Goal: Transaction & Acquisition: Purchase product/service

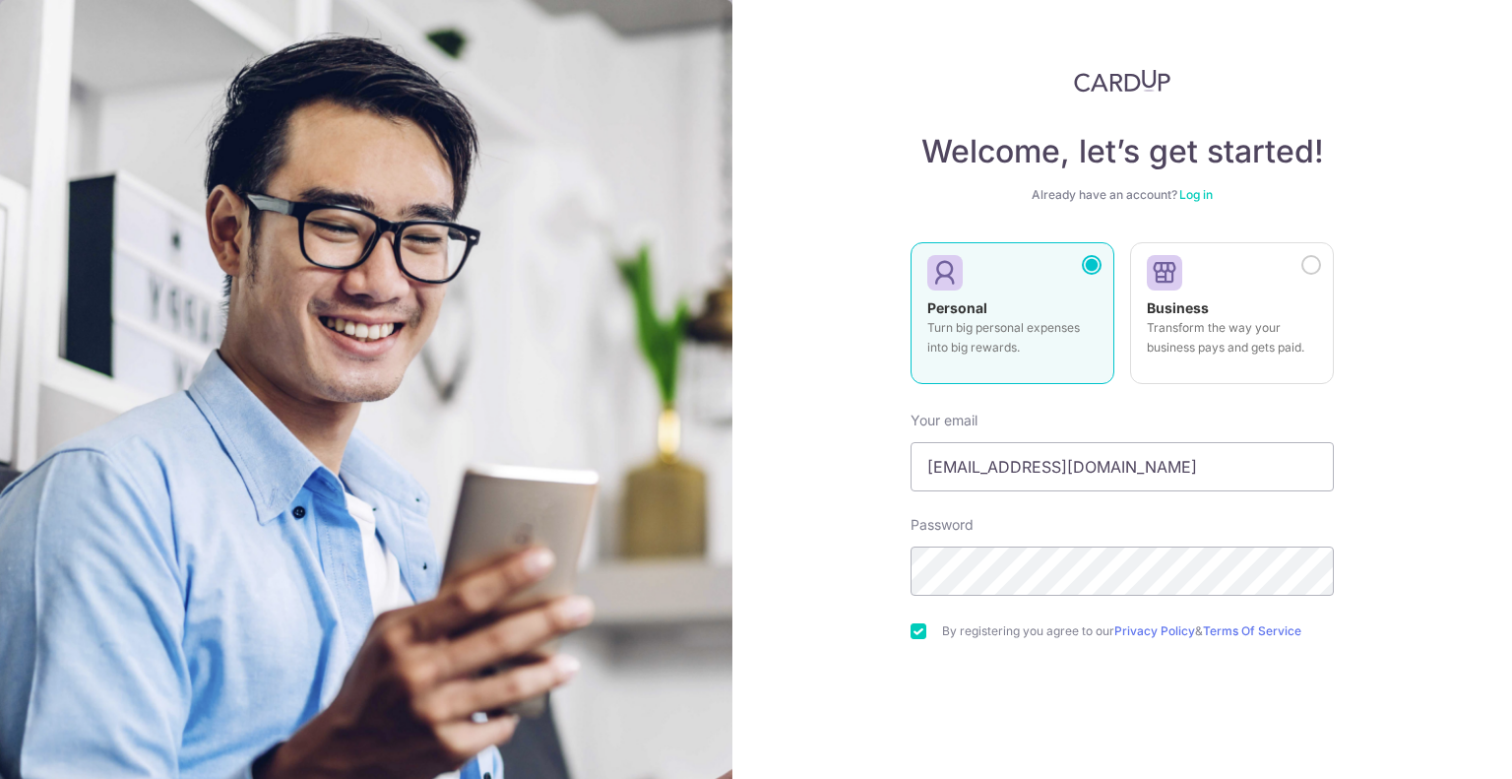
scroll to position [80, 0]
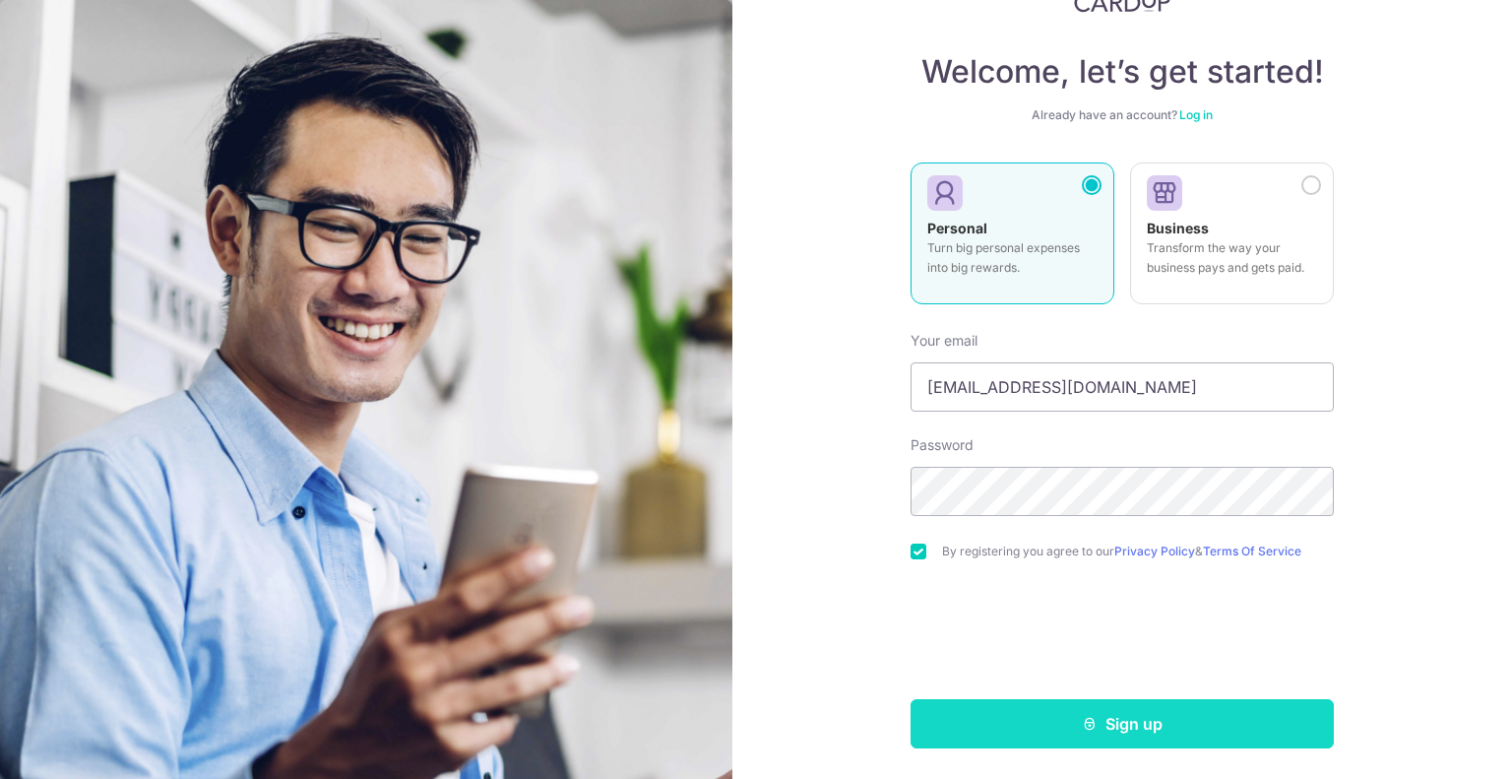
click at [1084, 714] on button "Sign up" at bounding box center [1122, 723] width 423 height 49
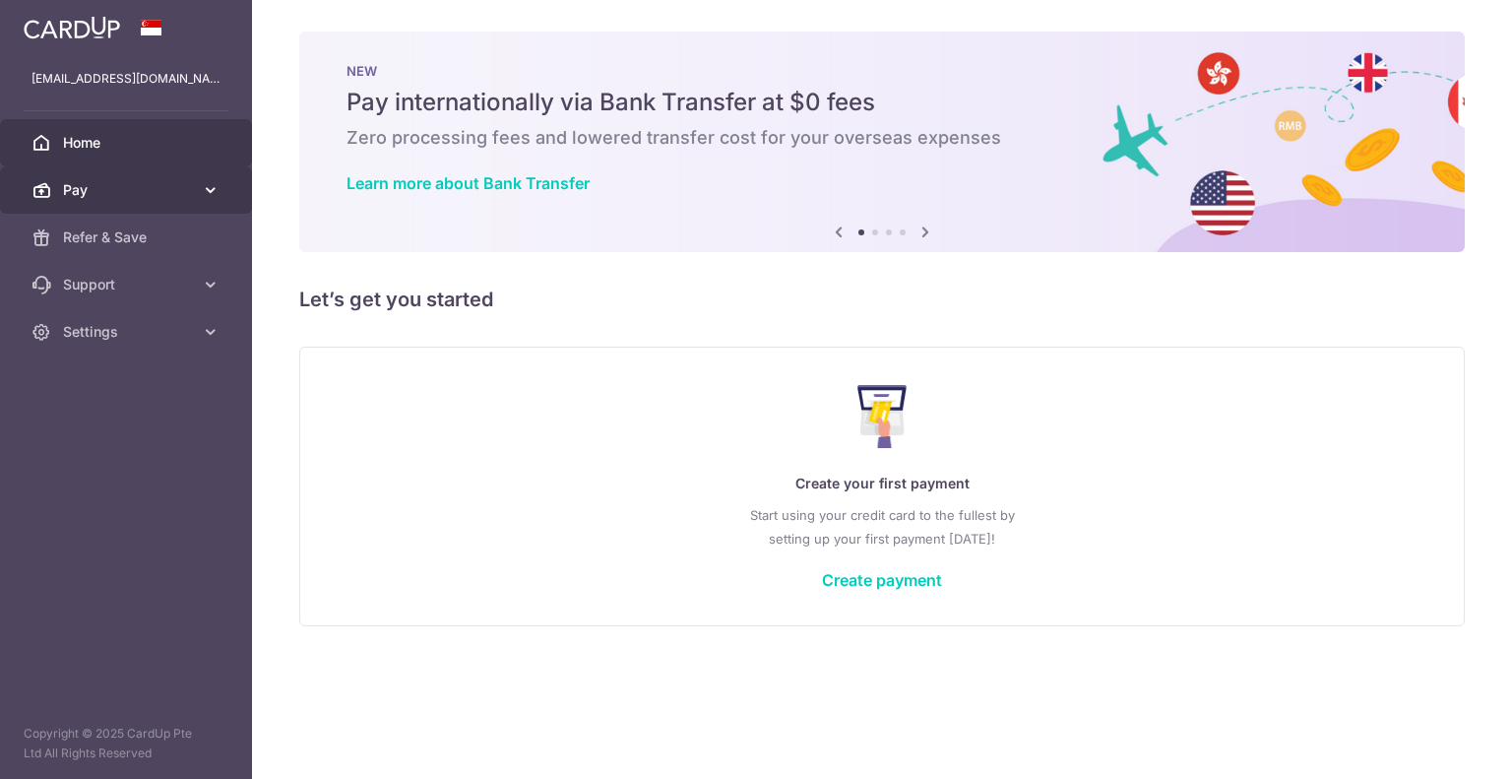
click at [136, 186] on span "Pay" at bounding box center [128, 190] width 130 height 20
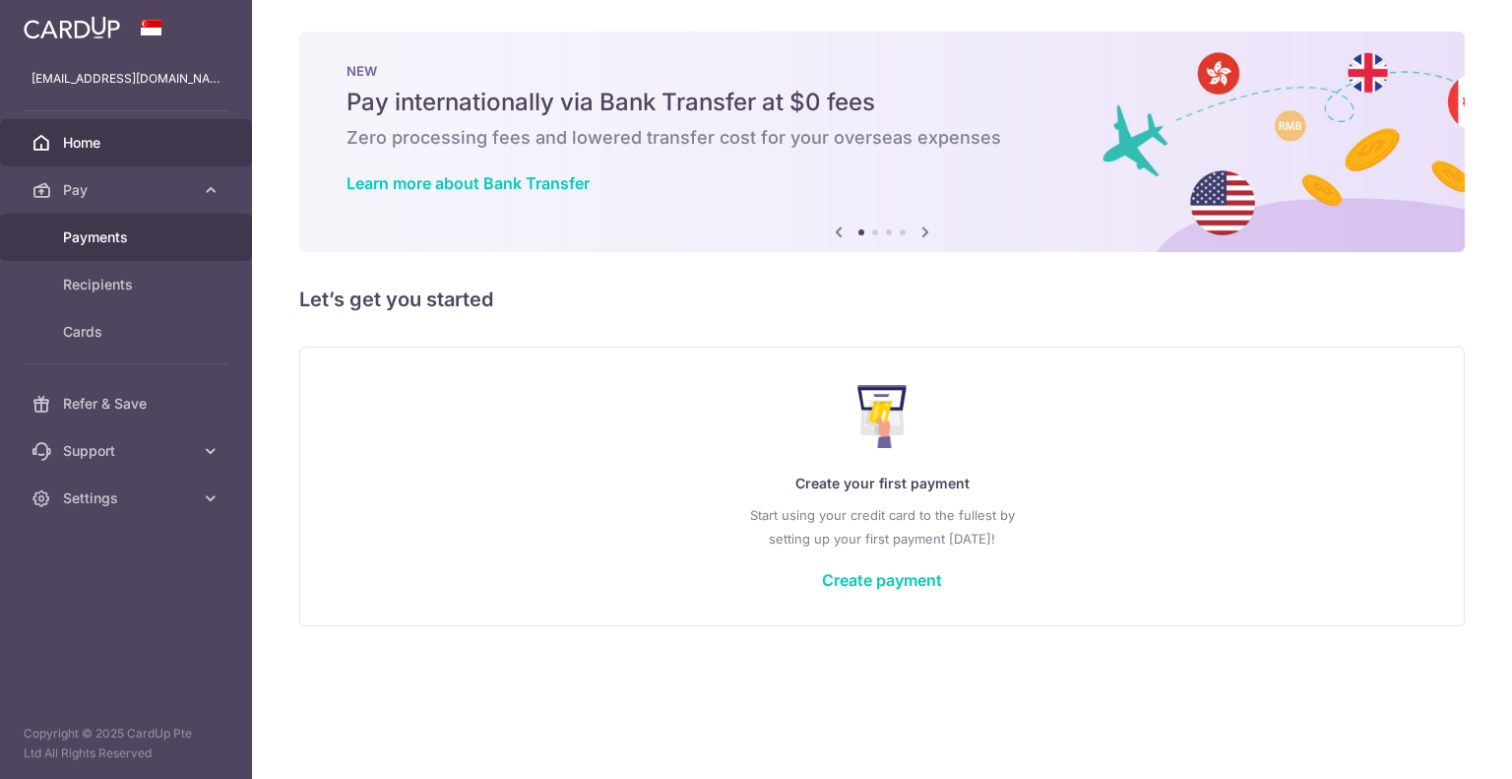
click at [121, 240] on span "Payments" at bounding box center [128, 237] width 130 height 20
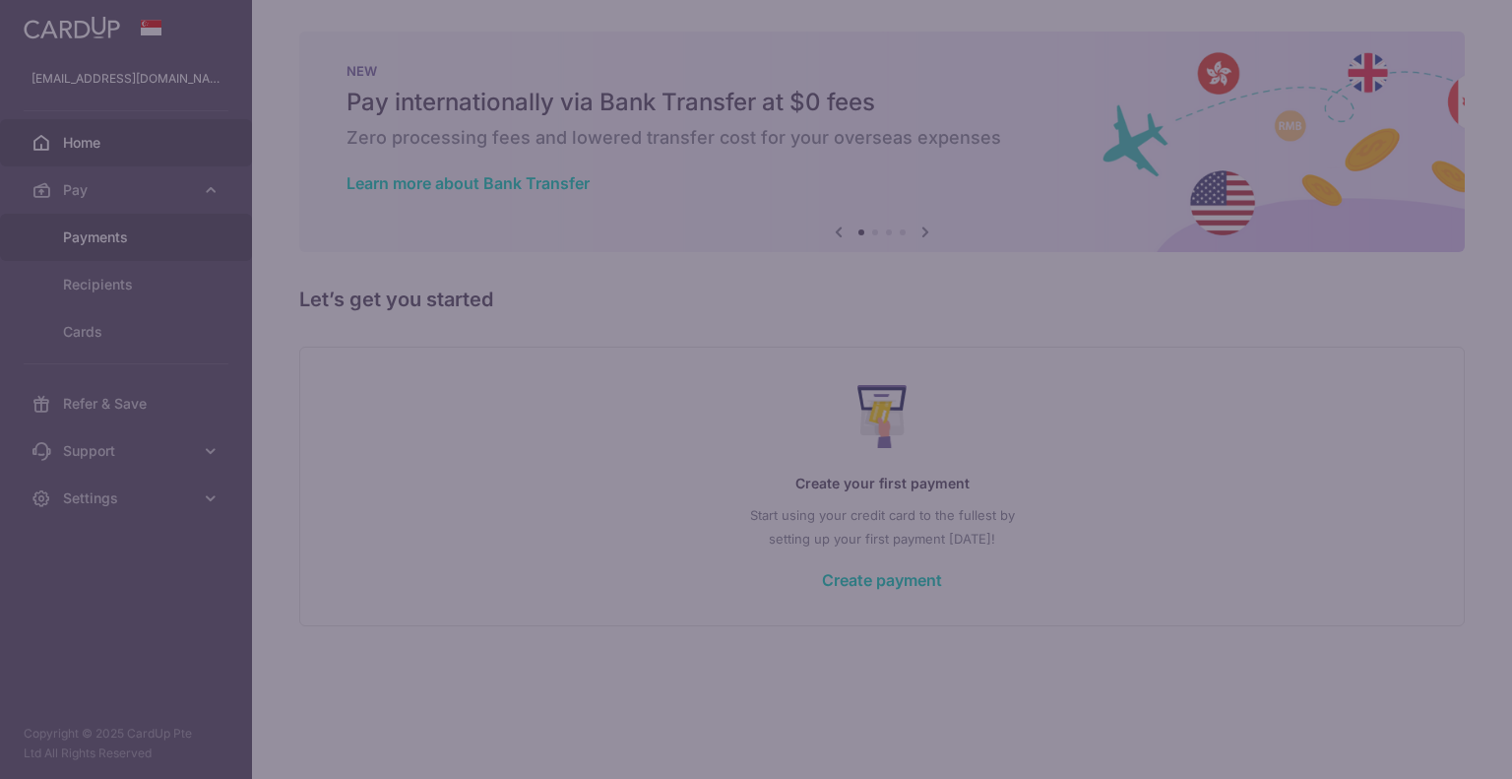
click at [121, 240] on body "biphoton@gmail.com Home Pay Payments Recipients Cards Refer & Save Support FAQ …" at bounding box center [756, 389] width 1512 height 779
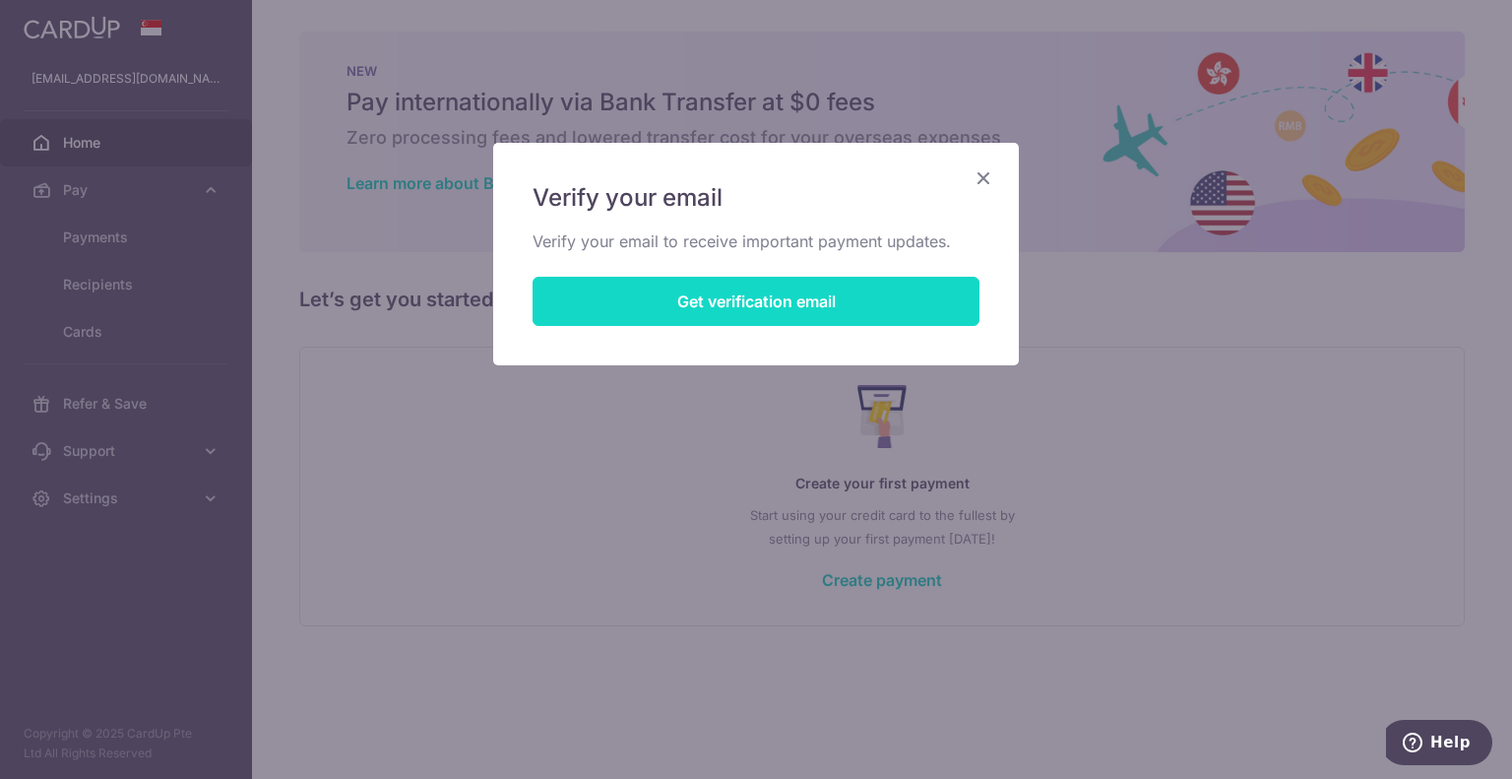
click at [749, 301] on button "Get verification email" at bounding box center [756, 301] width 447 height 49
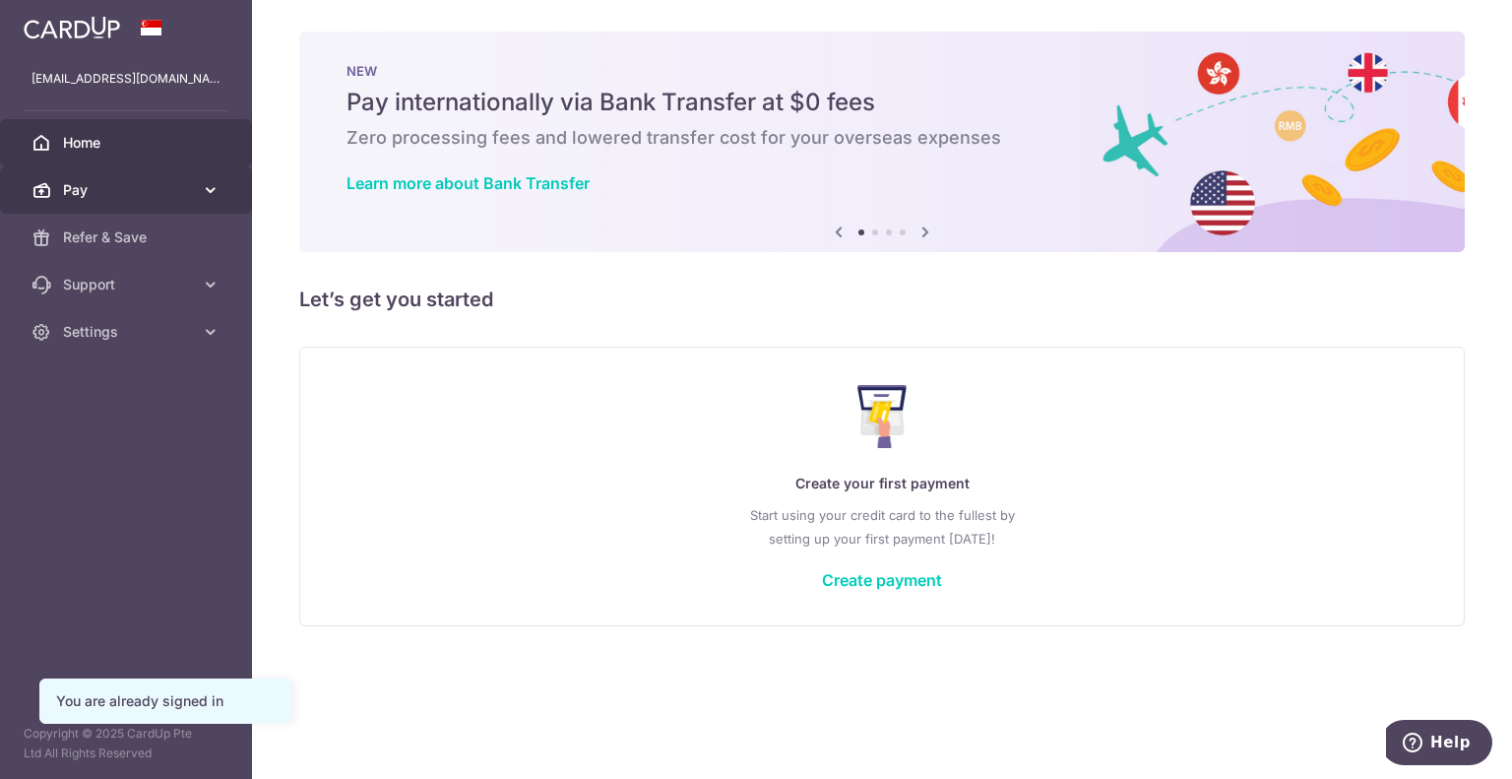
click at [132, 183] on span "Pay" at bounding box center [128, 190] width 130 height 20
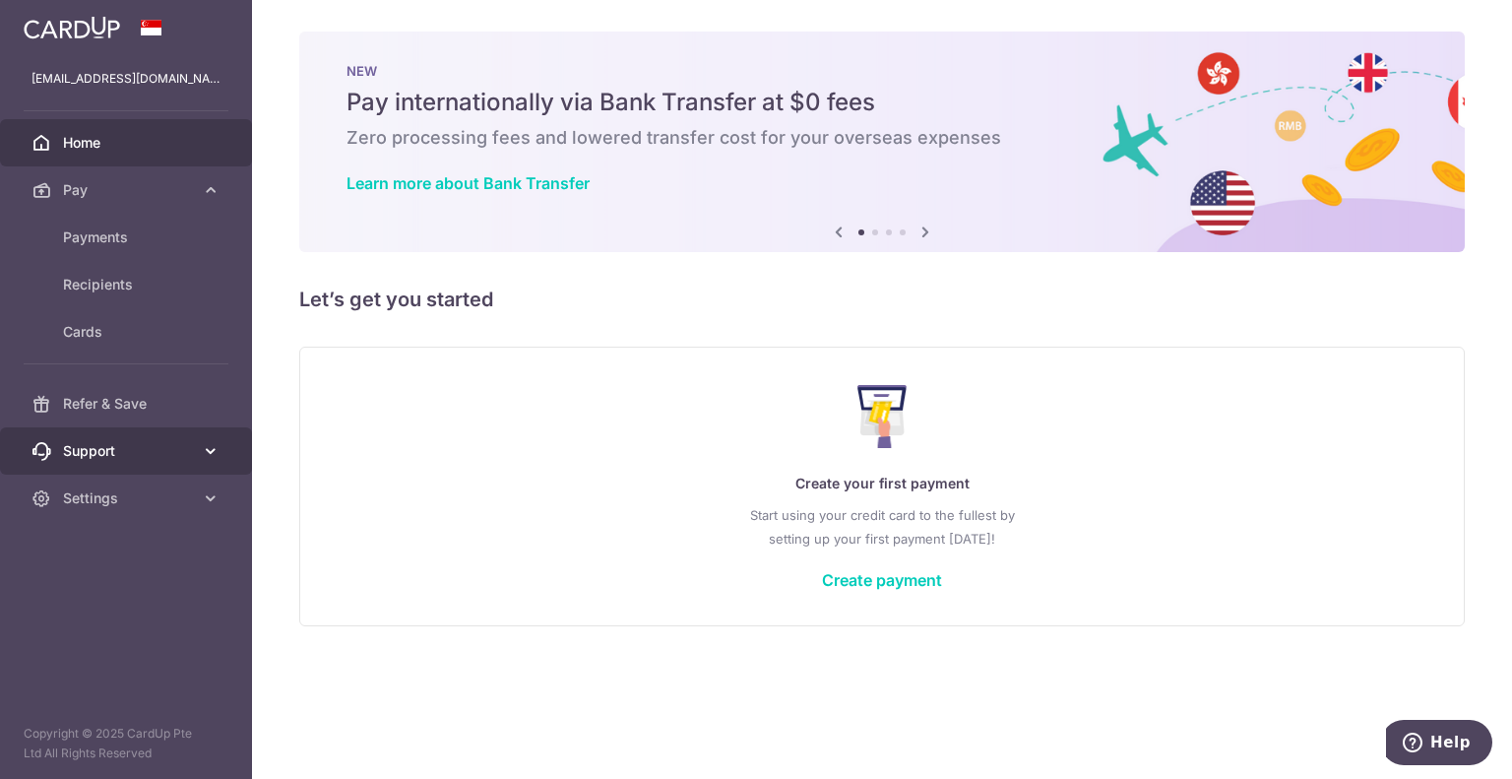
click at [126, 461] on link "Support" at bounding box center [126, 450] width 252 height 47
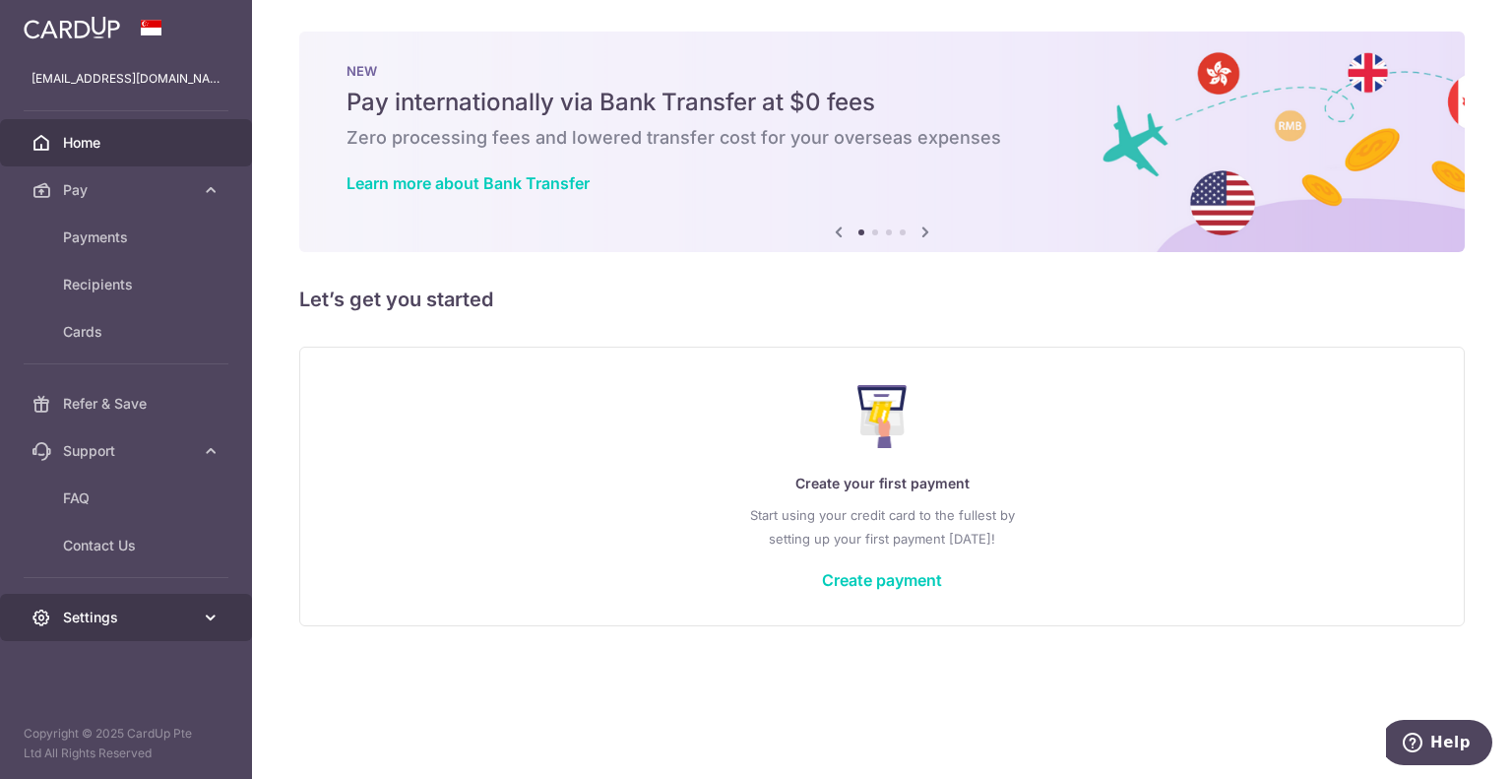
click at [163, 617] on span "Settings" at bounding box center [128, 617] width 130 height 20
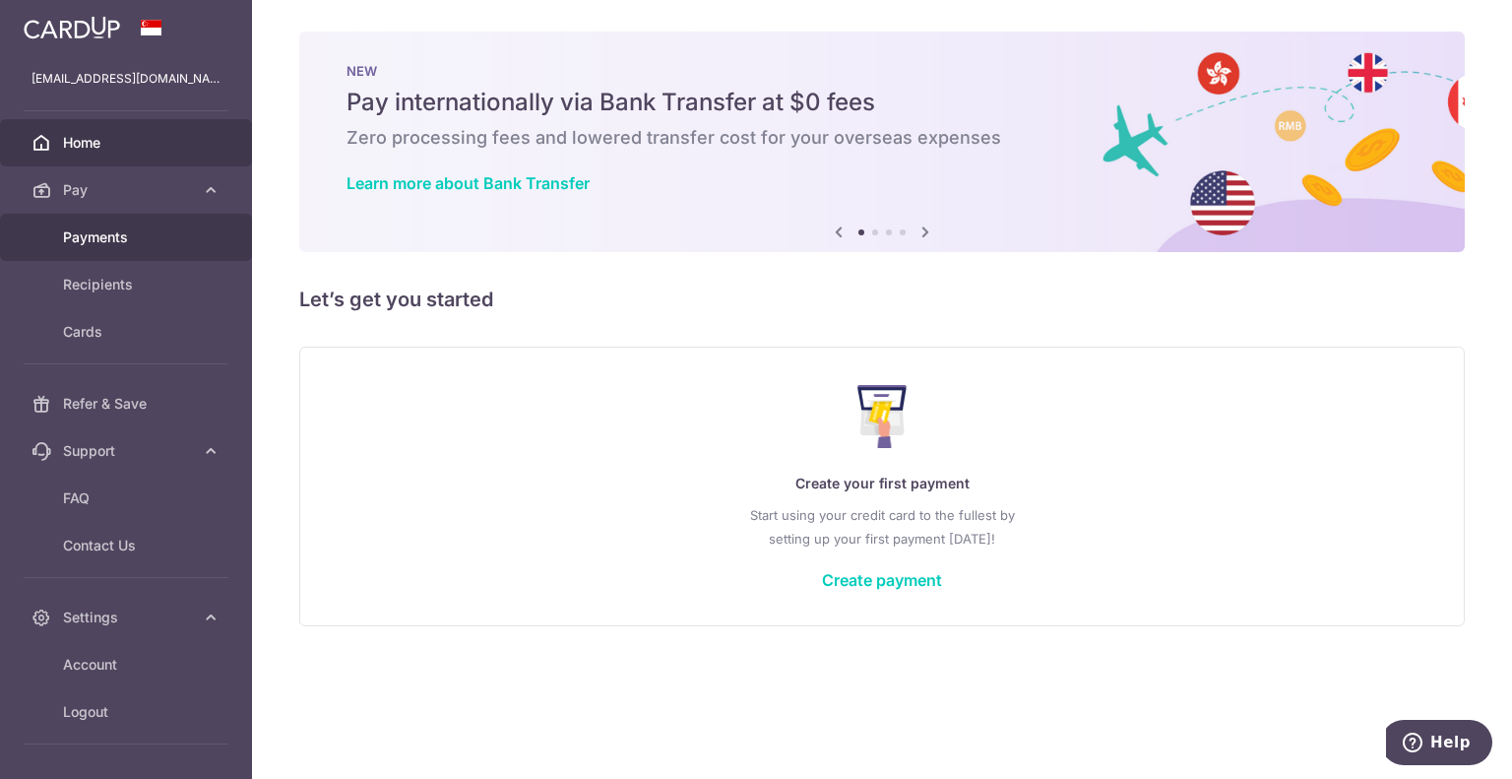
click at [119, 229] on span "Payments" at bounding box center [128, 237] width 130 height 20
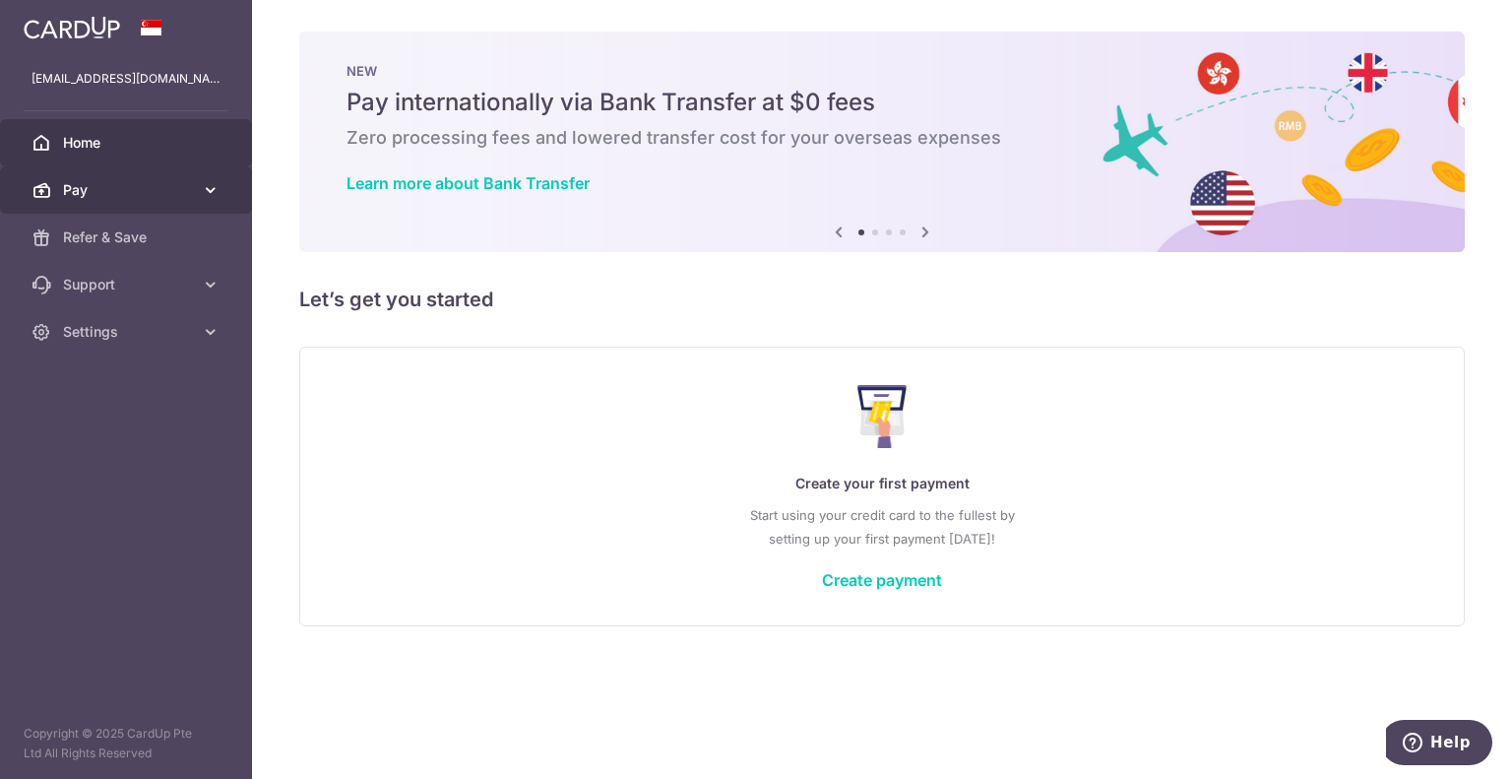
click at [108, 180] on span "Pay" at bounding box center [128, 190] width 130 height 20
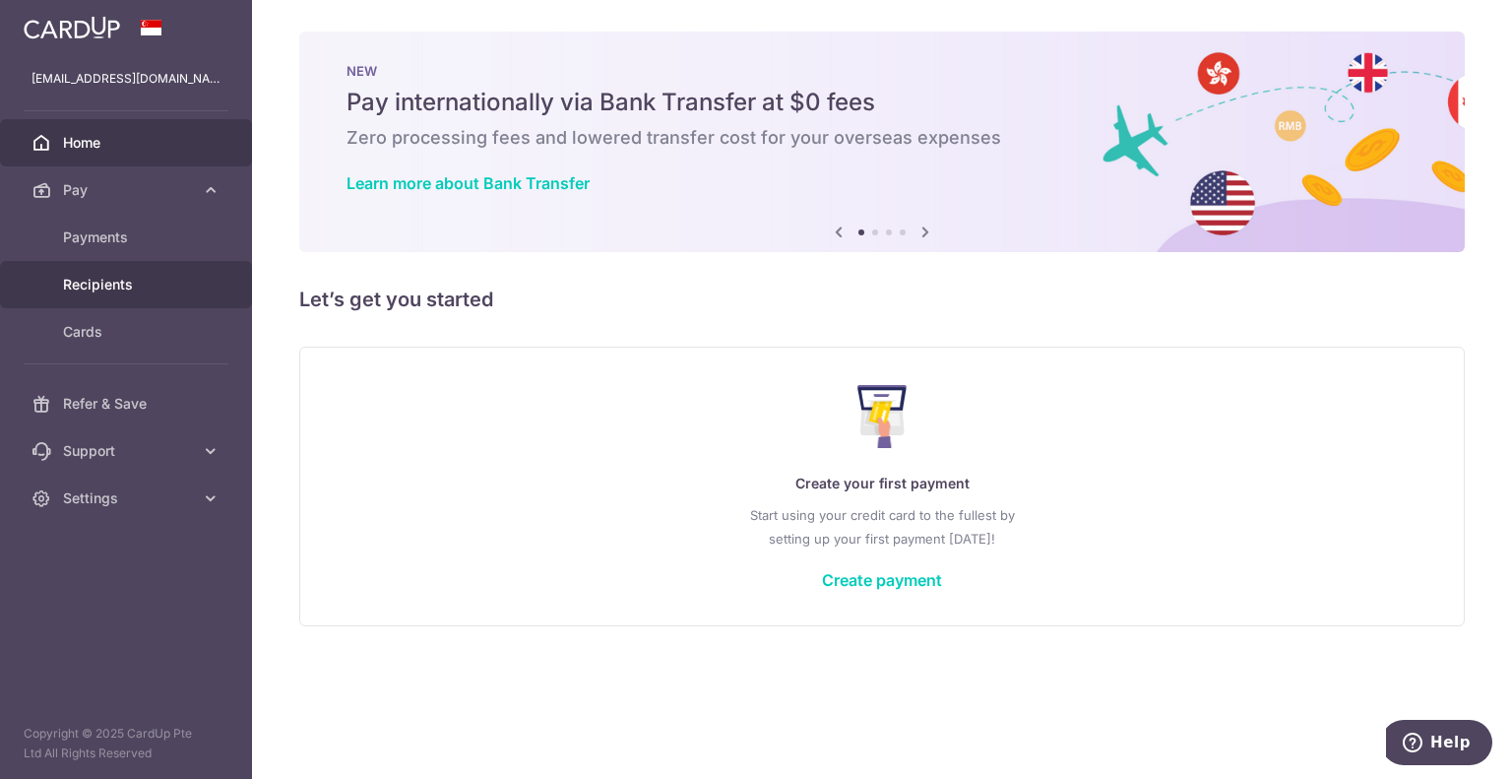
click at [123, 281] on span "Recipients" at bounding box center [128, 285] width 130 height 20
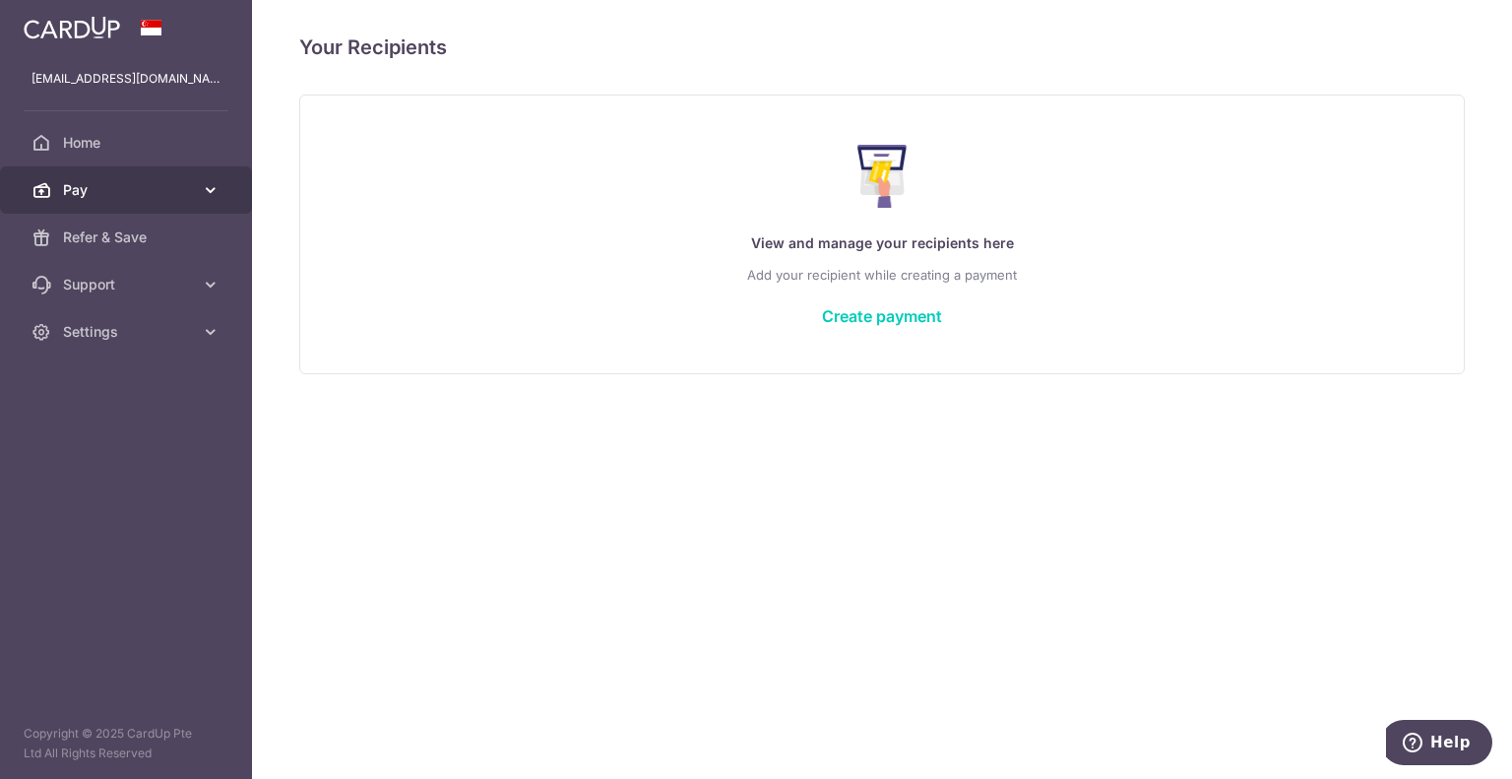
click at [97, 196] on span "Pay" at bounding box center [128, 190] width 130 height 20
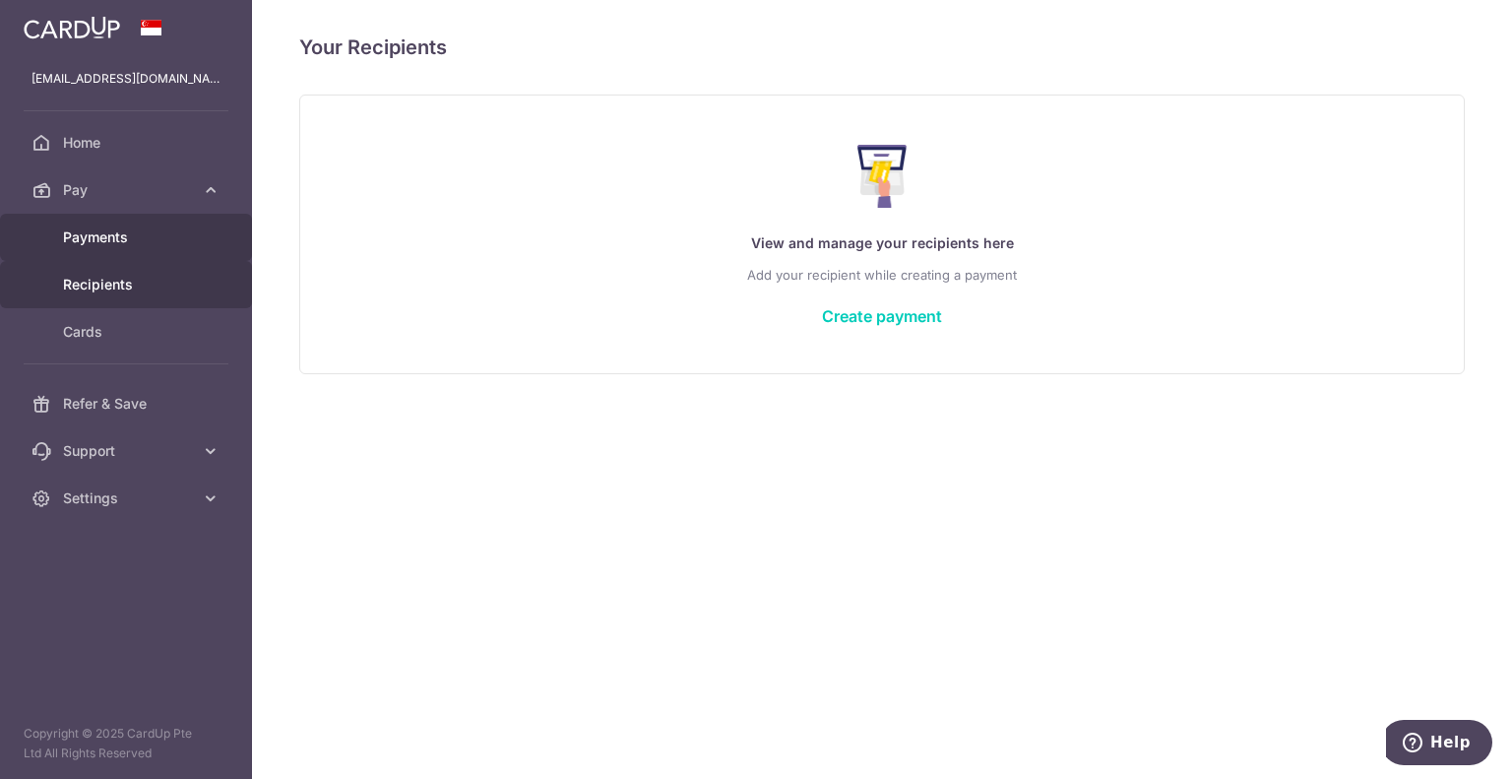
click at [109, 247] on link "Payments" at bounding box center [126, 237] width 252 height 47
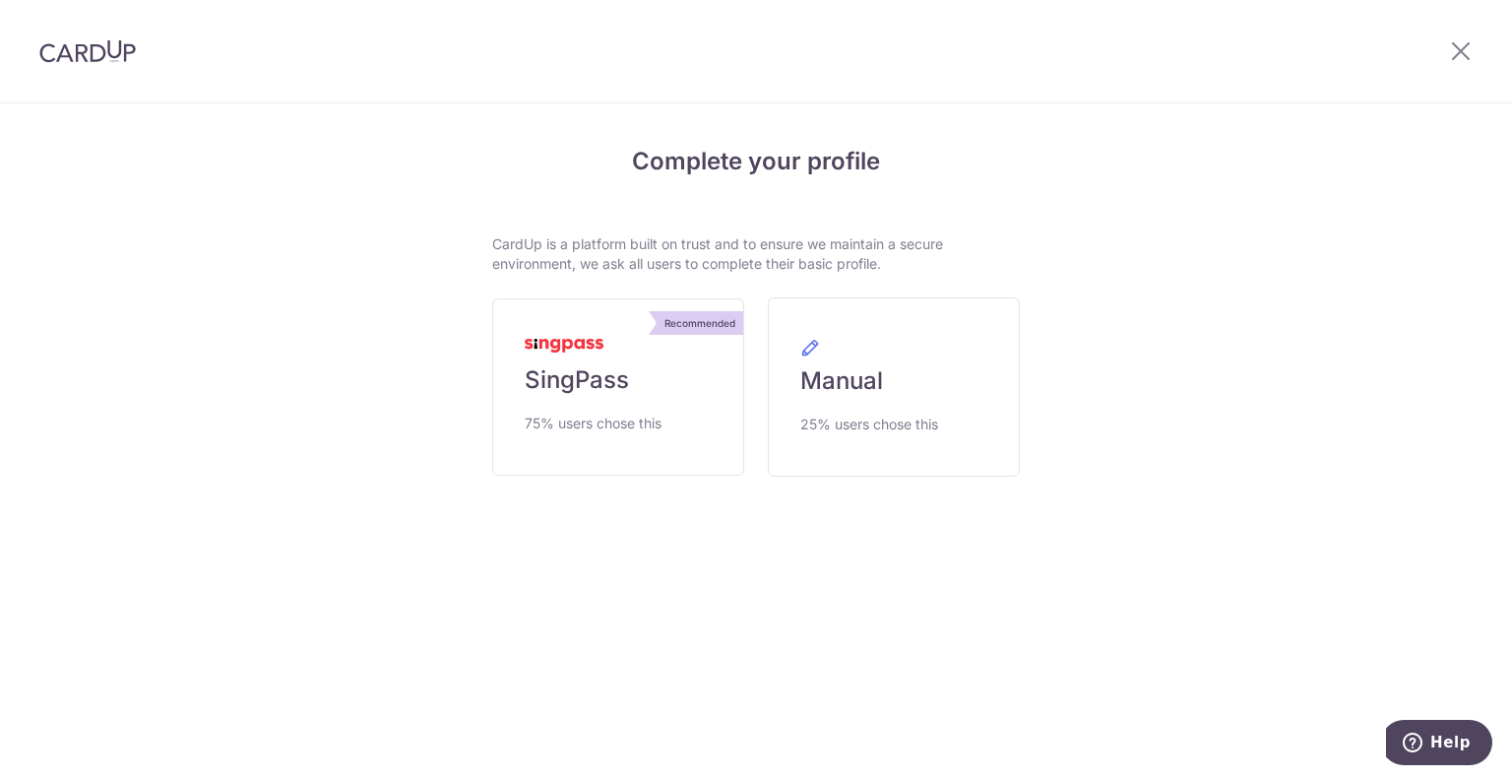
click at [582, 407] on link "Recommended SingPass 75% users chose this" at bounding box center [618, 386] width 252 height 177
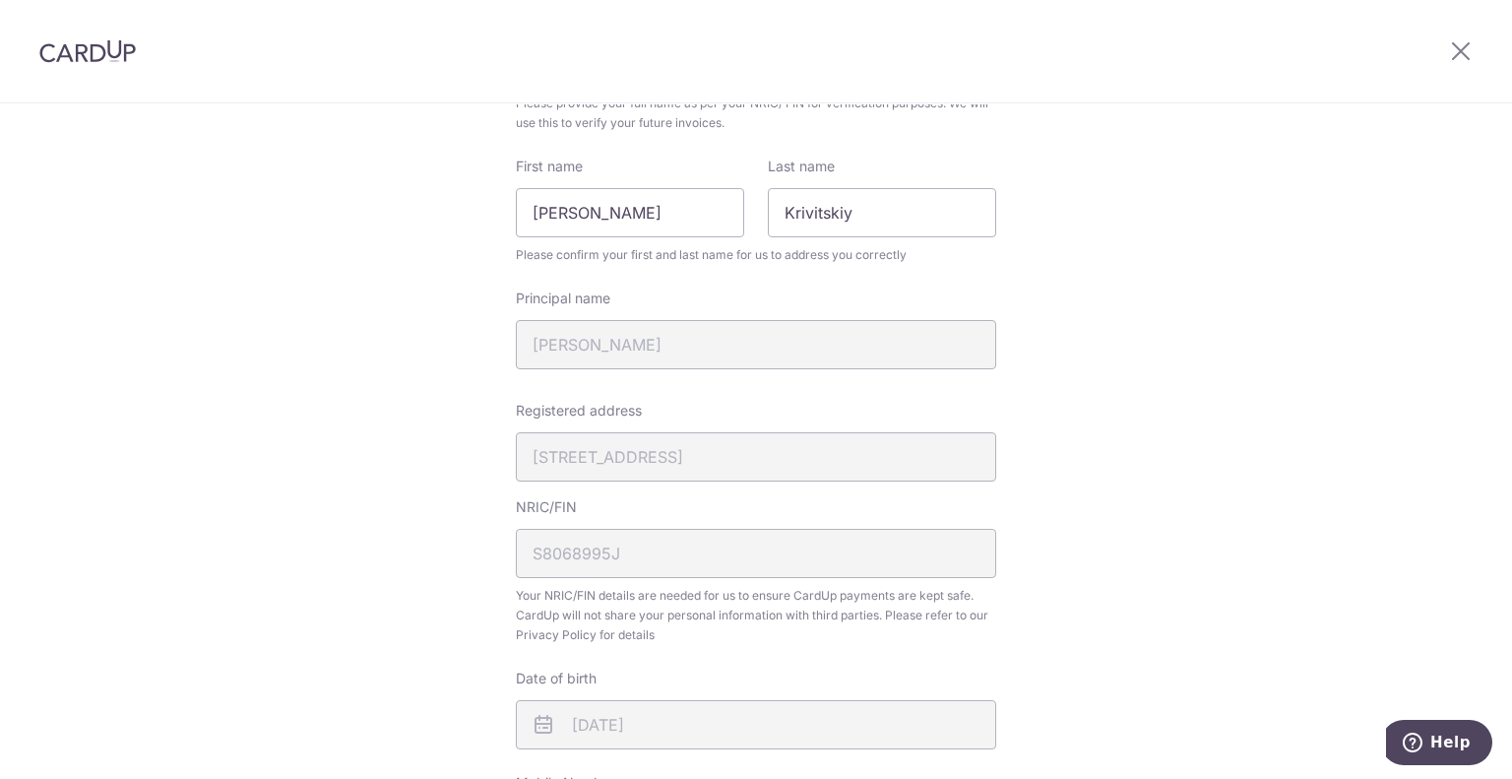
scroll to position [591, 0]
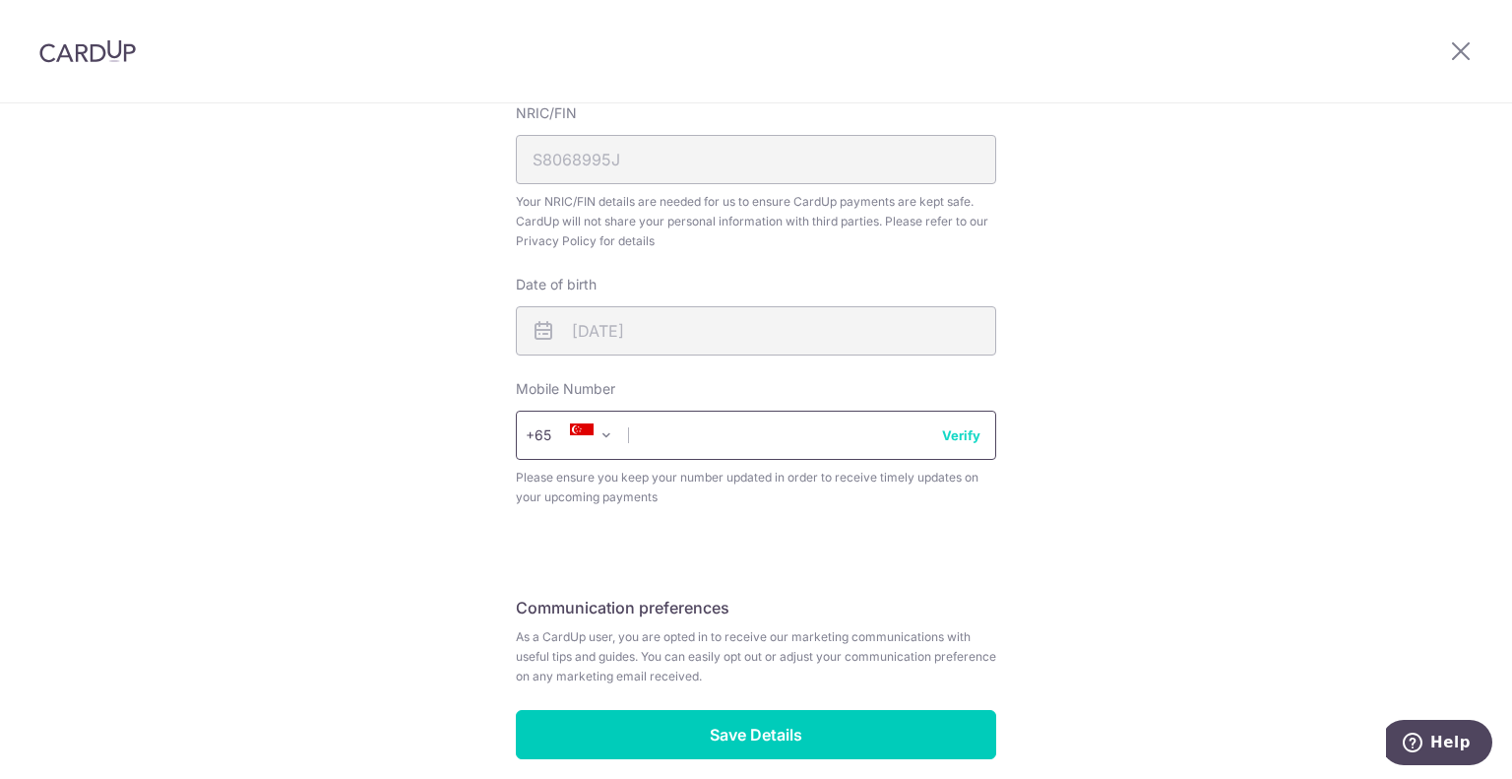
click at [717, 441] on input "text" at bounding box center [756, 435] width 480 height 49
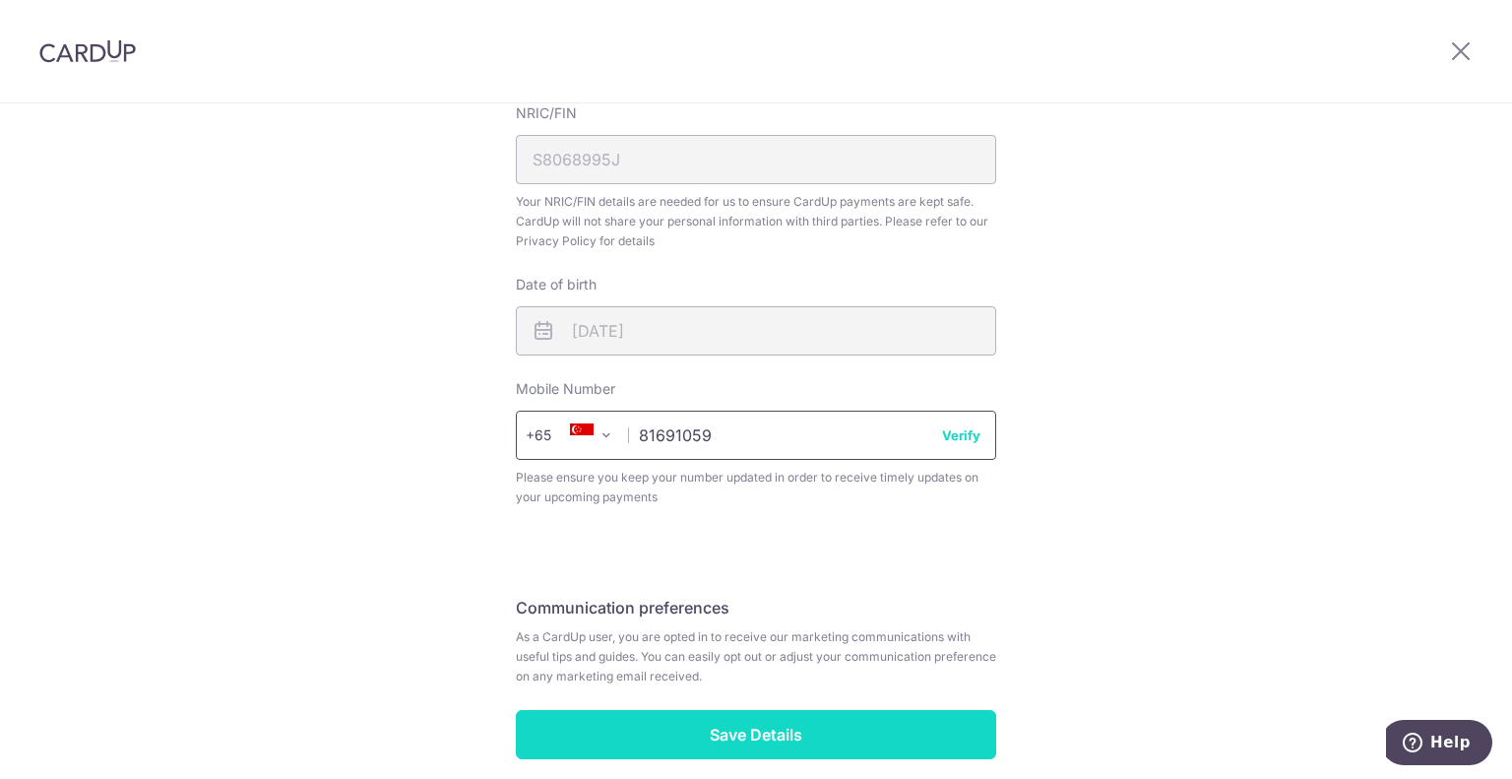
type input "81691059"
click at [780, 724] on input "Save Details" at bounding box center [756, 734] width 480 height 49
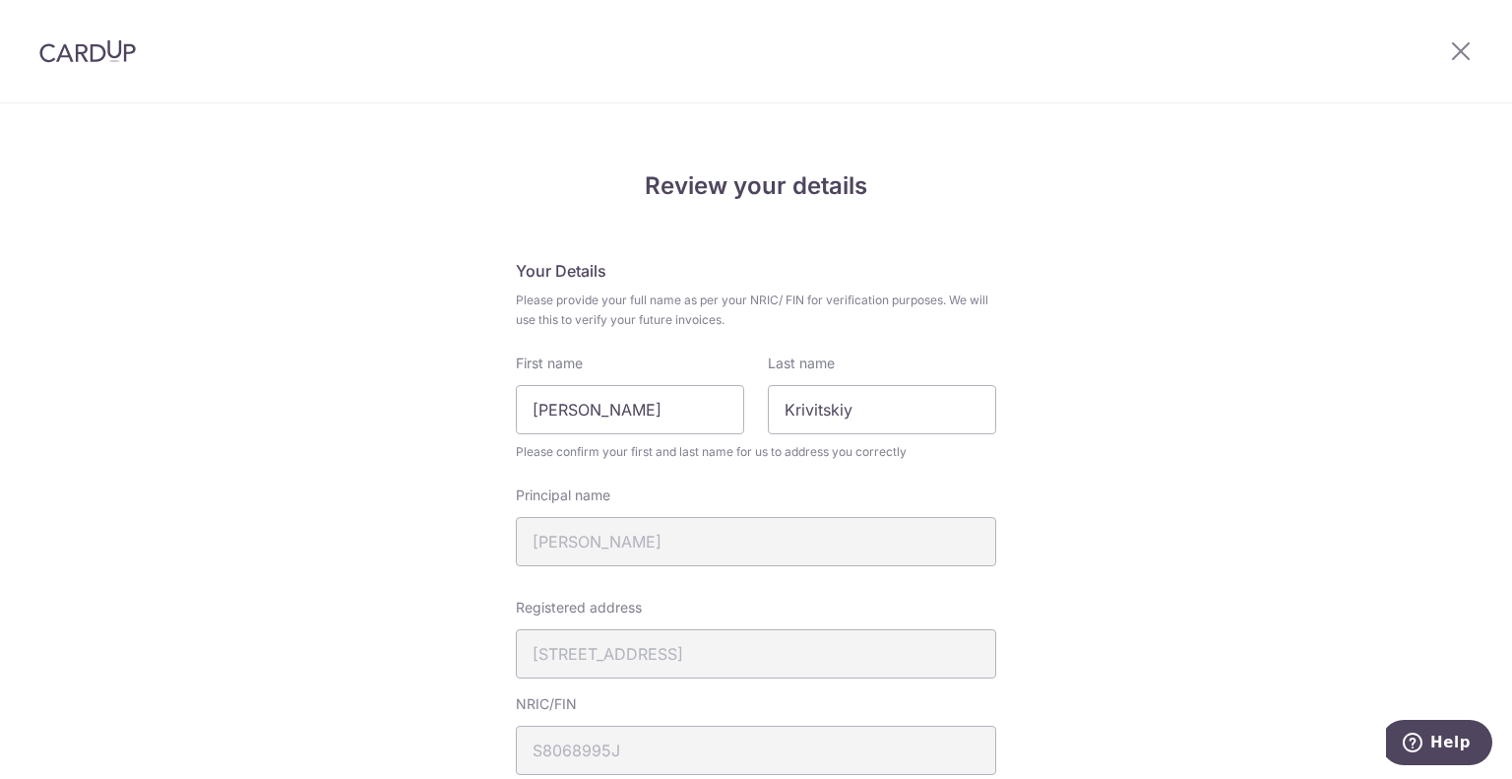
scroll to position [705, 0]
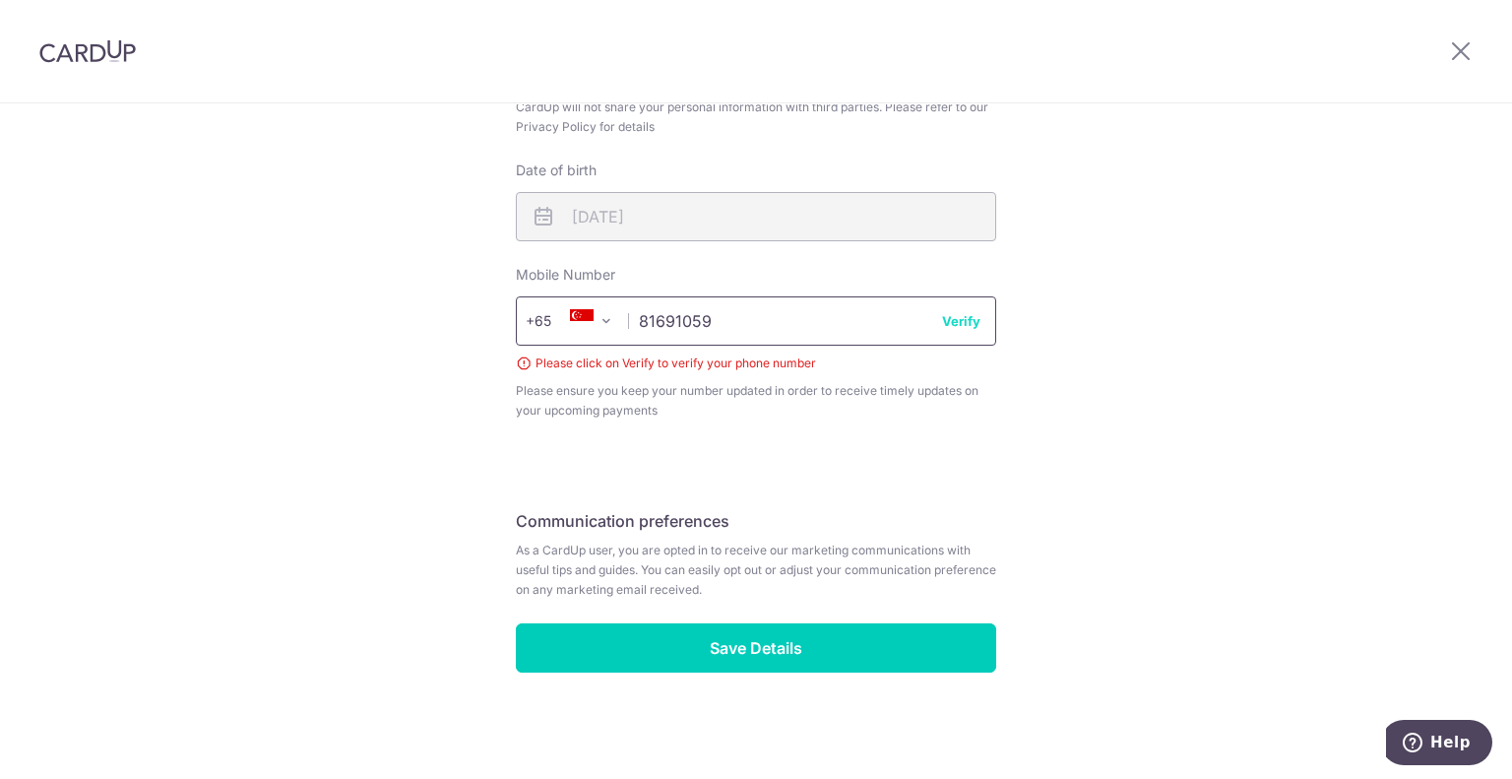
click at [980, 319] on input "81691059" at bounding box center [756, 320] width 480 height 49
click at [958, 328] on button "Verify" at bounding box center [961, 321] width 38 height 20
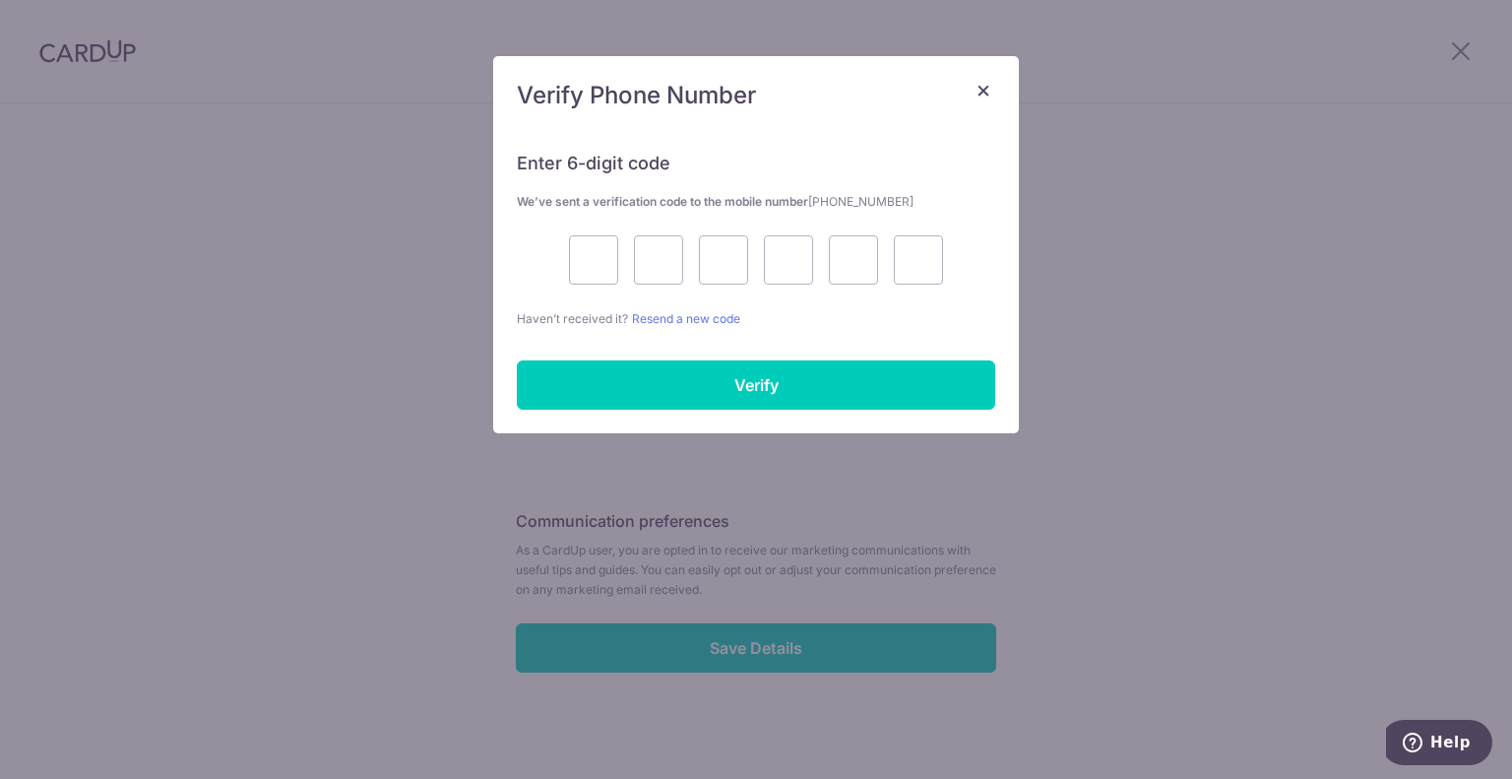
click at [956, 322] on p "Haven’t received it? Resend a new code" at bounding box center [756, 318] width 478 height 21
click at [582, 265] on input "text" at bounding box center [593, 259] width 49 height 49
type input "6"
type input "0"
type input "7"
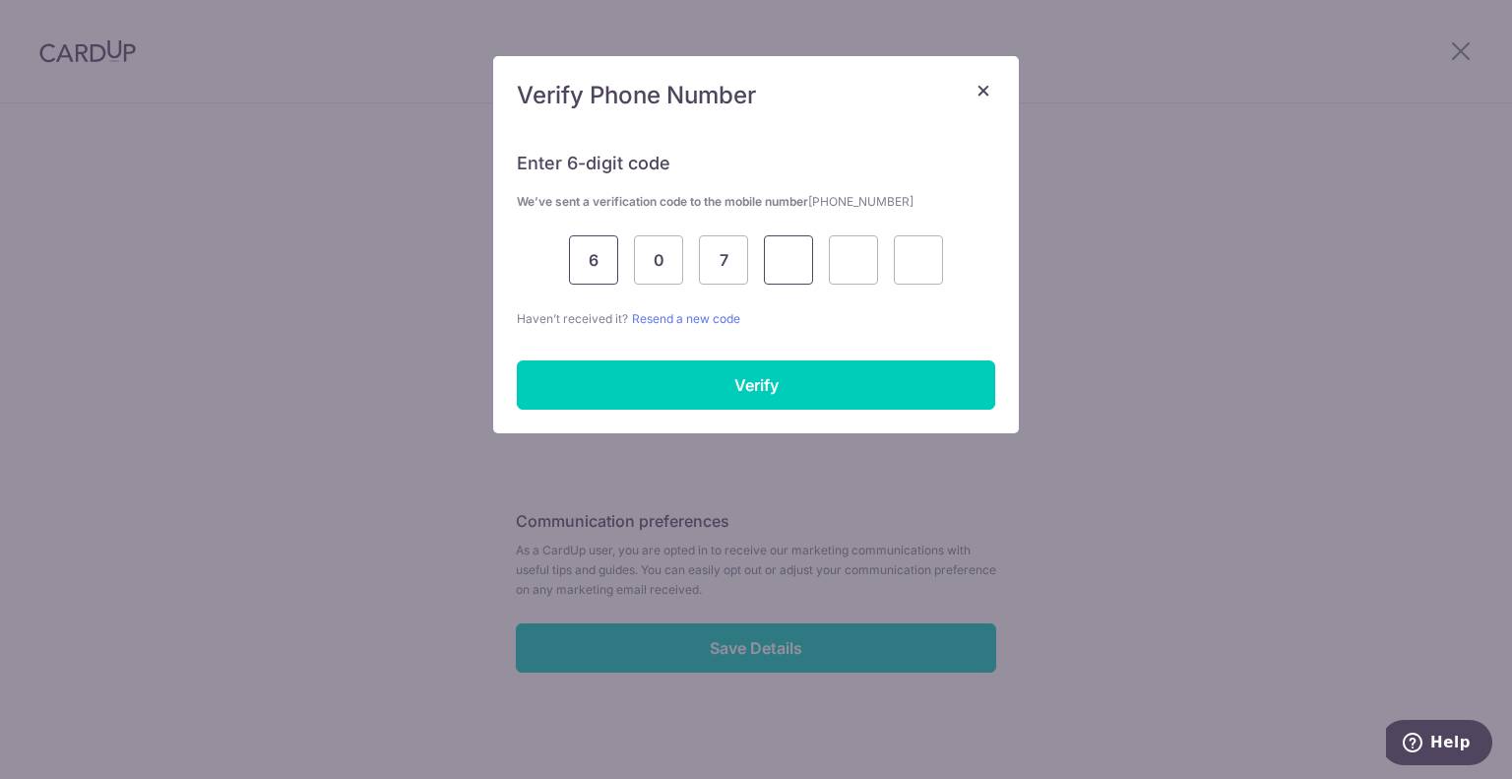
type input "4"
type input "1"
type input "4"
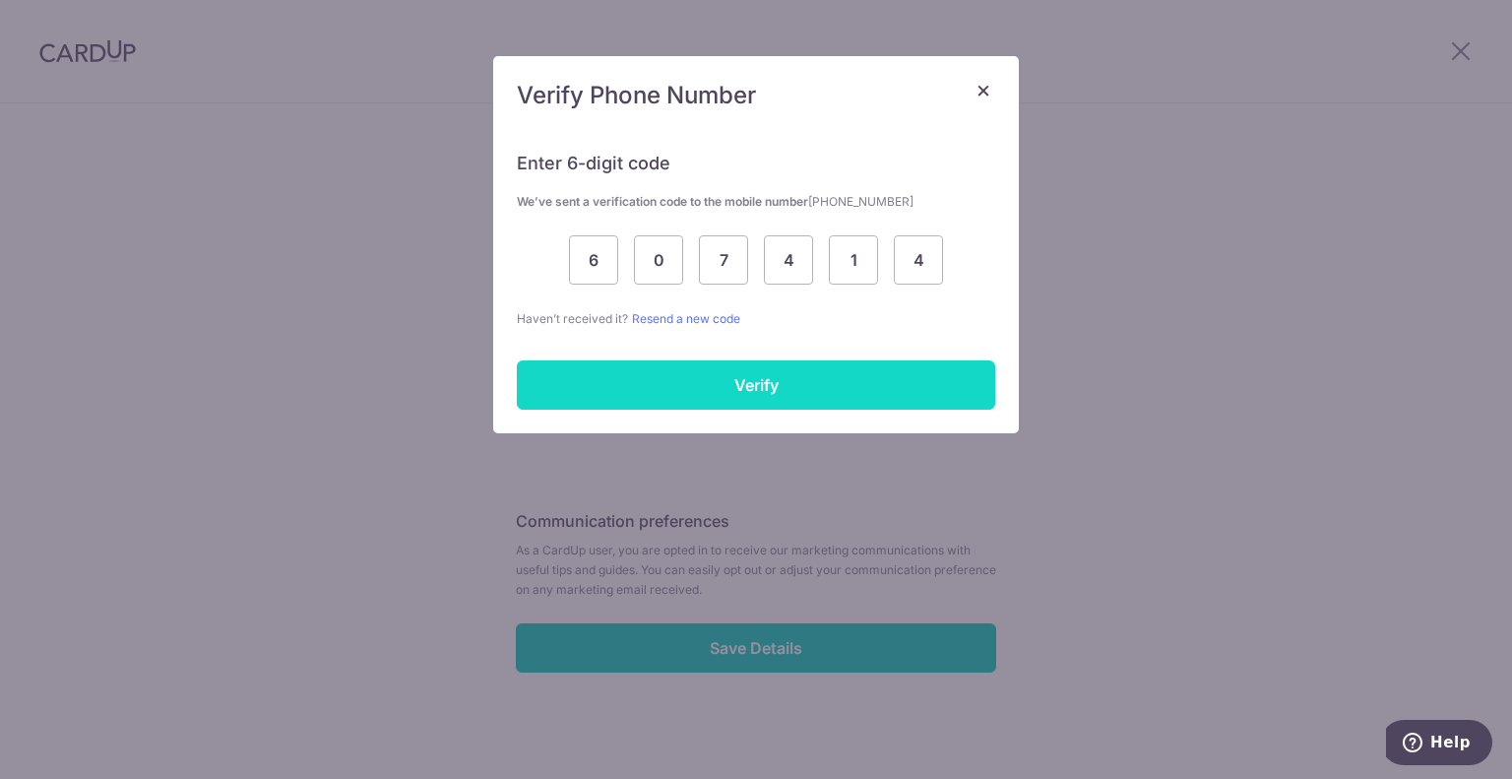
click at [666, 378] on input "Verify" at bounding box center [756, 384] width 478 height 49
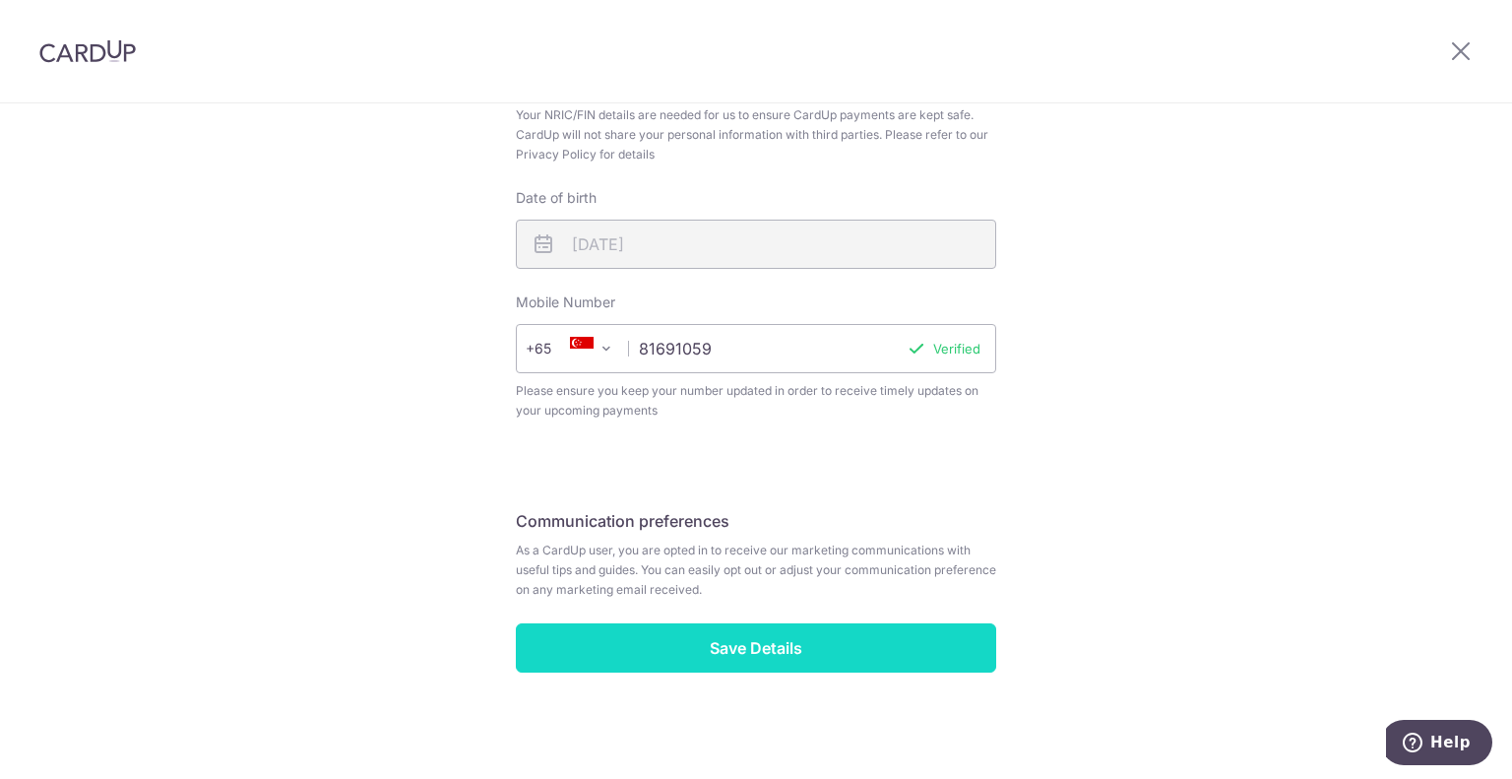
click at [790, 647] on input "Save Details" at bounding box center [756, 647] width 480 height 49
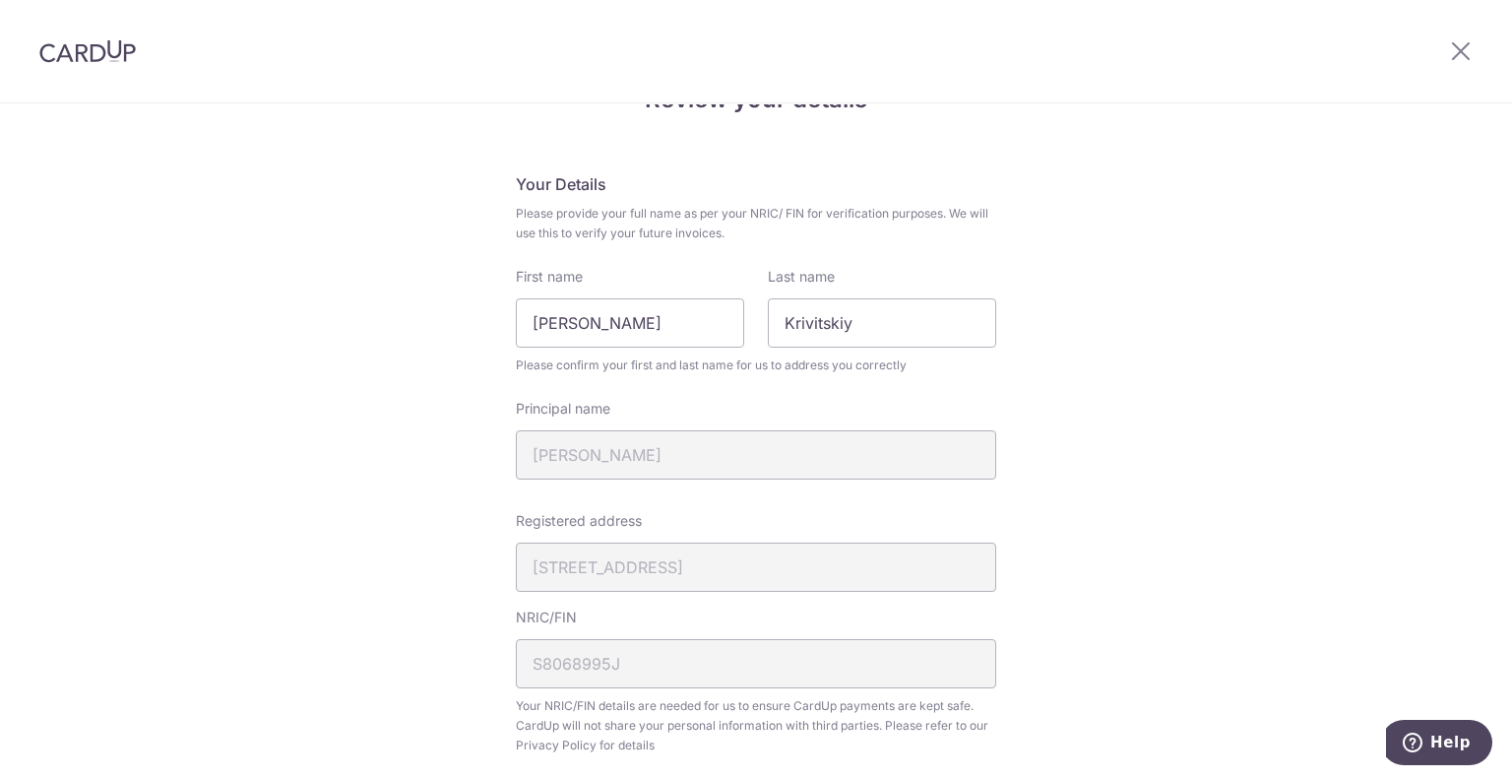
scroll to position [0, 0]
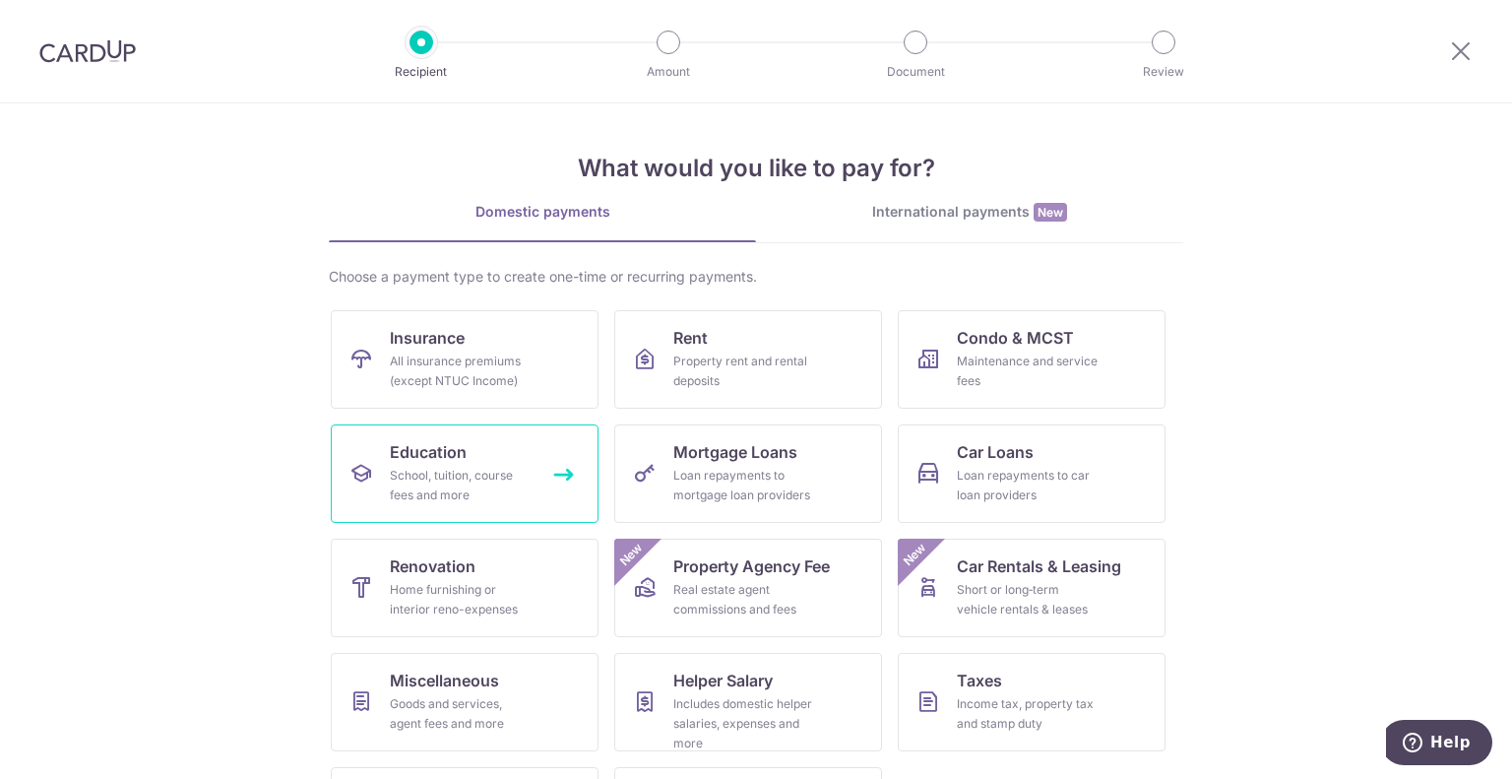
click at [481, 452] on link "Education School, tuition, course fees and more" at bounding box center [465, 473] width 268 height 98
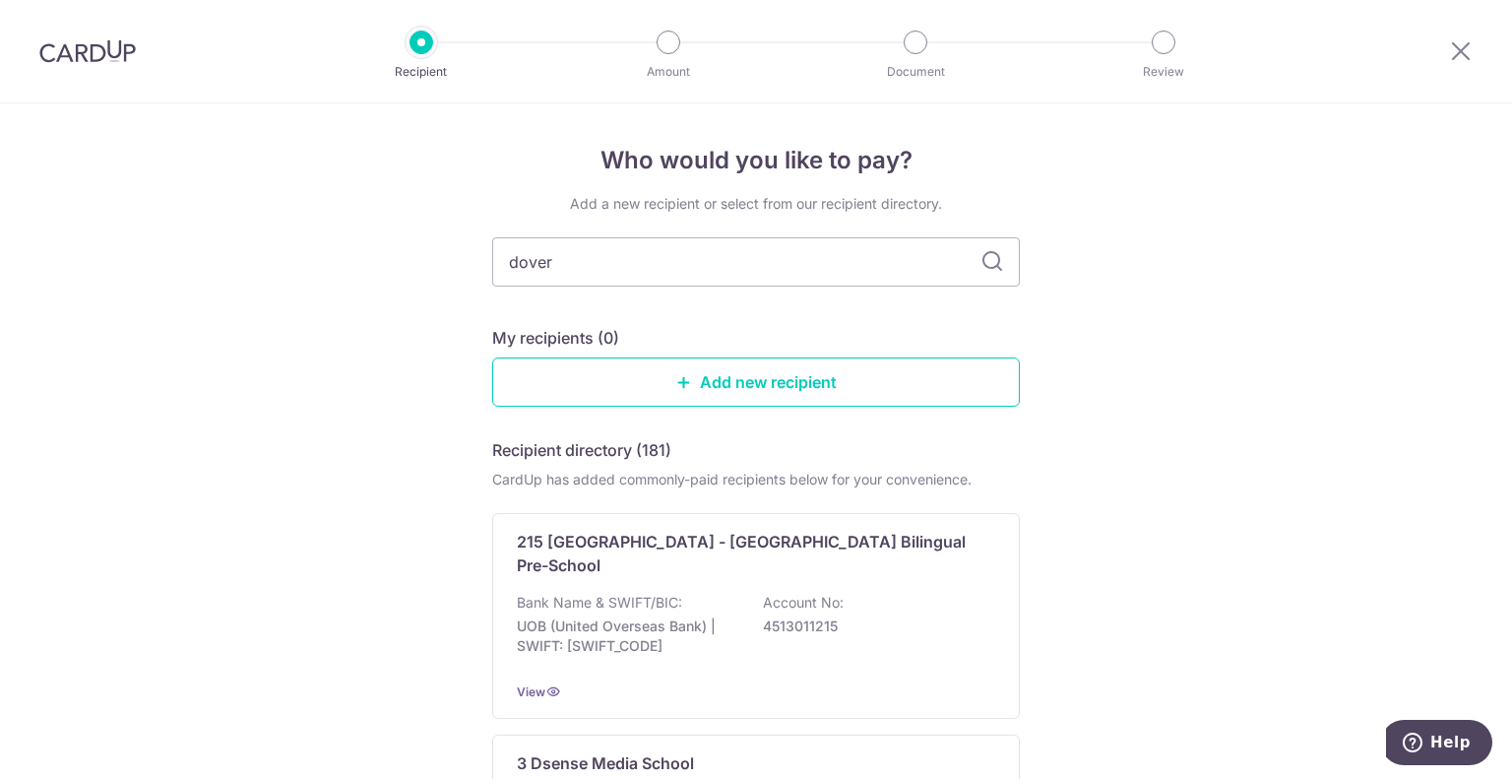
type input "dover"
click at [981, 271] on icon at bounding box center [993, 262] width 24 height 24
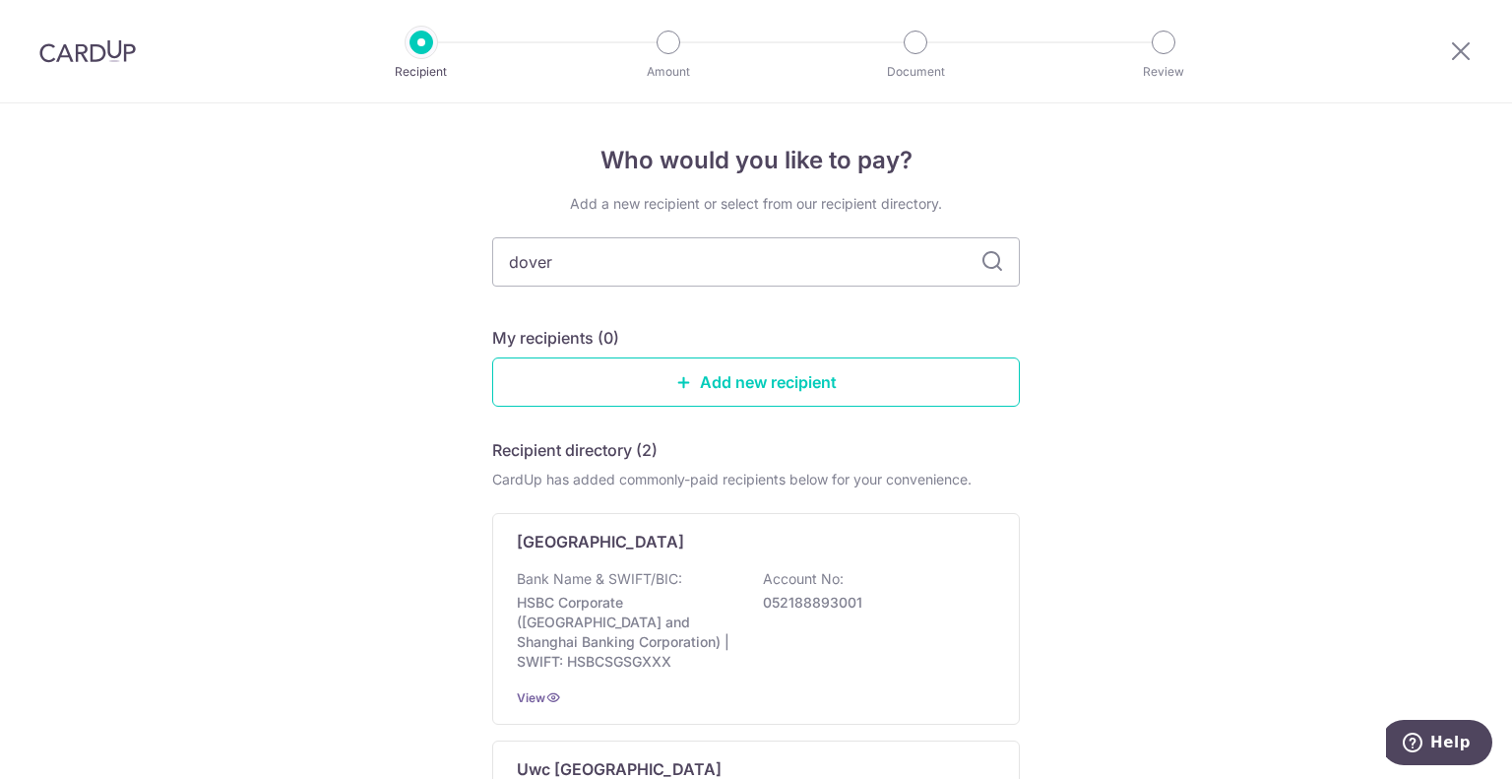
scroll to position [303, 0]
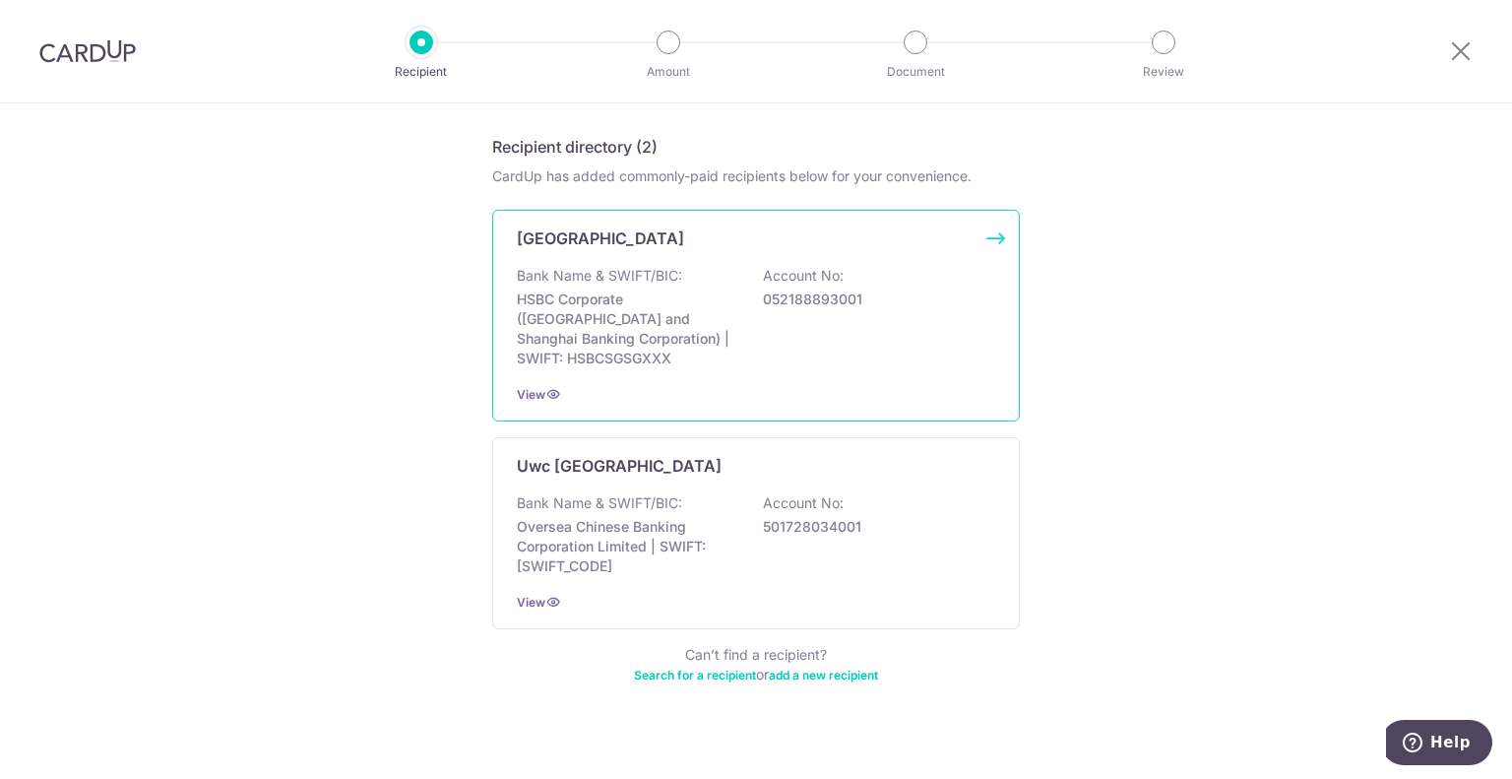
click at [654, 305] on p "HSBC Corporate (Hongkong and Shanghai Banking Corporation) | SWIFT: HSBCSGSGXXX" at bounding box center [627, 328] width 221 height 79
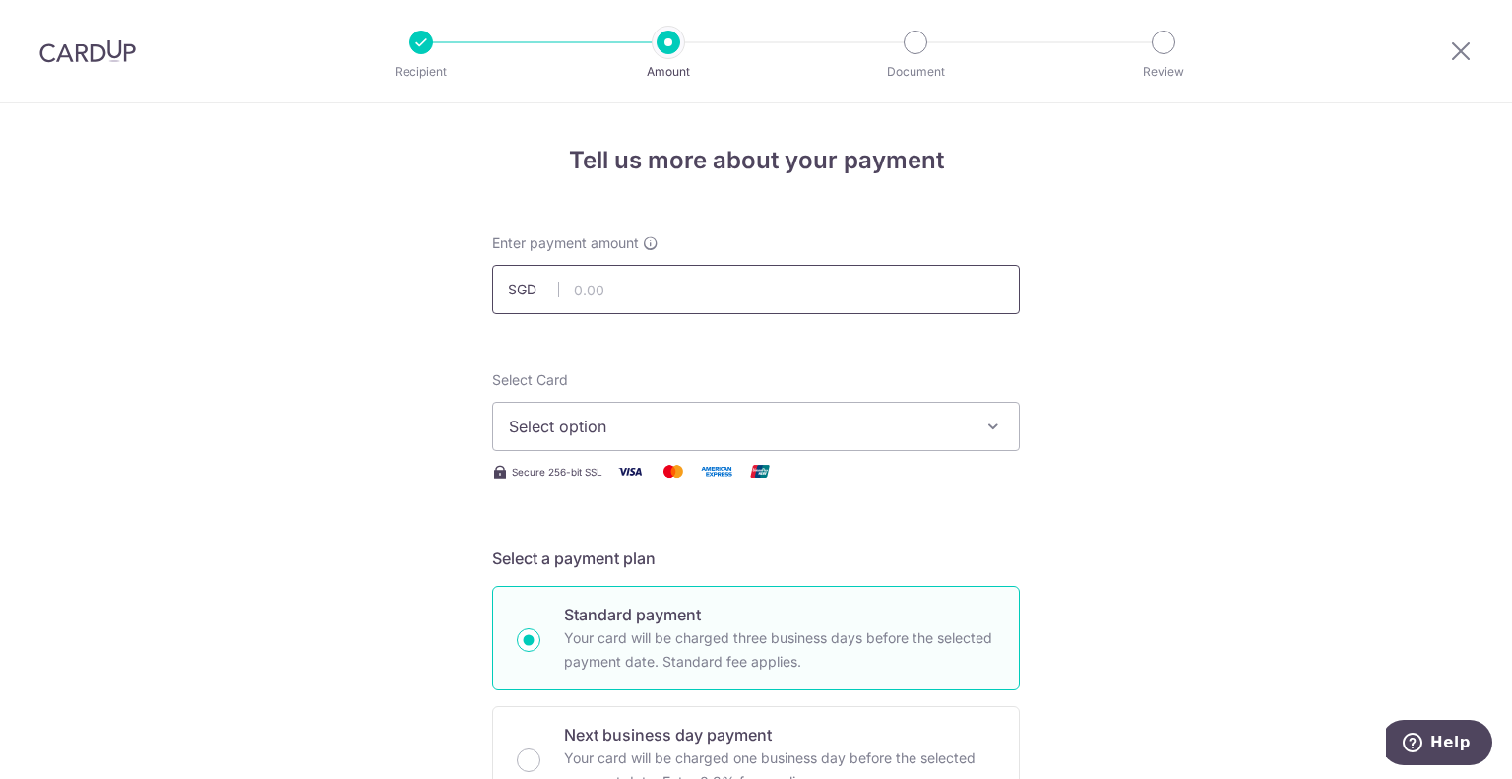
click at [634, 285] on input "text" at bounding box center [756, 289] width 528 height 49
type input "15,632.01"
click at [768, 422] on span "Select option" at bounding box center [738, 426] width 459 height 24
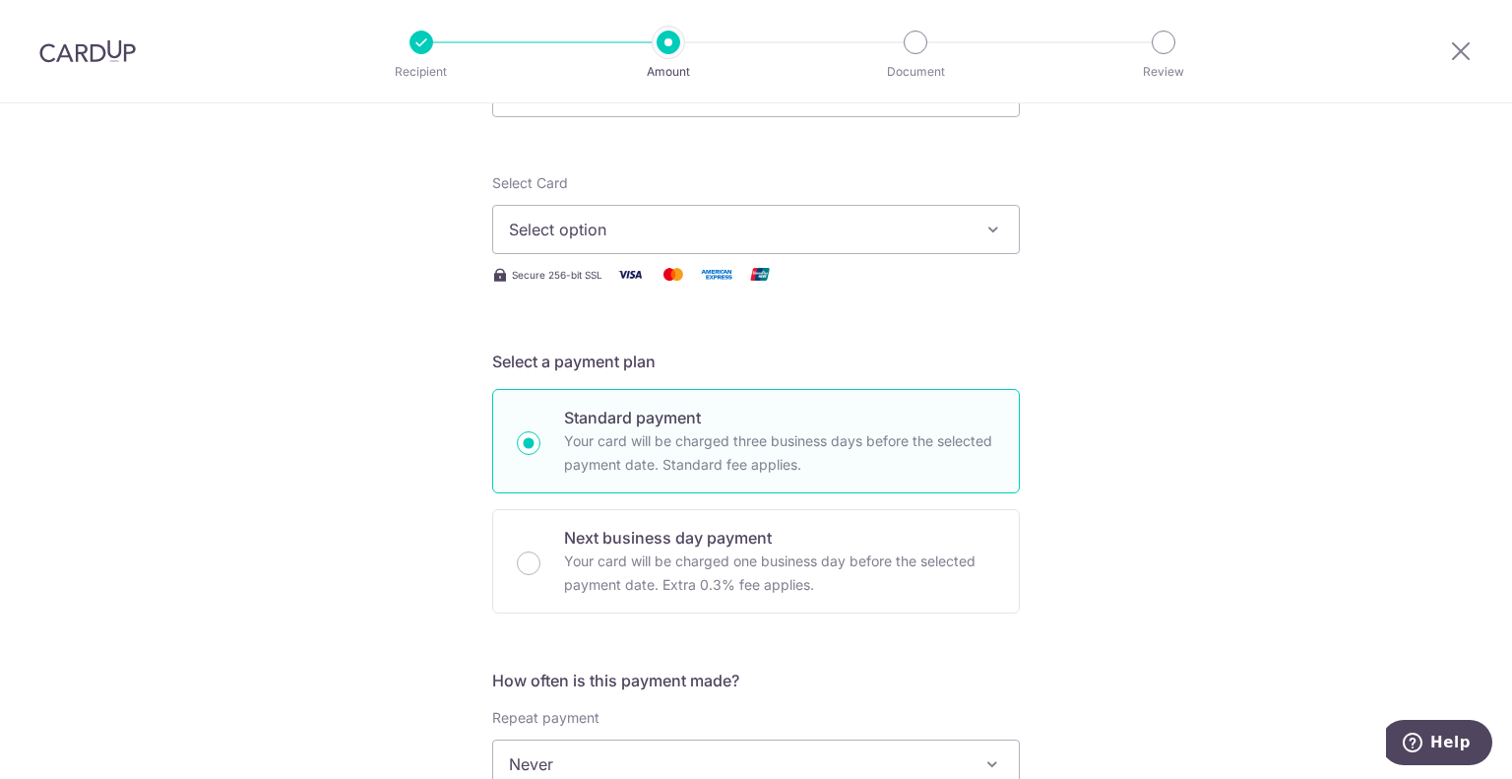
scroll to position [591, 0]
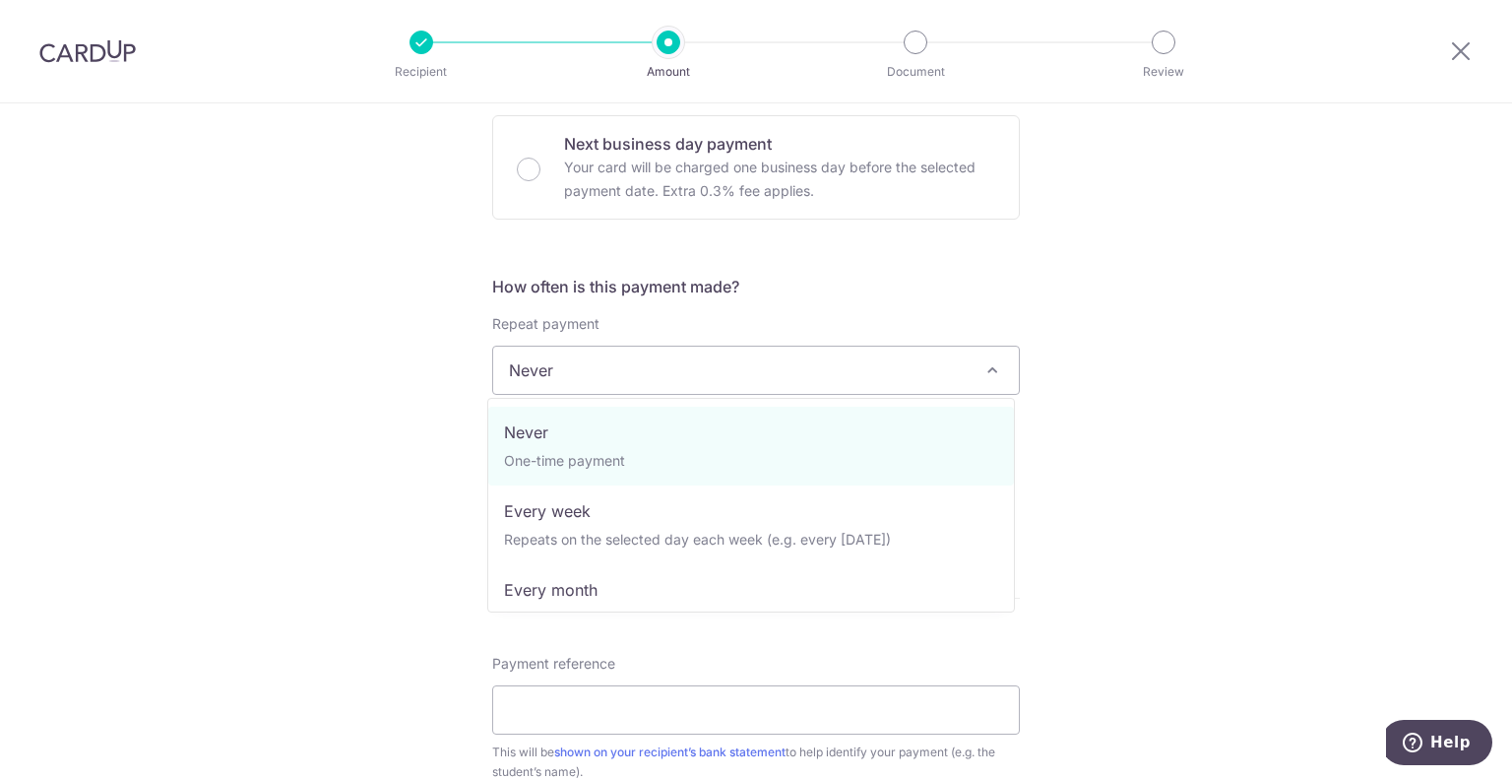
click at [654, 385] on span "Never" at bounding box center [756, 370] width 526 height 47
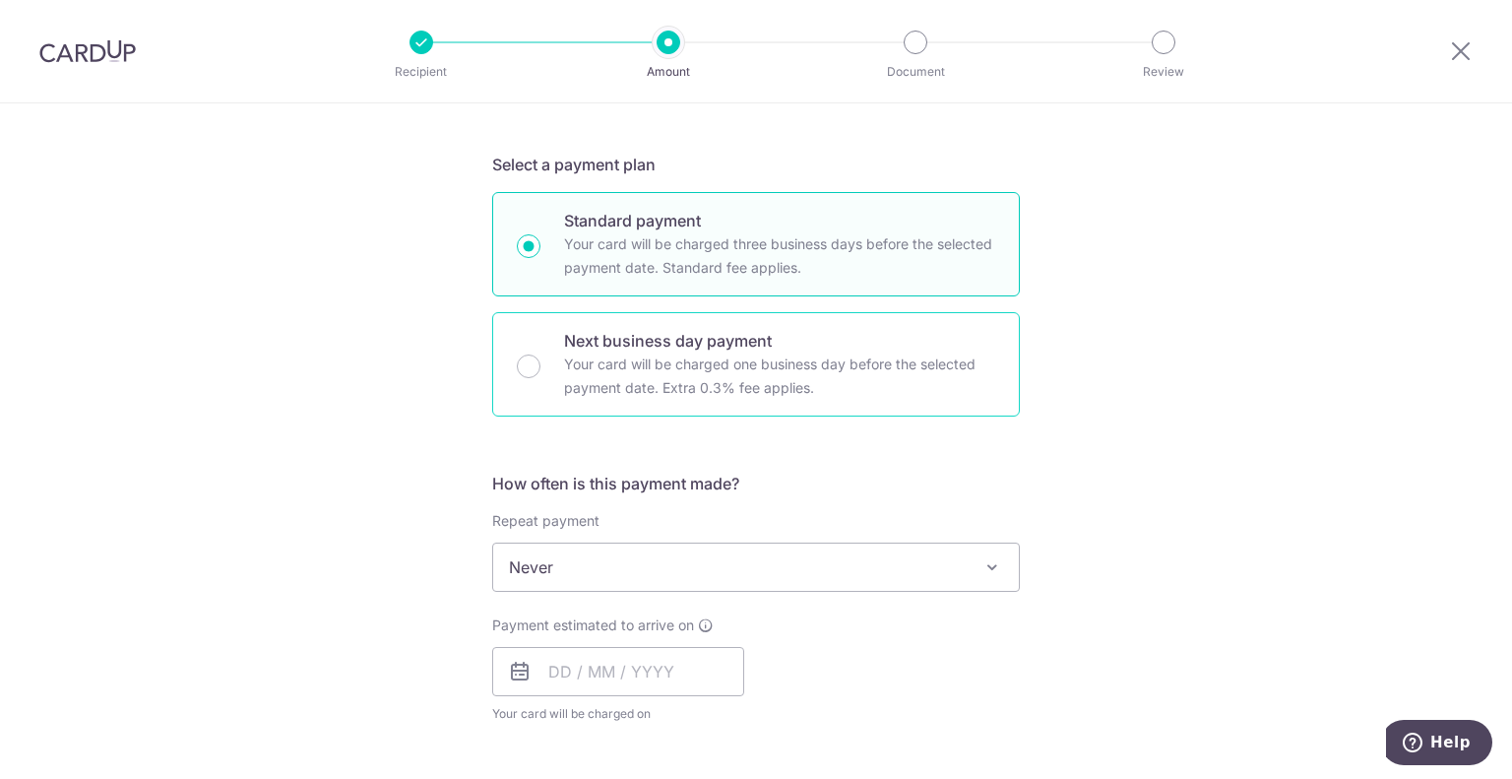
scroll to position [0, 0]
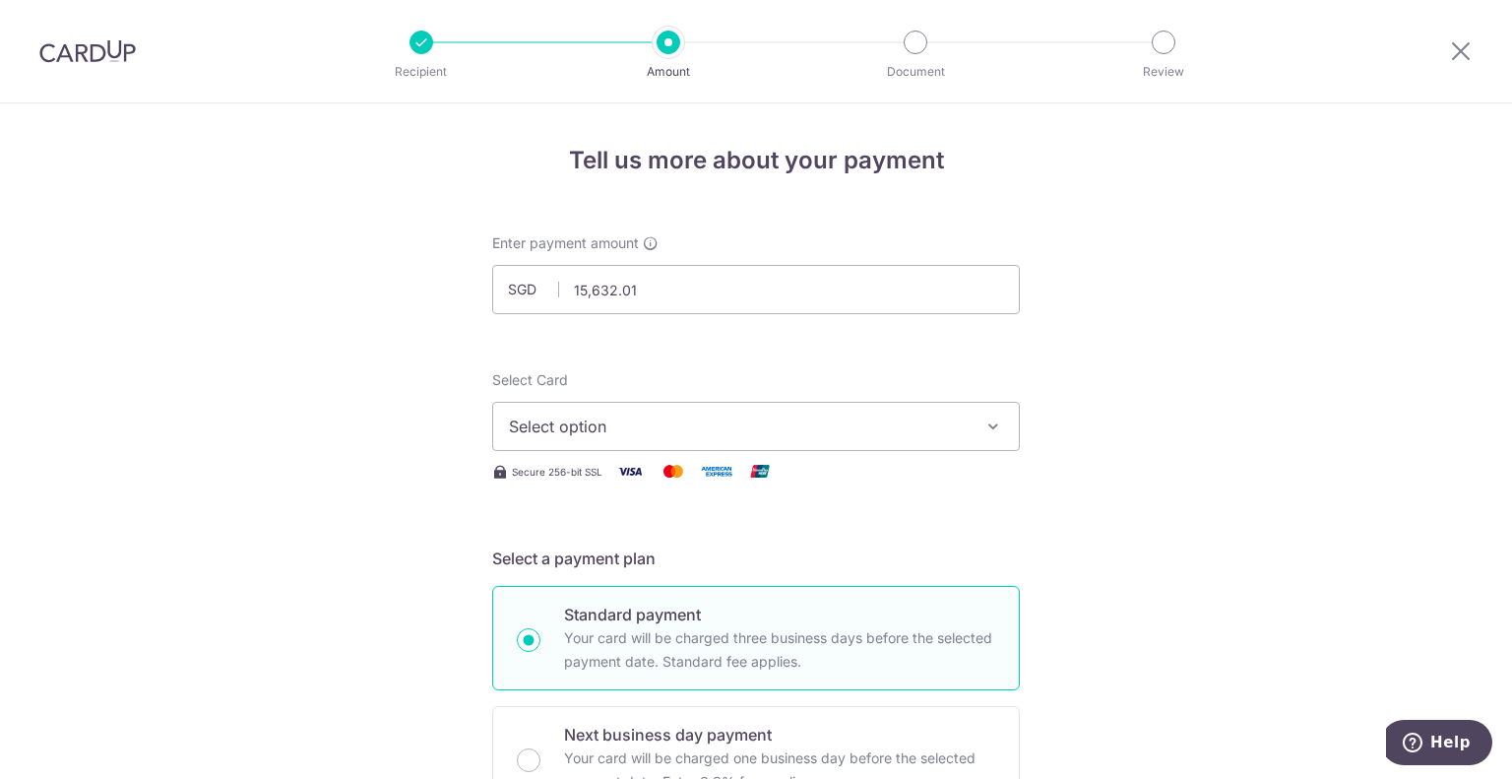
click at [649, 420] on span "Select option" at bounding box center [738, 426] width 459 height 24
click at [618, 480] on span "Add credit card" at bounding box center [773, 482] width 459 height 20
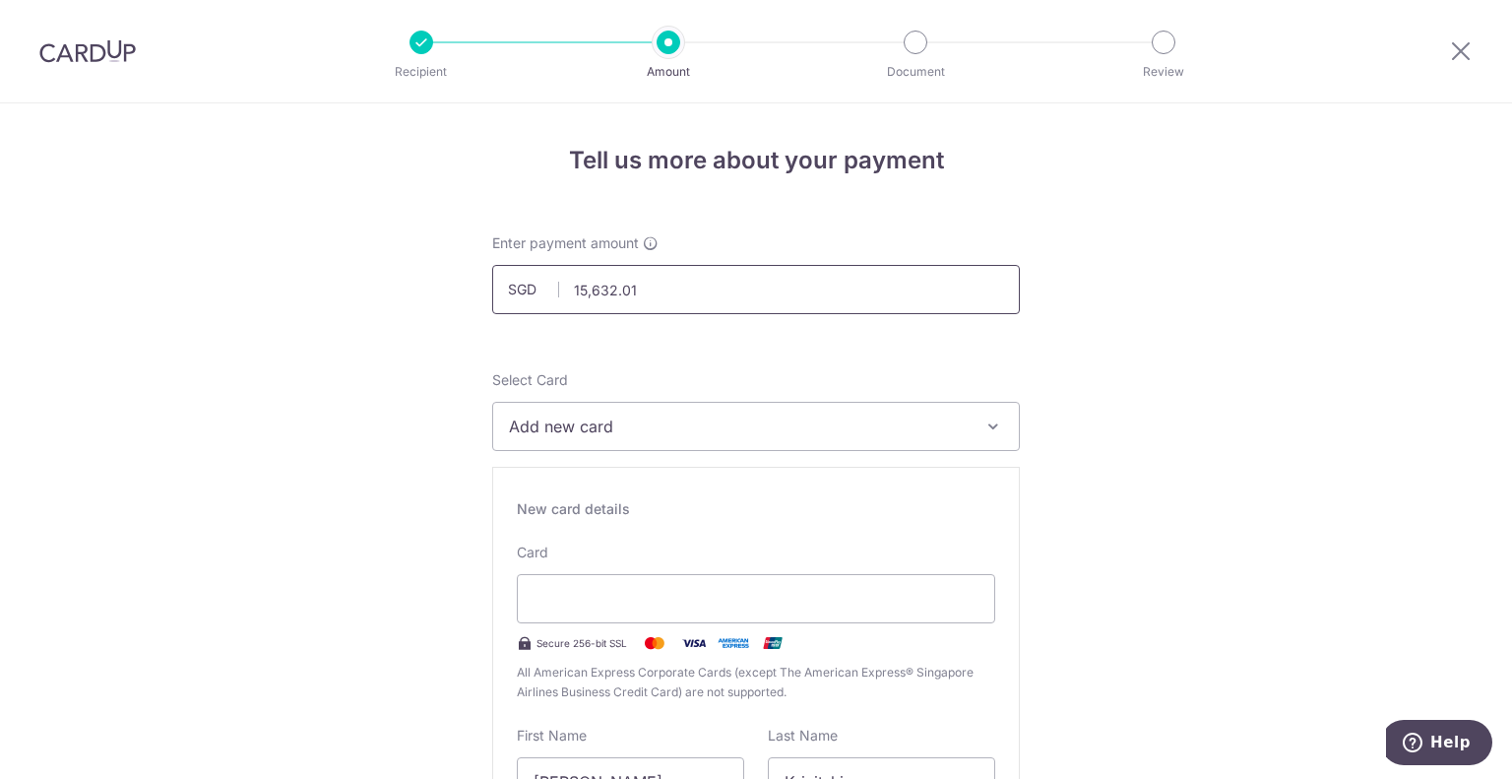
type input "03 / 2026"
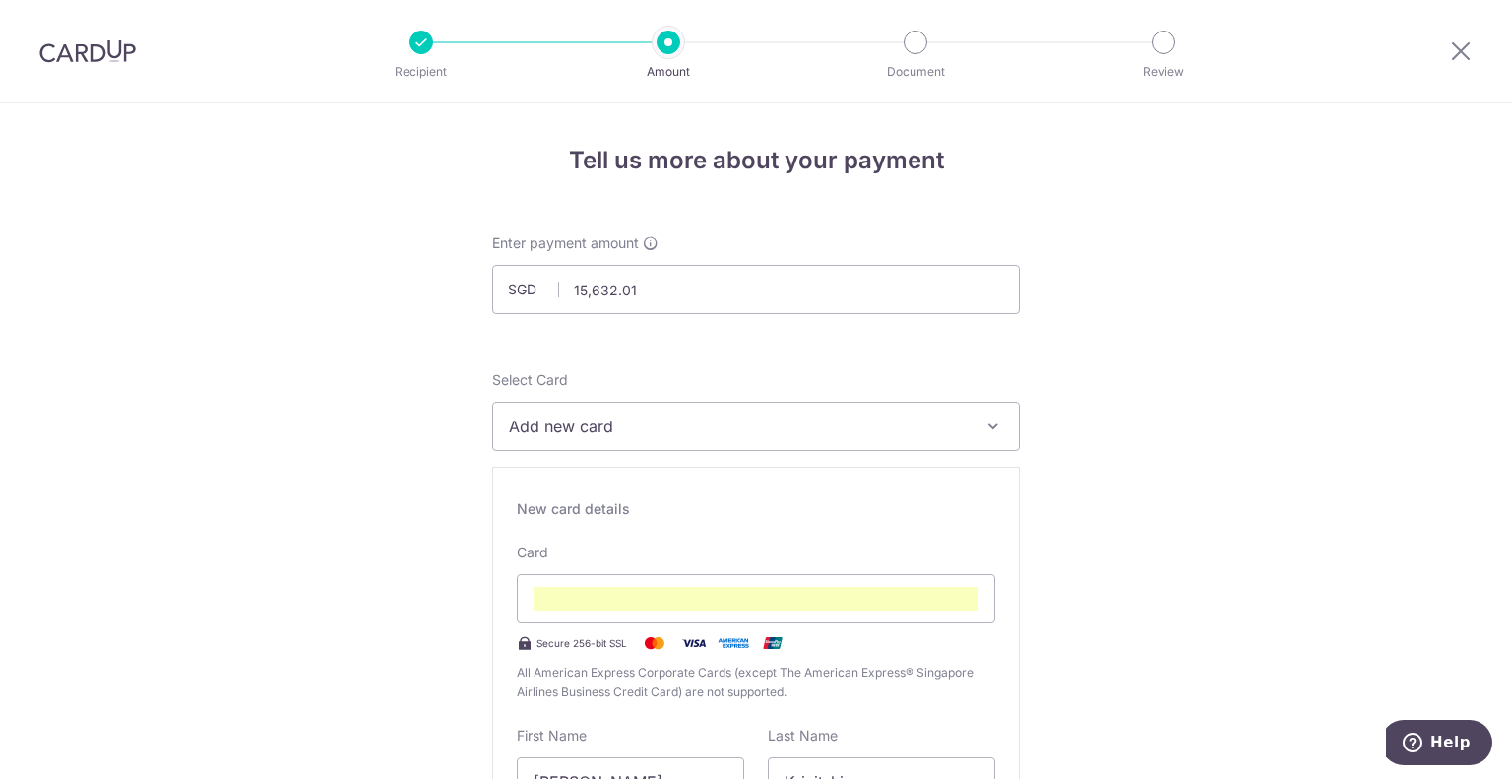
scroll to position [157, 0]
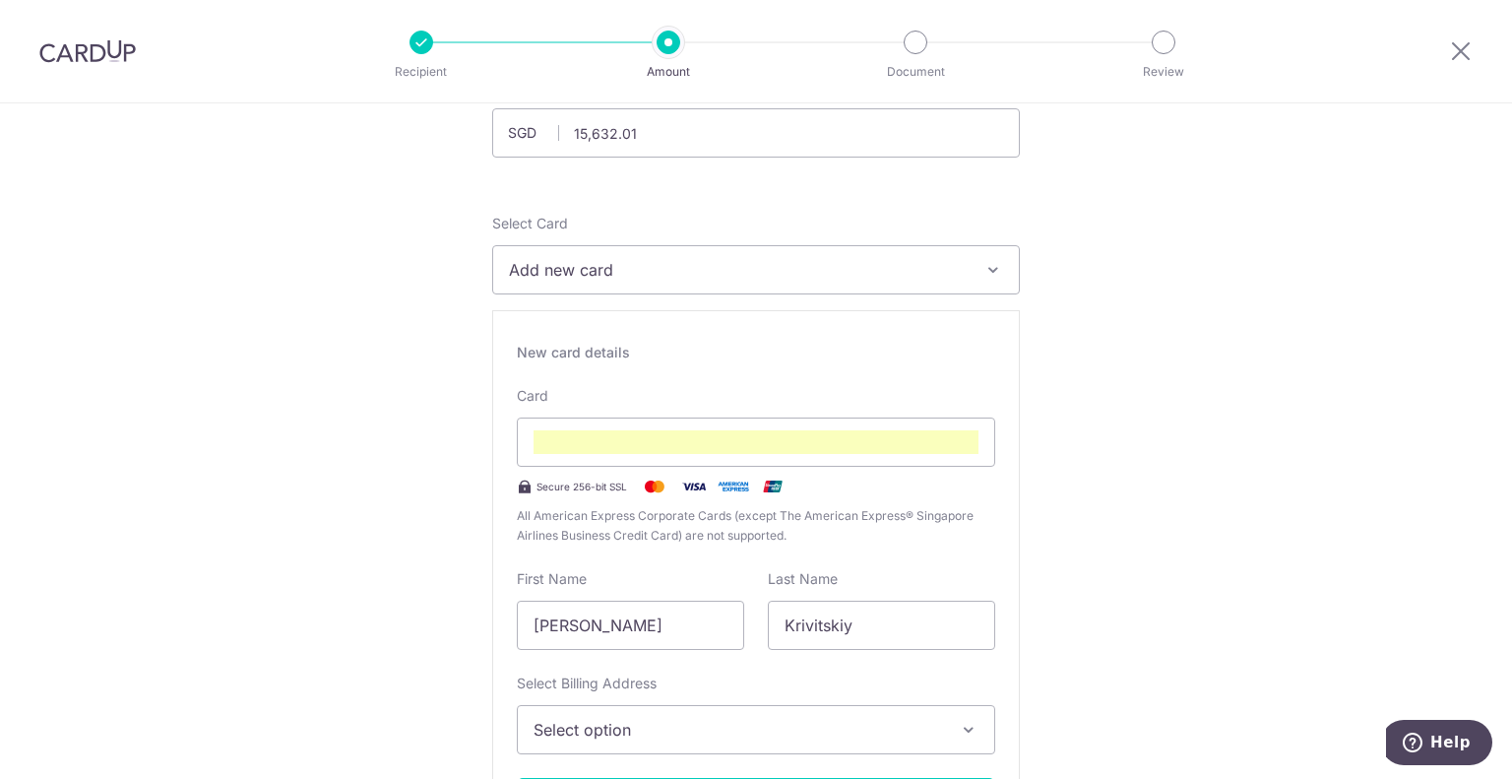
click at [974, 498] on div "Card Secure 256-bit SSL All American Express Corporate Cards (except The Americ…" at bounding box center [756, 465] width 478 height 159
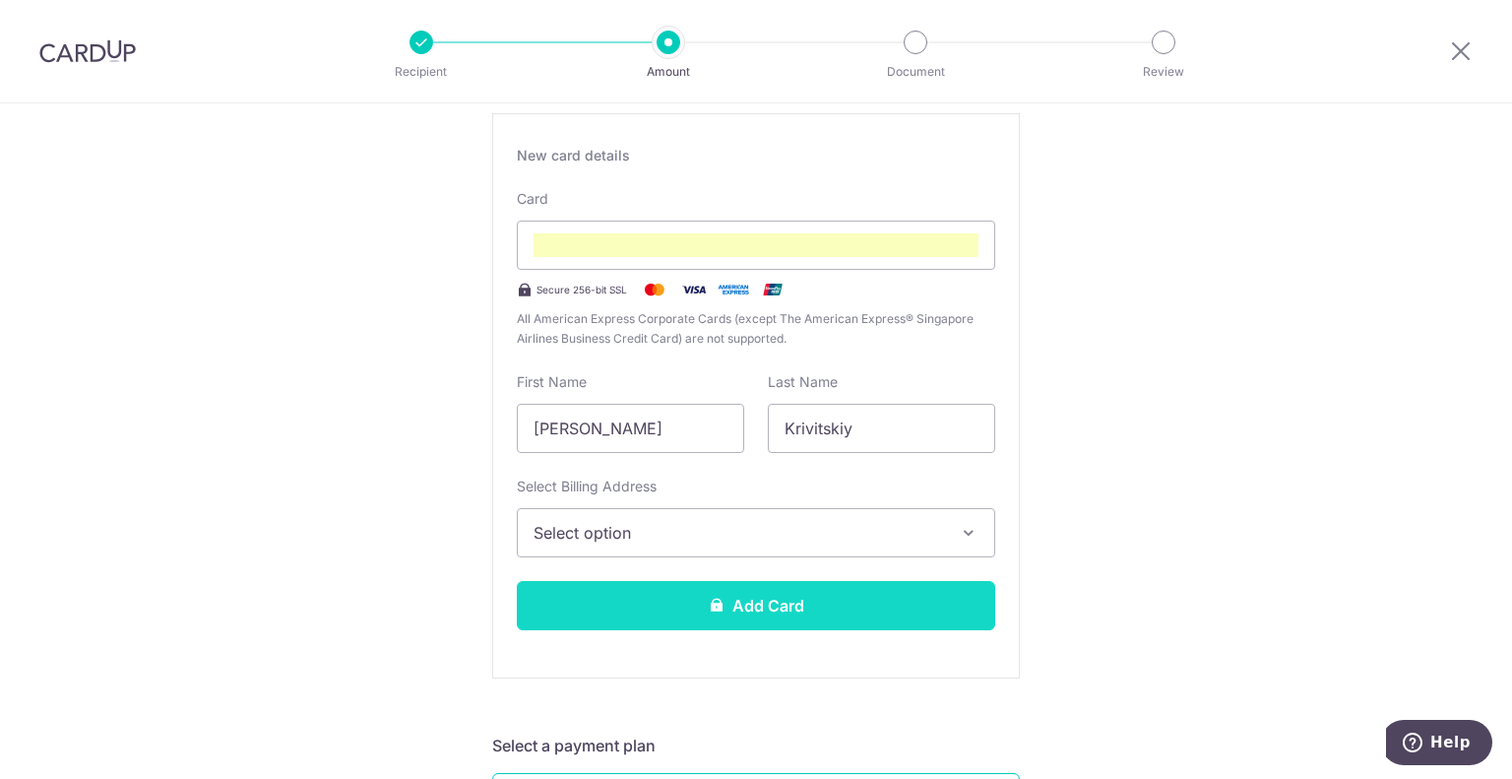
scroll to position [452, 0]
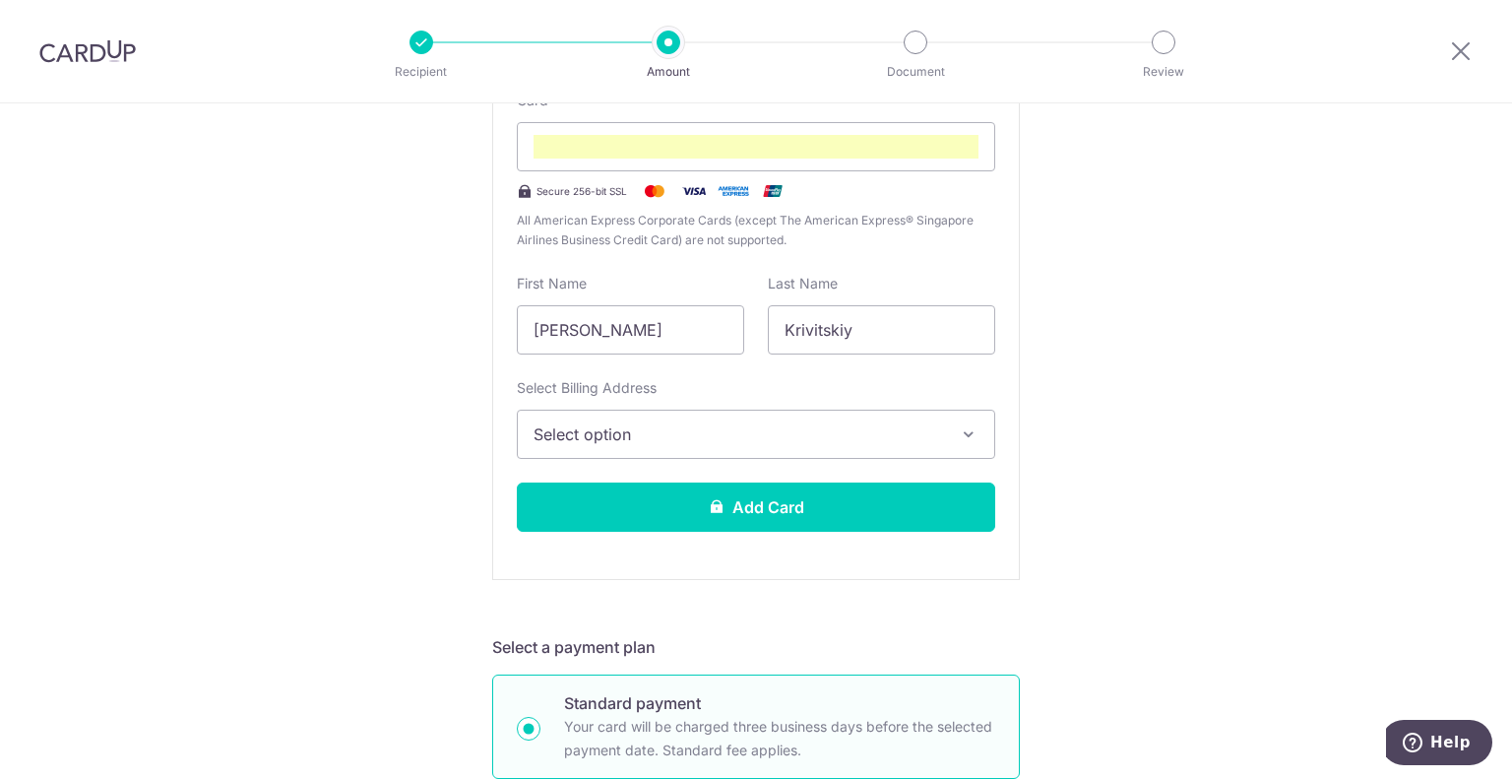
click at [652, 439] on span "Select option" at bounding box center [739, 434] width 410 height 24
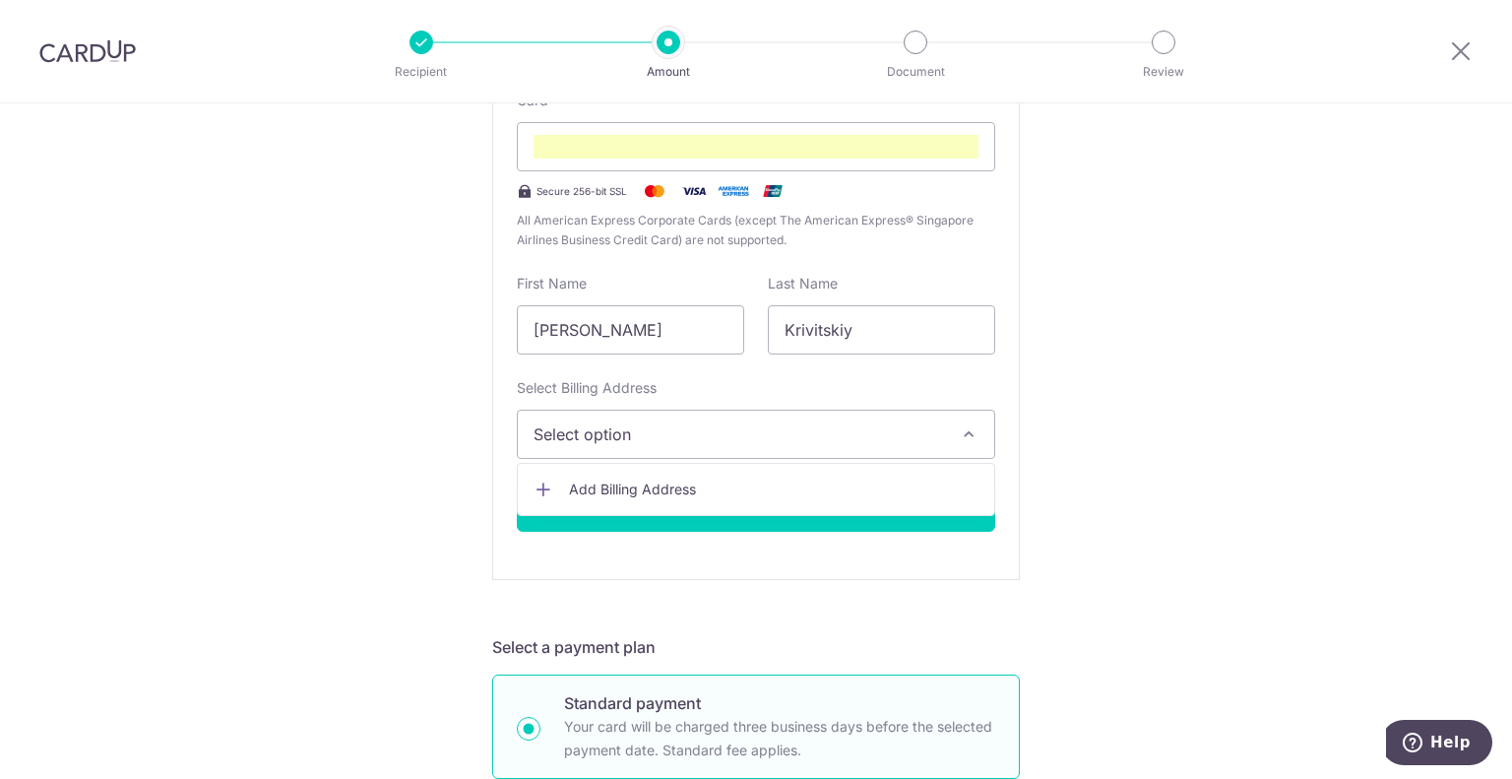
click at [645, 492] on span "Add Billing Address" at bounding box center [774, 489] width 410 height 20
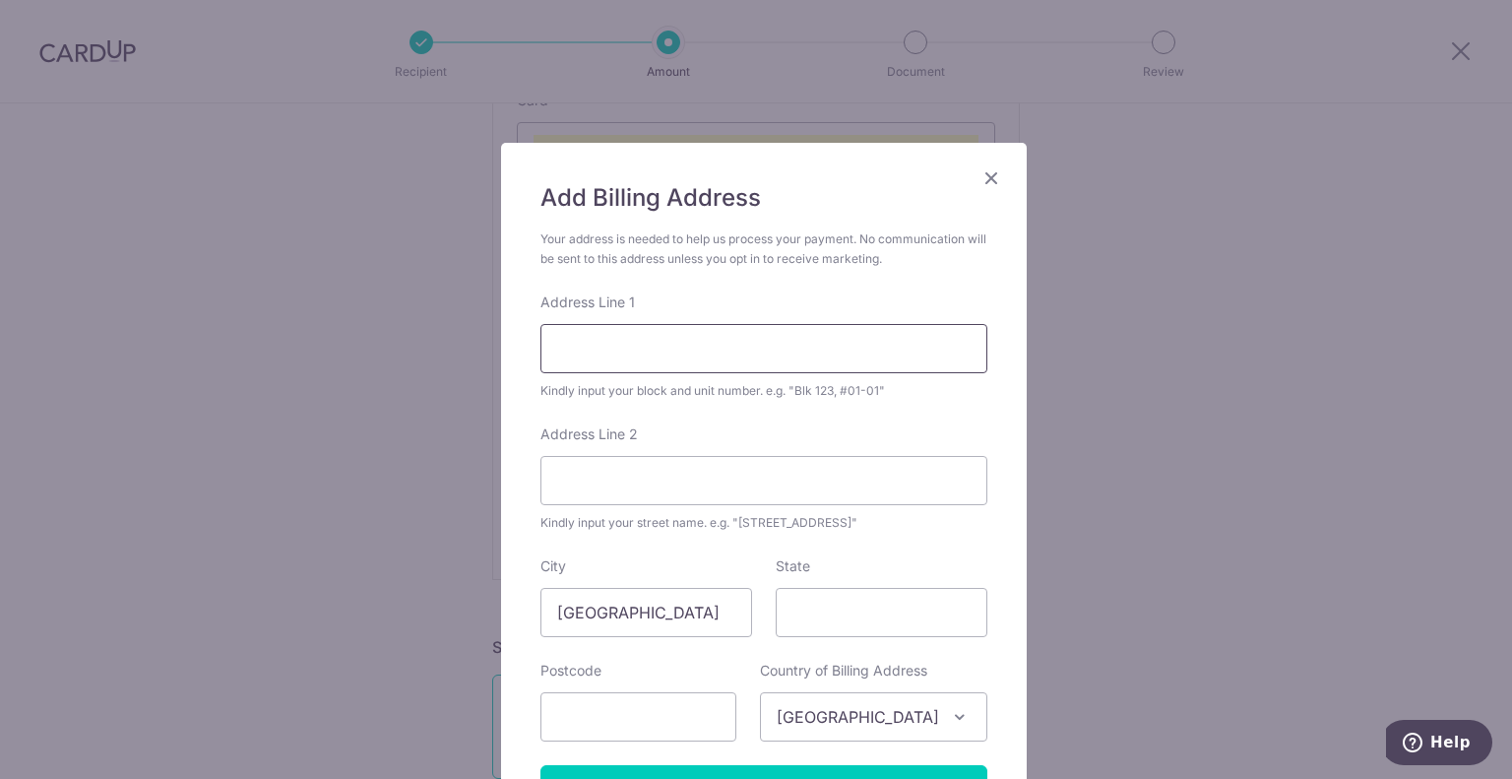
click at [646, 334] on input "Address Line 1" at bounding box center [763, 348] width 447 height 49
type input "10 Westcoast crescent, Tower 3B,"
type input "unit #04-06"
type input "128041"
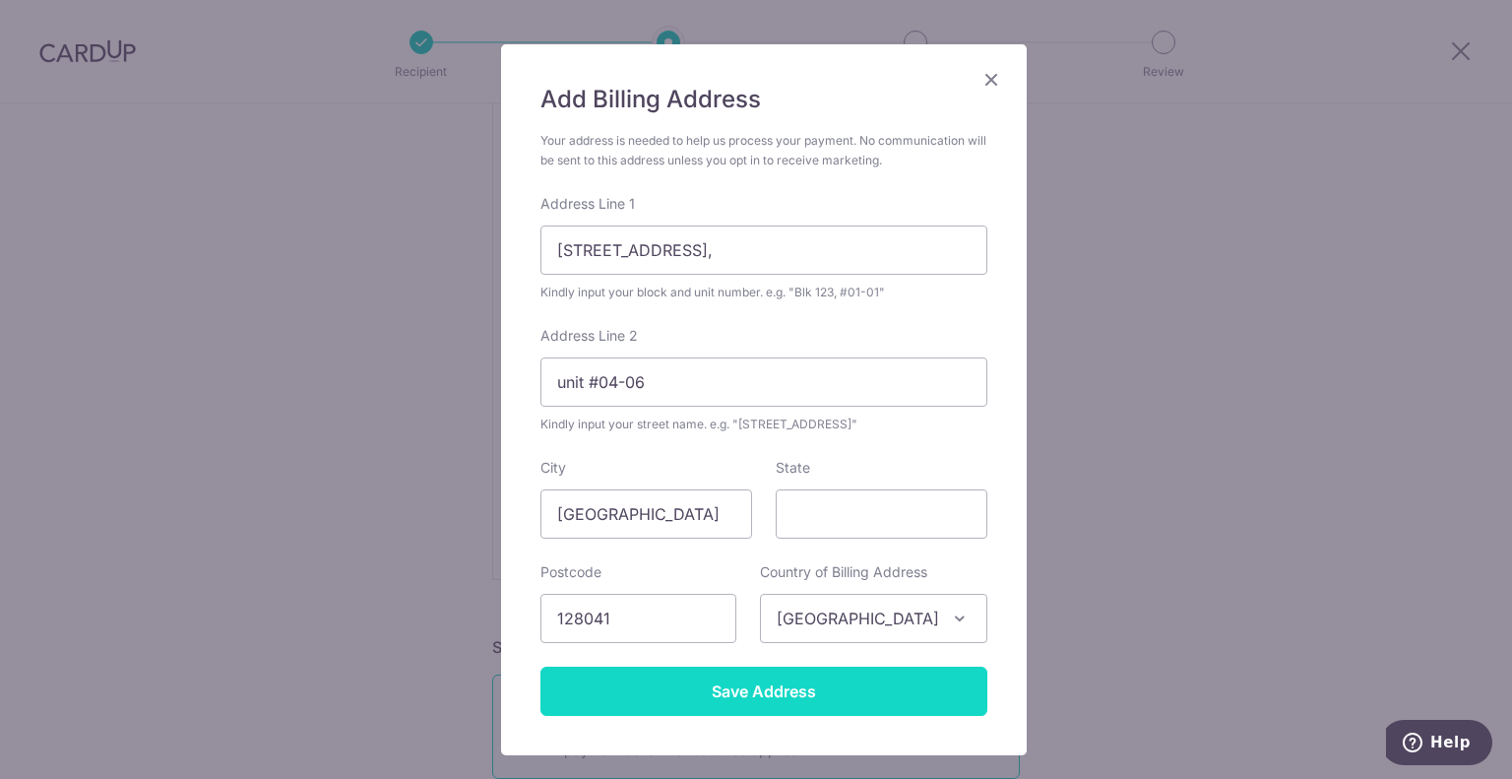
click at [740, 698] on input "Save Address" at bounding box center [763, 690] width 447 height 49
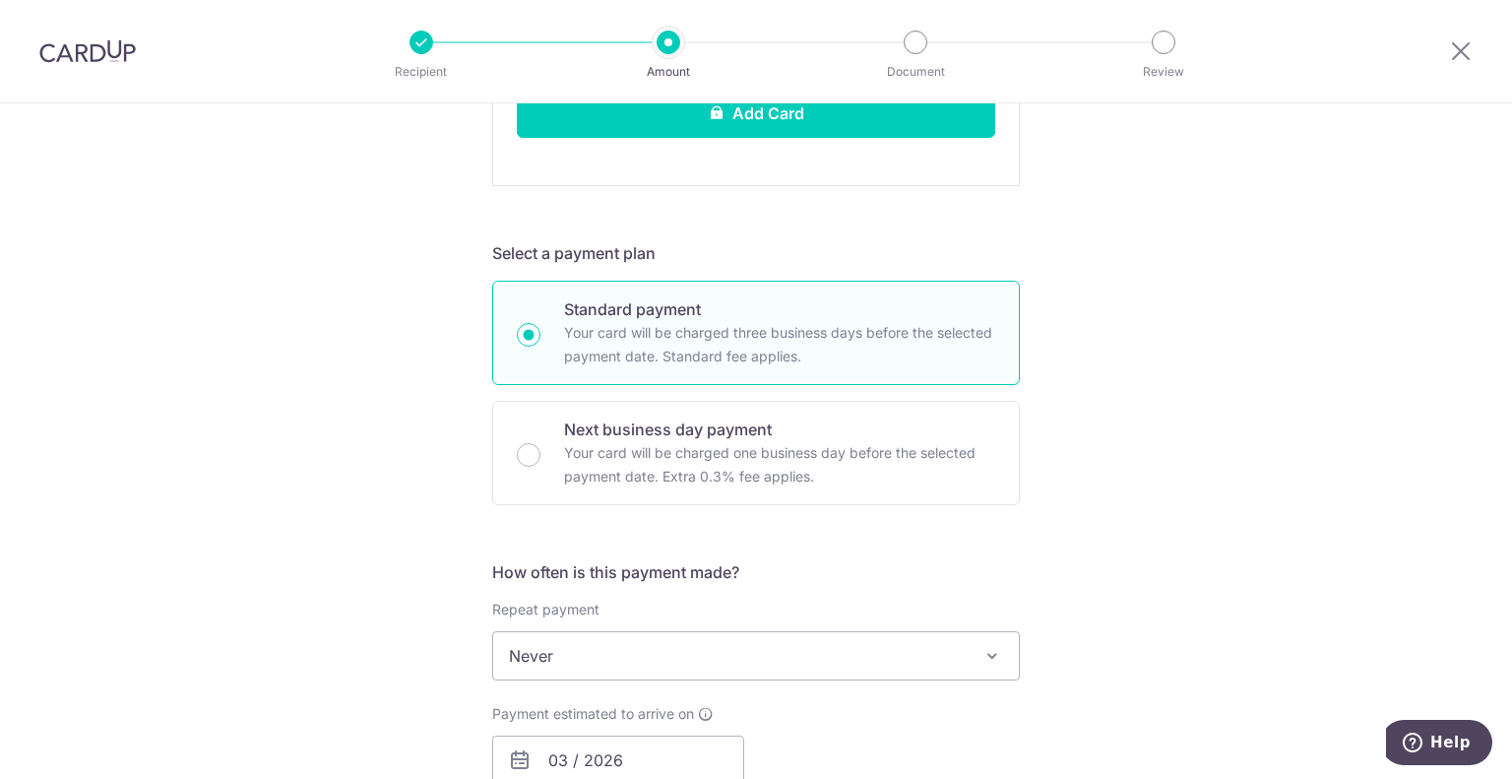
scroll to position [1239, 0]
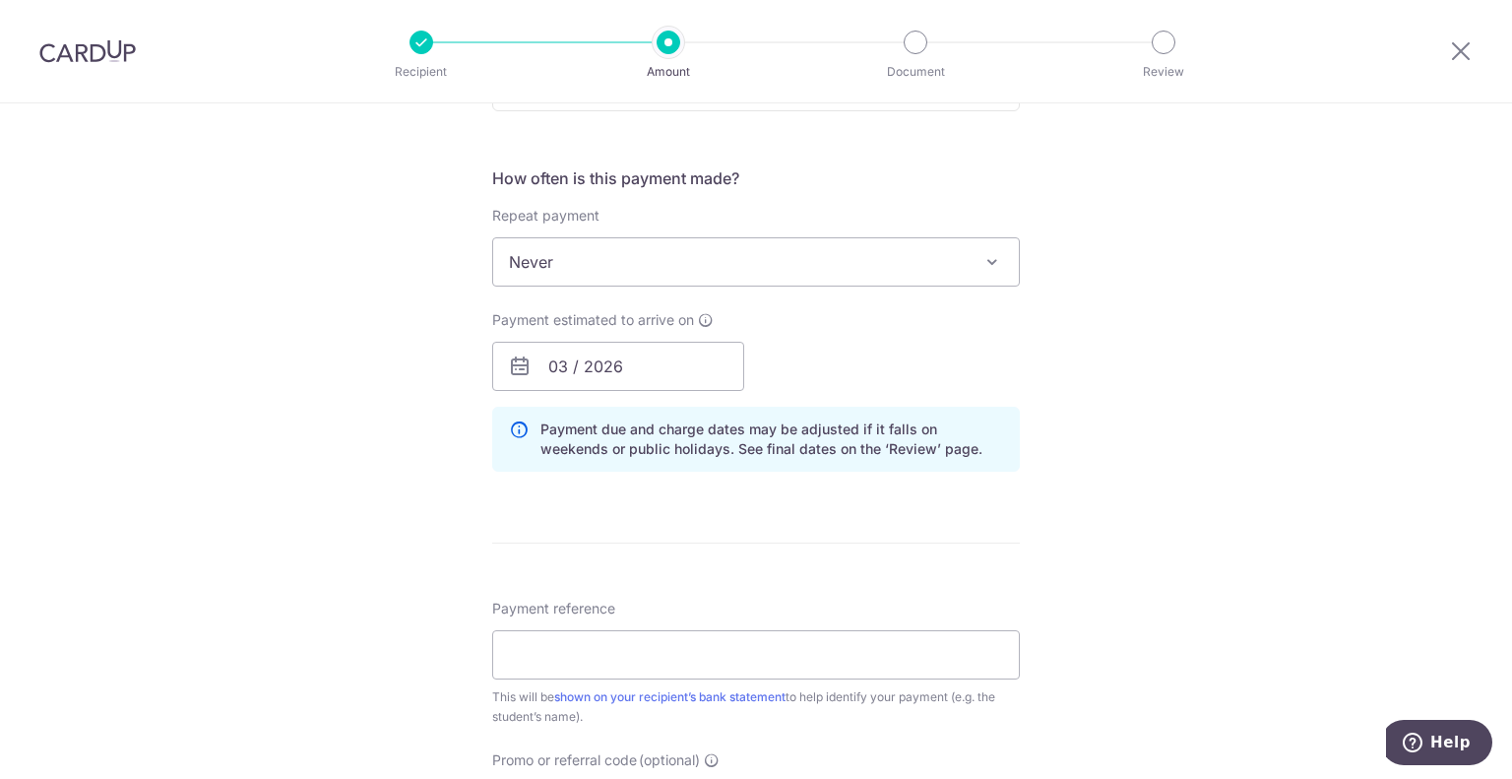
click at [702, 268] on span "Never" at bounding box center [756, 261] width 526 height 47
click at [1078, 326] on div "Tell us more about your payment Enter payment amount SGD 15,632.01 15632.01 Sel…" at bounding box center [756, 51] width 1512 height 2375
click at [653, 349] on input "03 / 2026" at bounding box center [618, 366] width 252 height 49
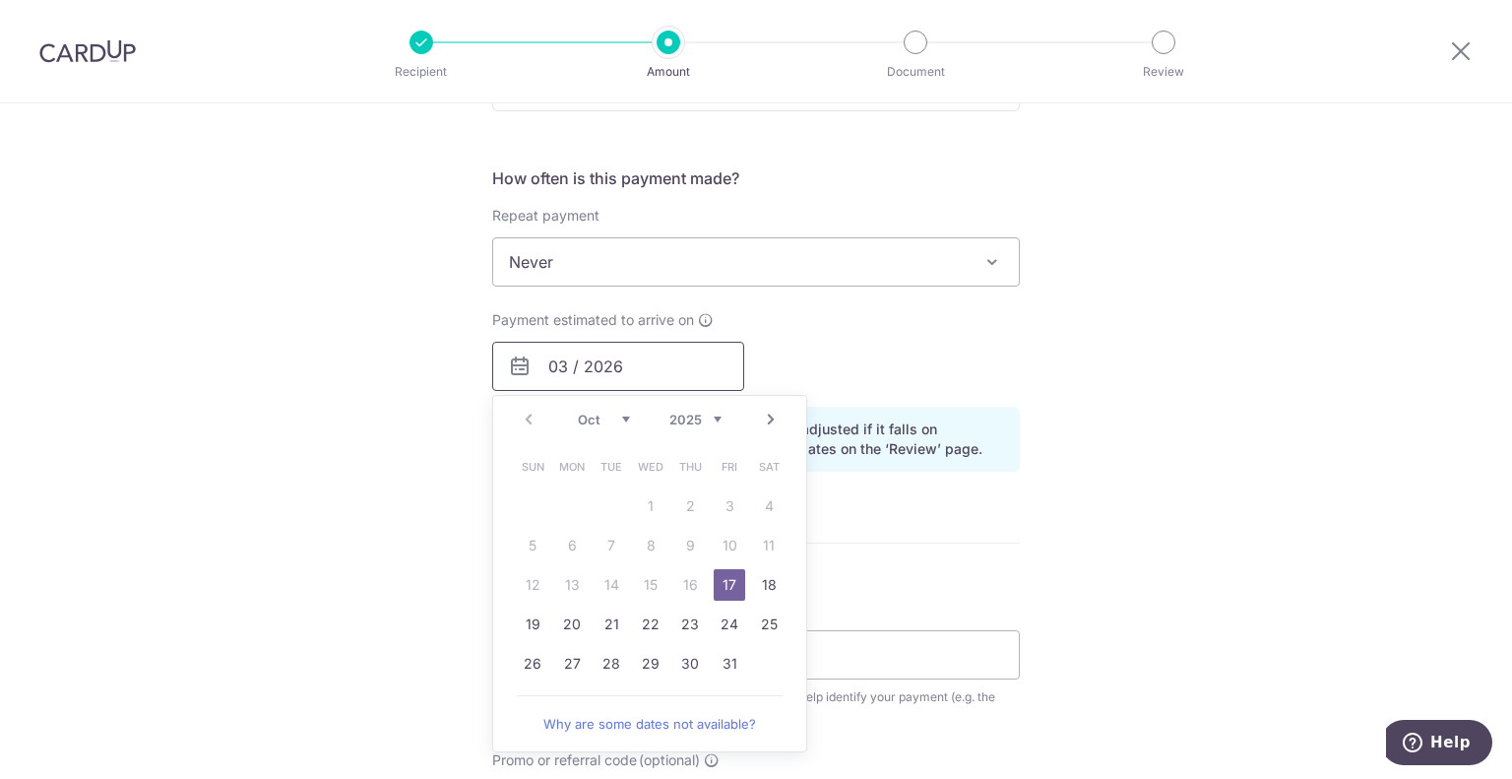
click at [653, 349] on input "03 / 2026" at bounding box center [618, 366] width 252 height 49
click at [953, 322] on div "Payment estimated to arrive on Prev Next Oct Nov Dec 2025 2026 2027 2028 2029 2…" at bounding box center [755, 350] width 551 height 81
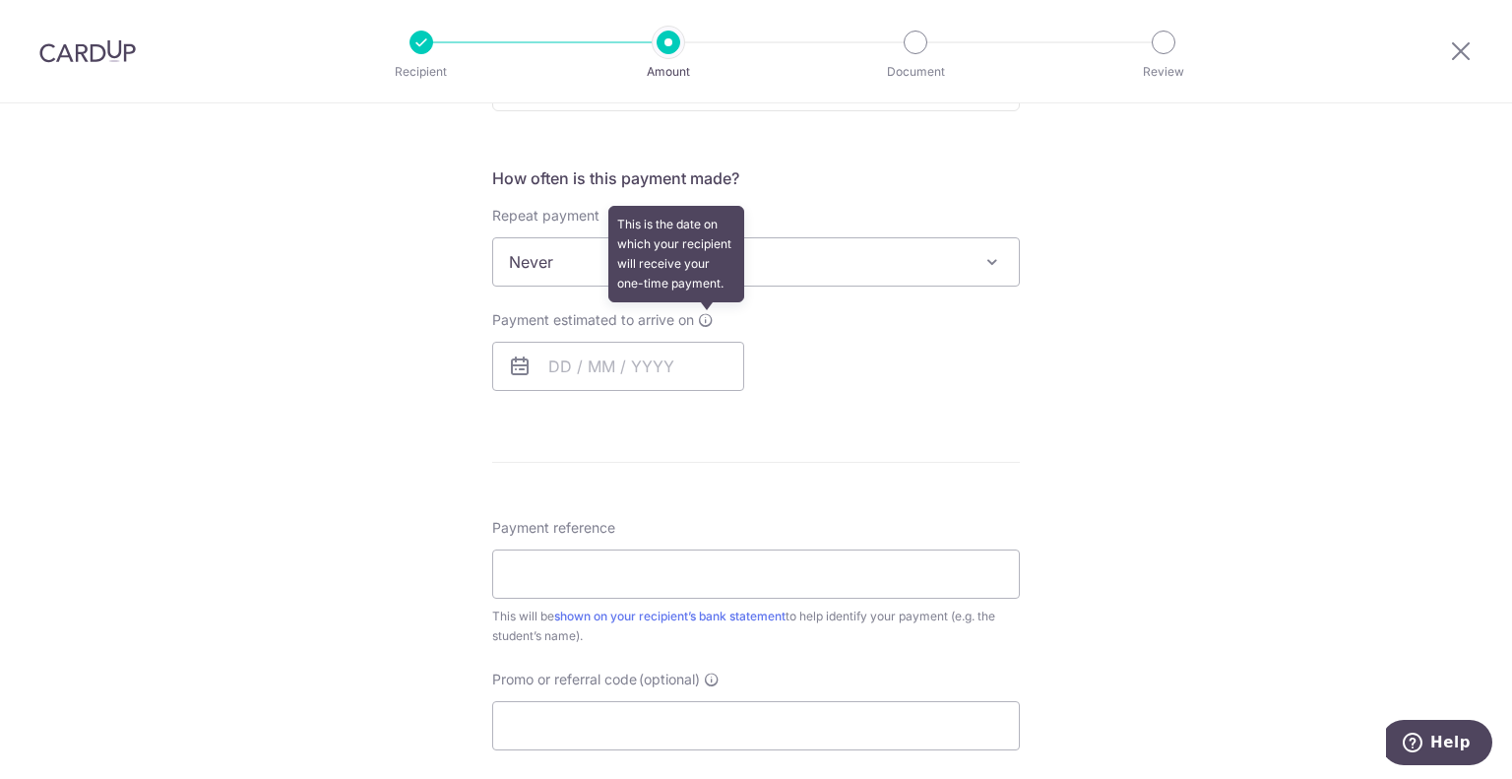
click at [704, 314] on icon at bounding box center [706, 320] width 16 height 16
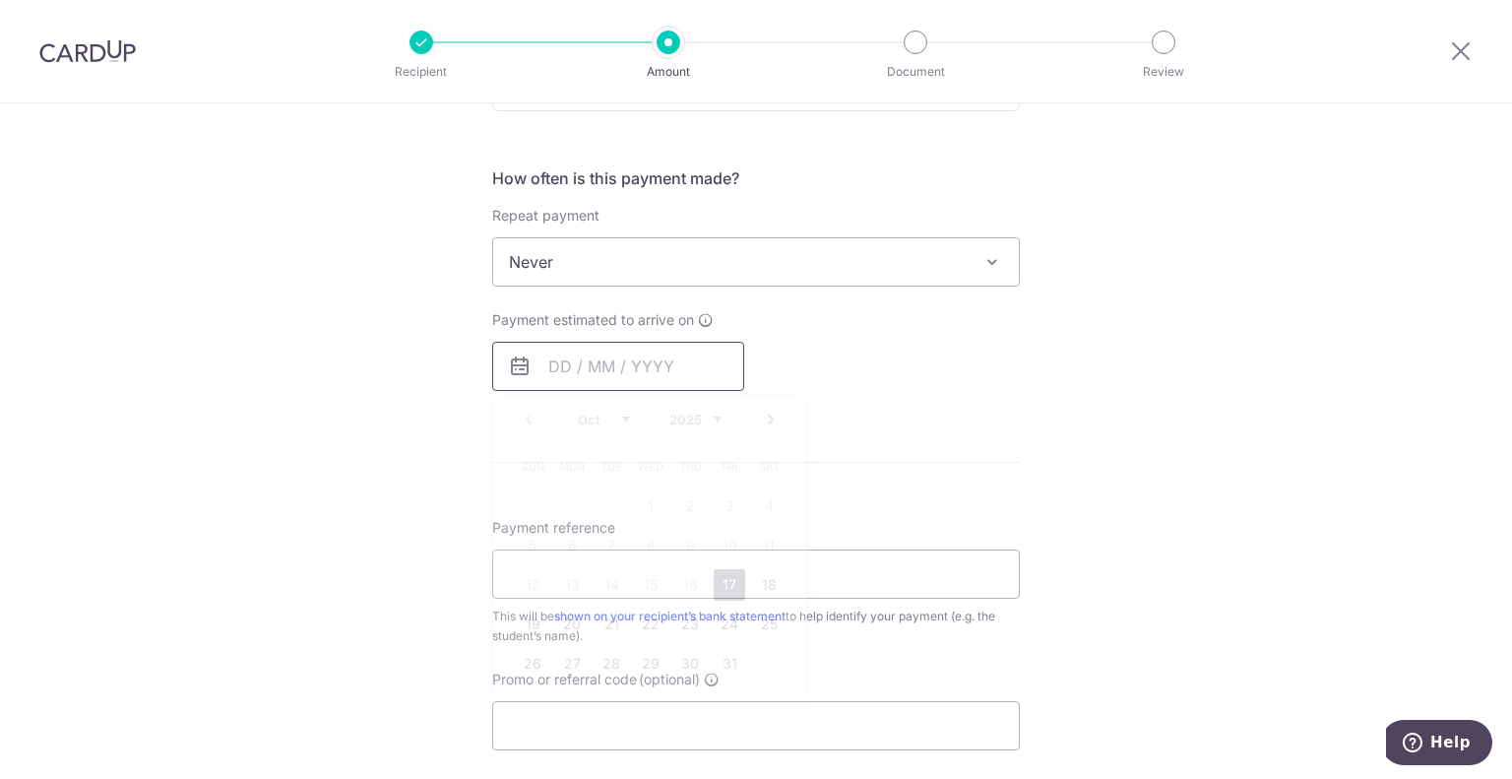
click at [676, 369] on input "text" at bounding box center [618, 366] width 252 height 49
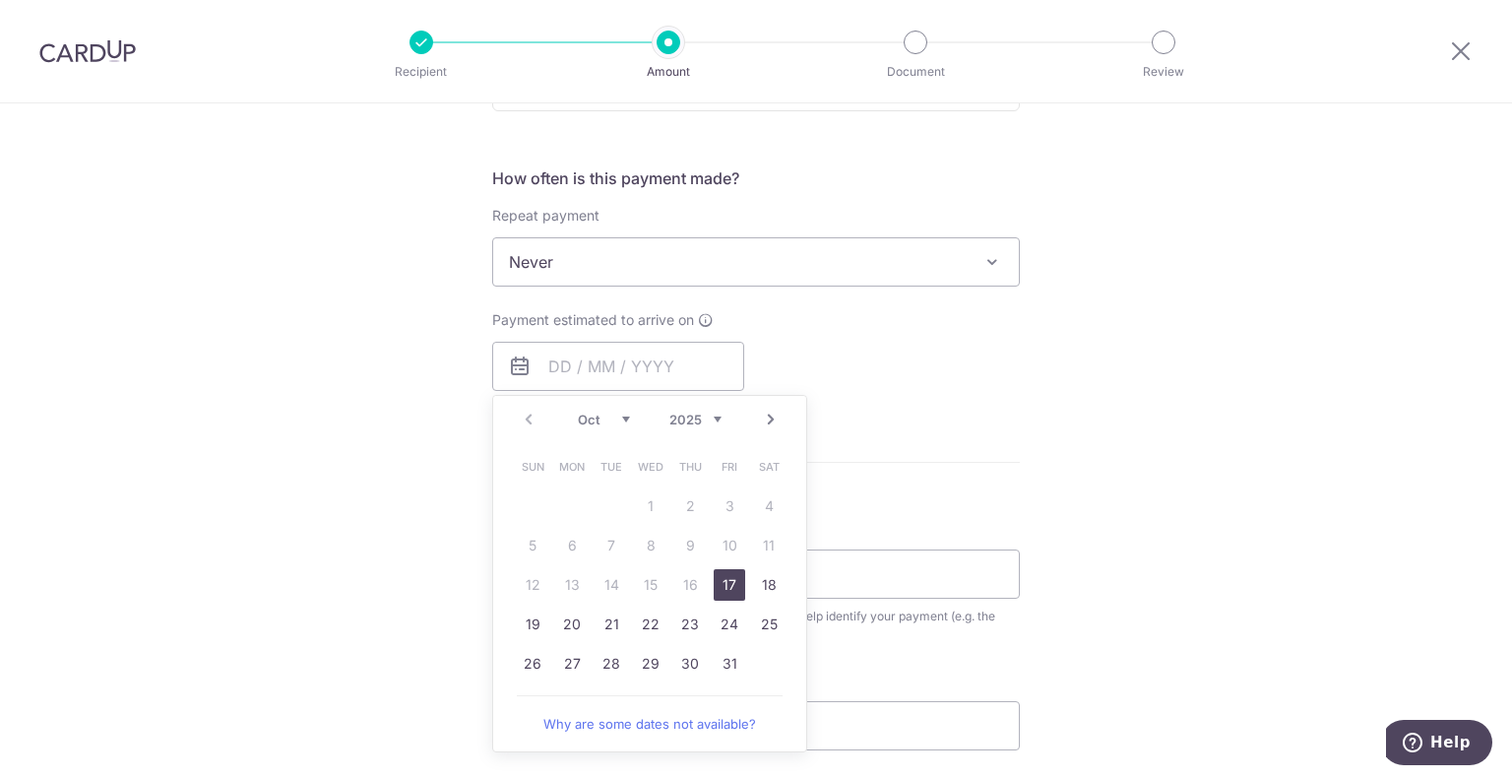
drag, startPoint x: 725, startPoint y: 583, endPoint x: 837, endPoint y: 387, distance: 225.8
click at [725, 583] on link "17" at bounding box center [730, 585] width 32 height 32
type input "[DATE]"
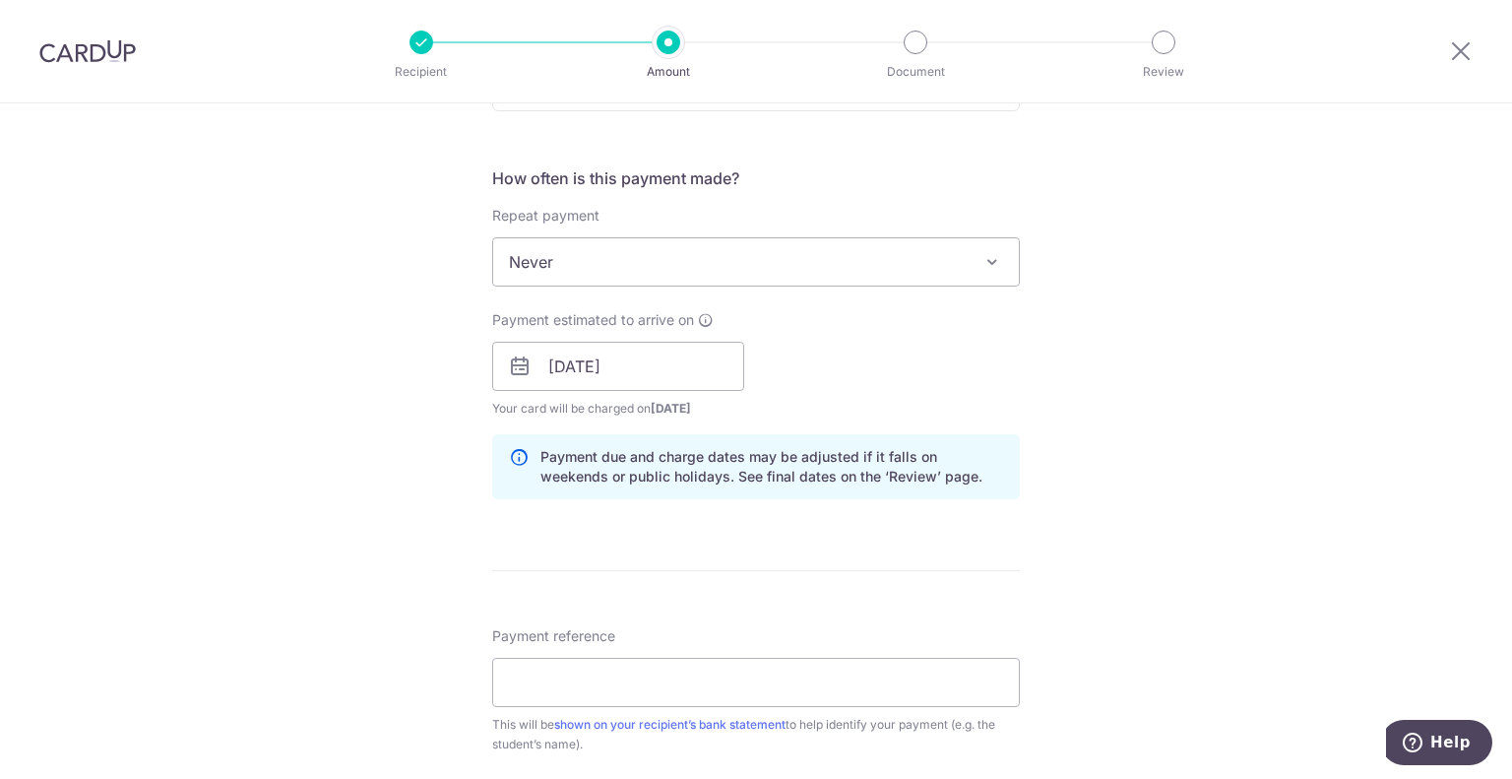
click at [898, 344] on div "Payment estimated to arrive on 17/10/2025 Prev Next Oct Nov Dec 2025 2026 2027 …" at bounding box center [755, 364] width 551 height 108
click at [638, 386] on input "[DATE]" at bounding box center [618, 366] width 252 height 49
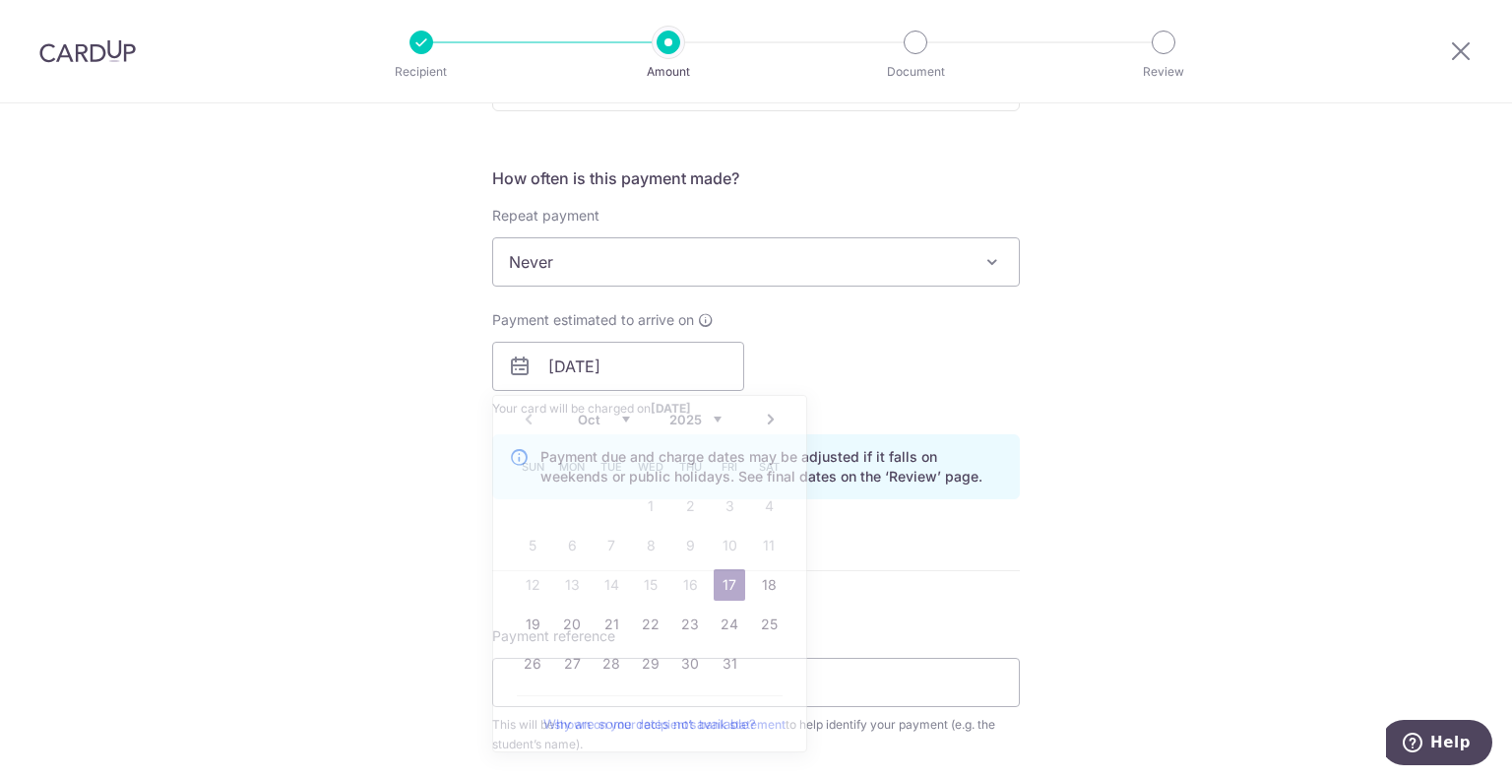
click at [989, 397] on div "Payment estimated to arrive on 17/10/2025 Prev Next Oct Nov Dec 2025 2026 2027 …" at bounding box center [755, 364] width 551 height 108
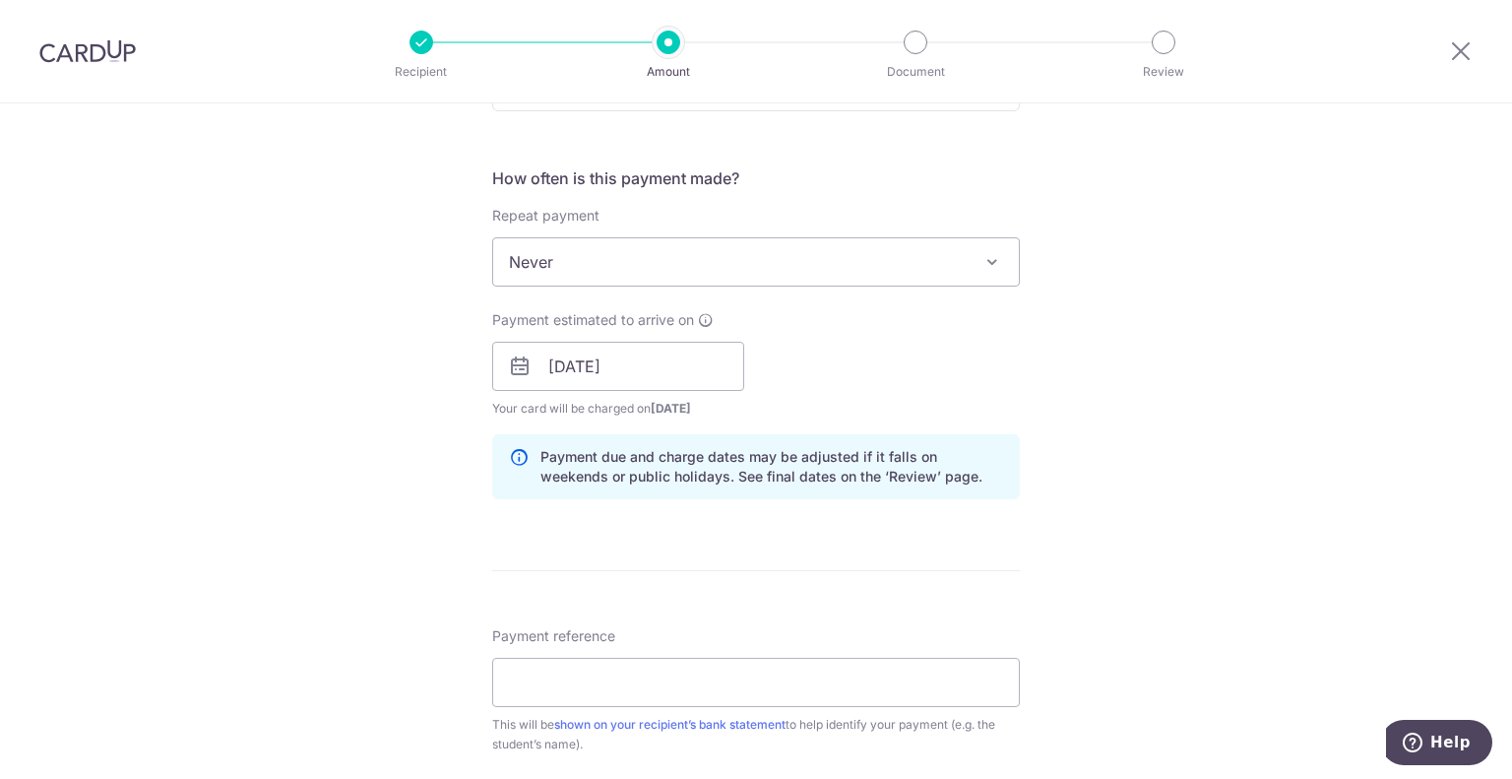
click at [683, 476] on p "Payment due and charge dates may be adjusted if it falls on weekends or public …" at bounding box center [771, 466] width 463 height 39
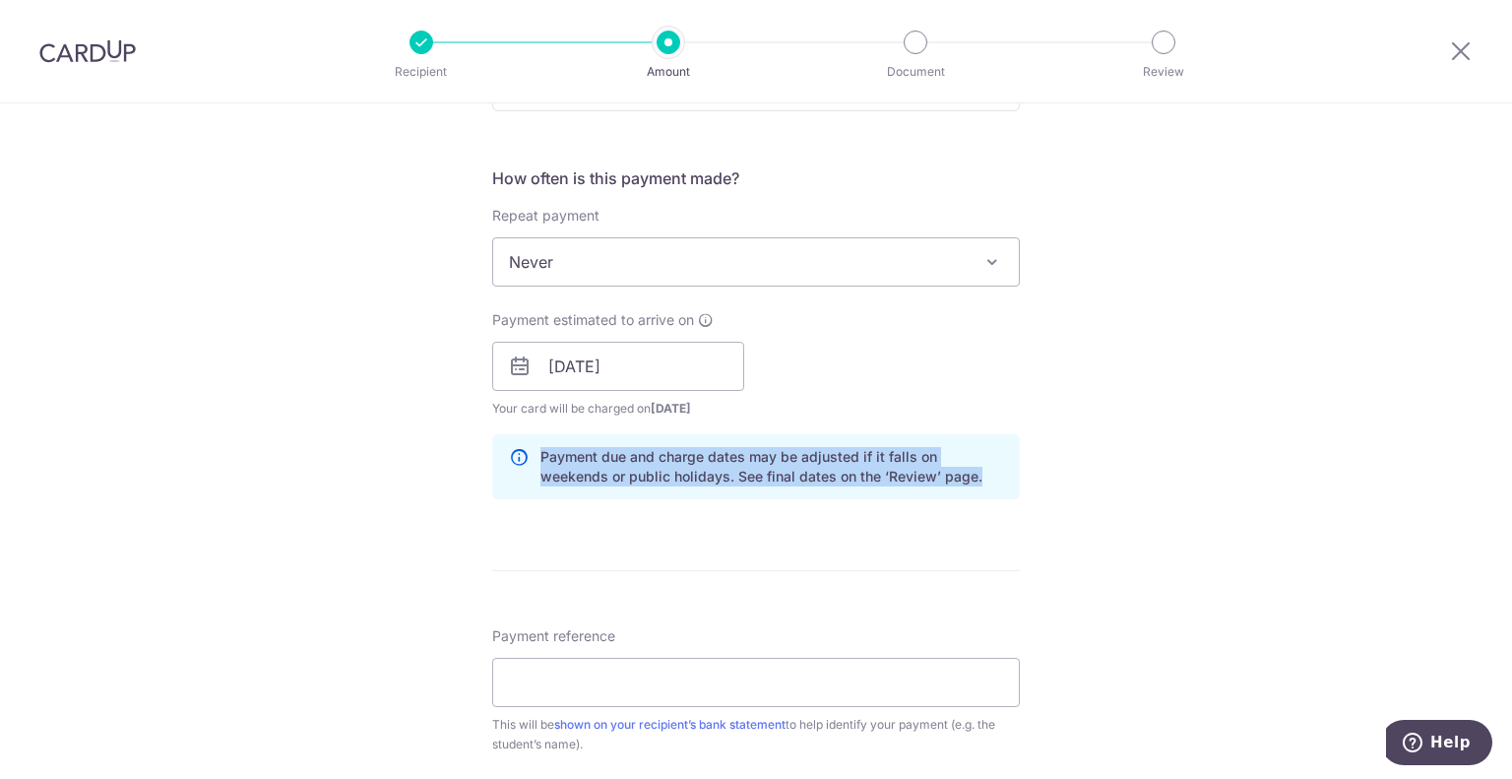
click at [683, 476] on p "Payment due and charge dates may be adjusted if it falls on weekends or public …" at bounding box center [771, 466] width 463 height 39
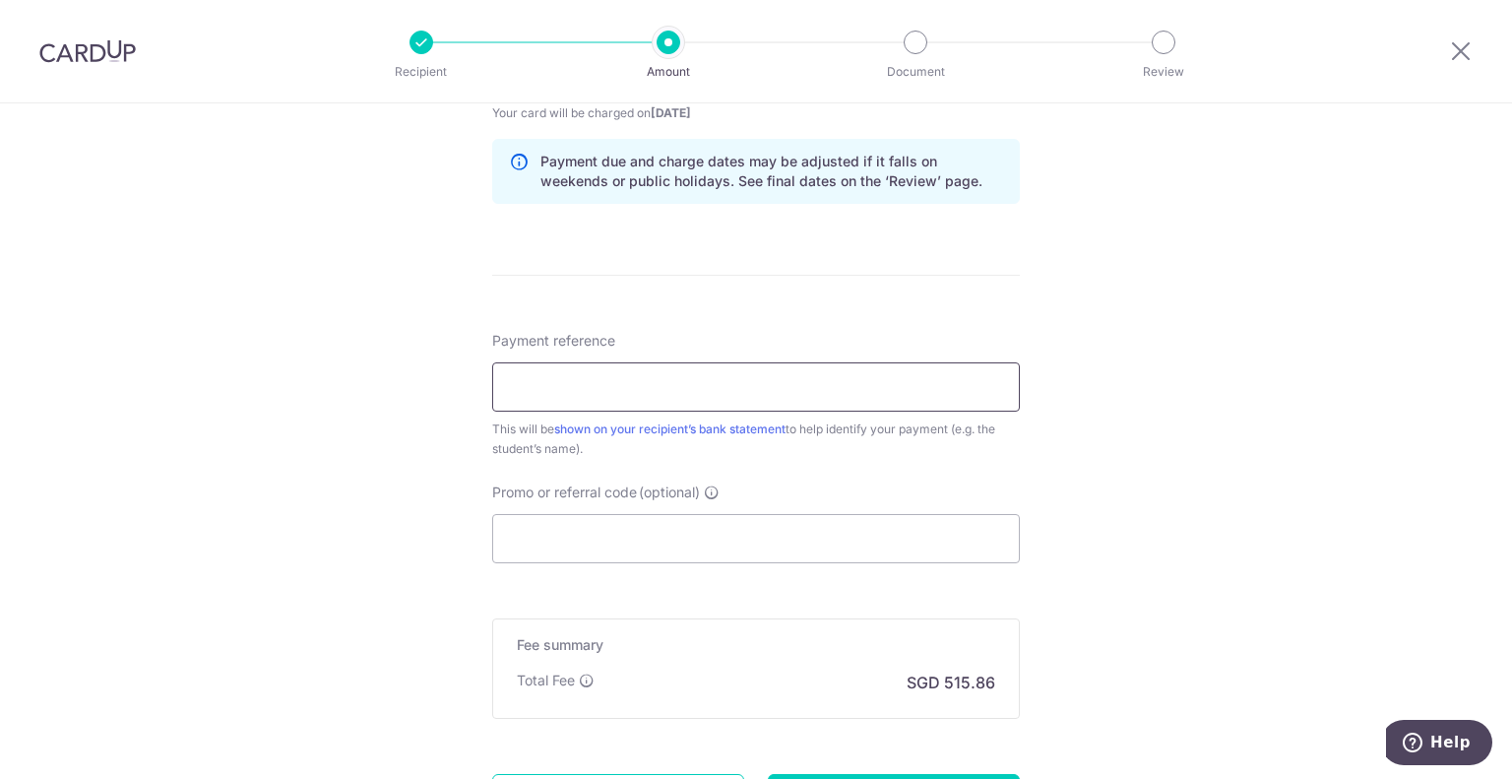
click at [603, 375] on input "Payment reference" at bounding box center [756, 386] width 528 height 49
paste input "DC-100093294-T2"
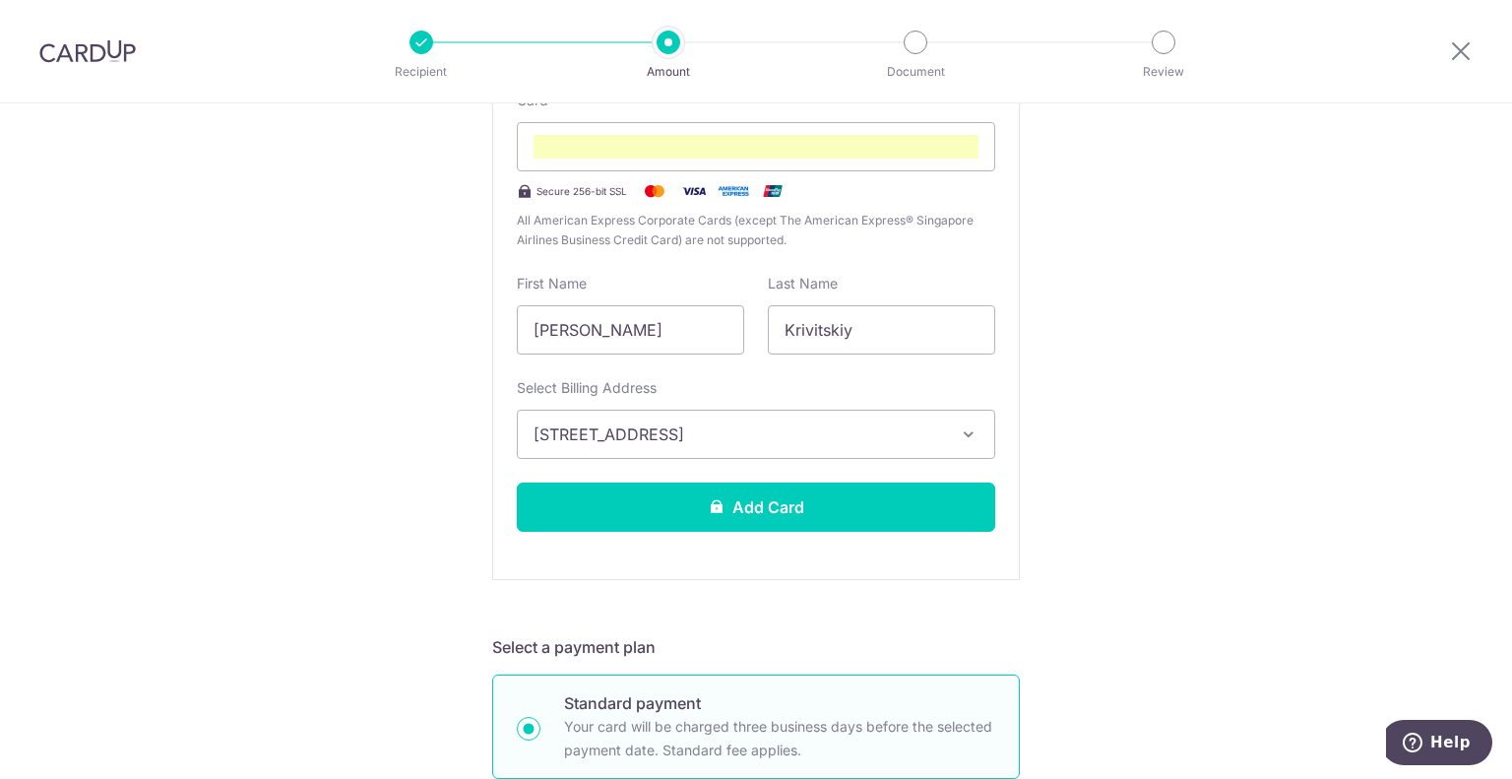
scroll to position [0, 0]
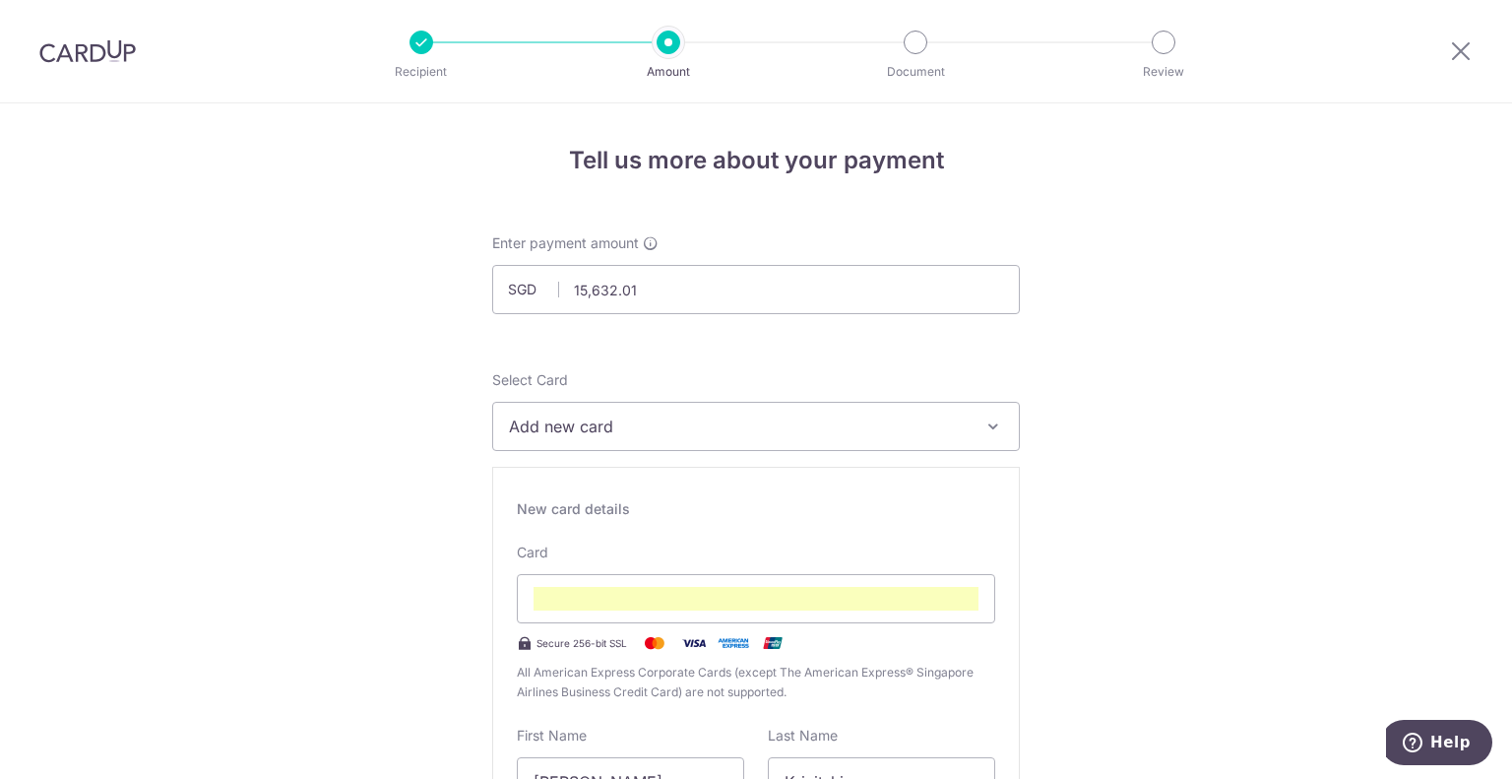
type input "DC-100093294-T2 [PERSON_NAME]"
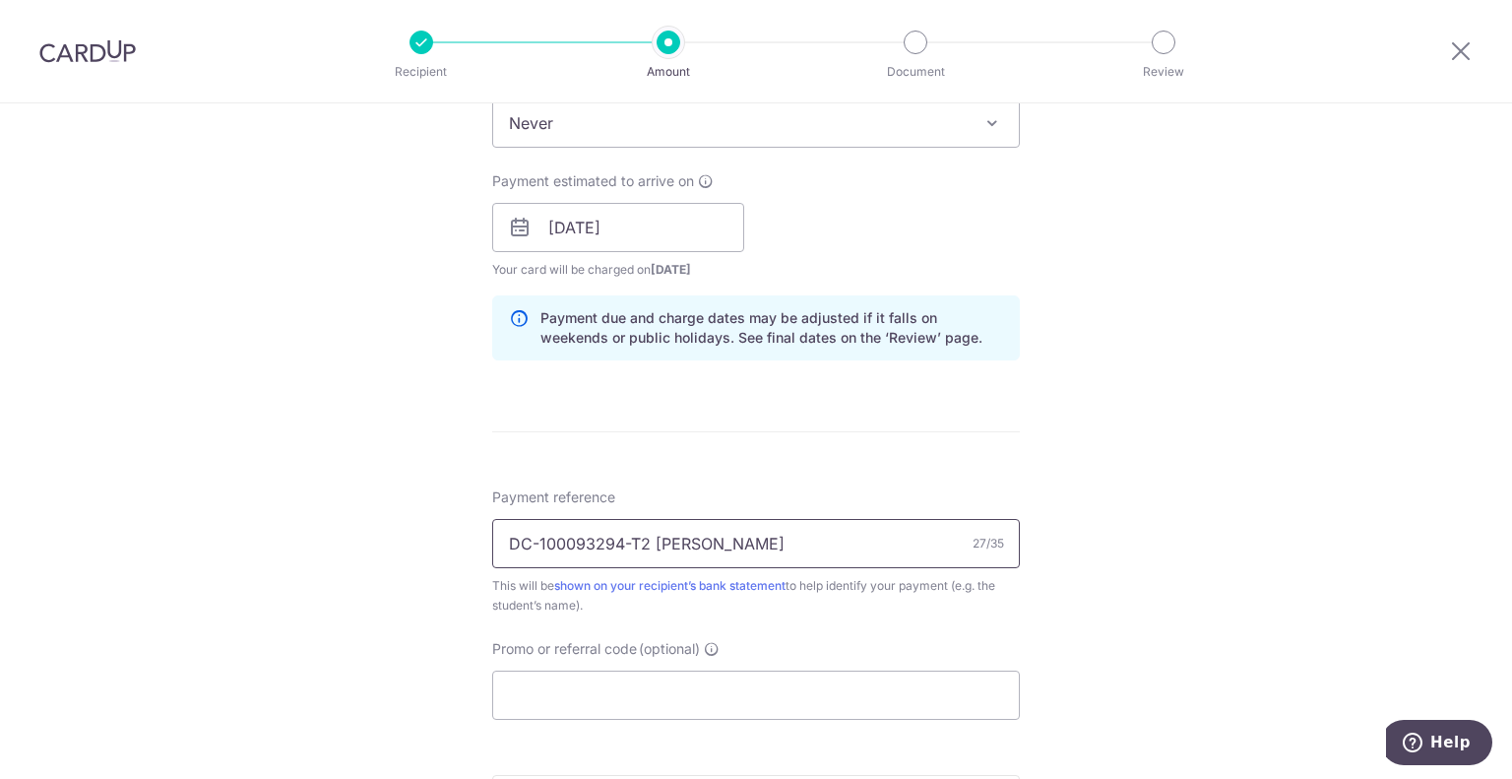
scroll to position [1674, 0]
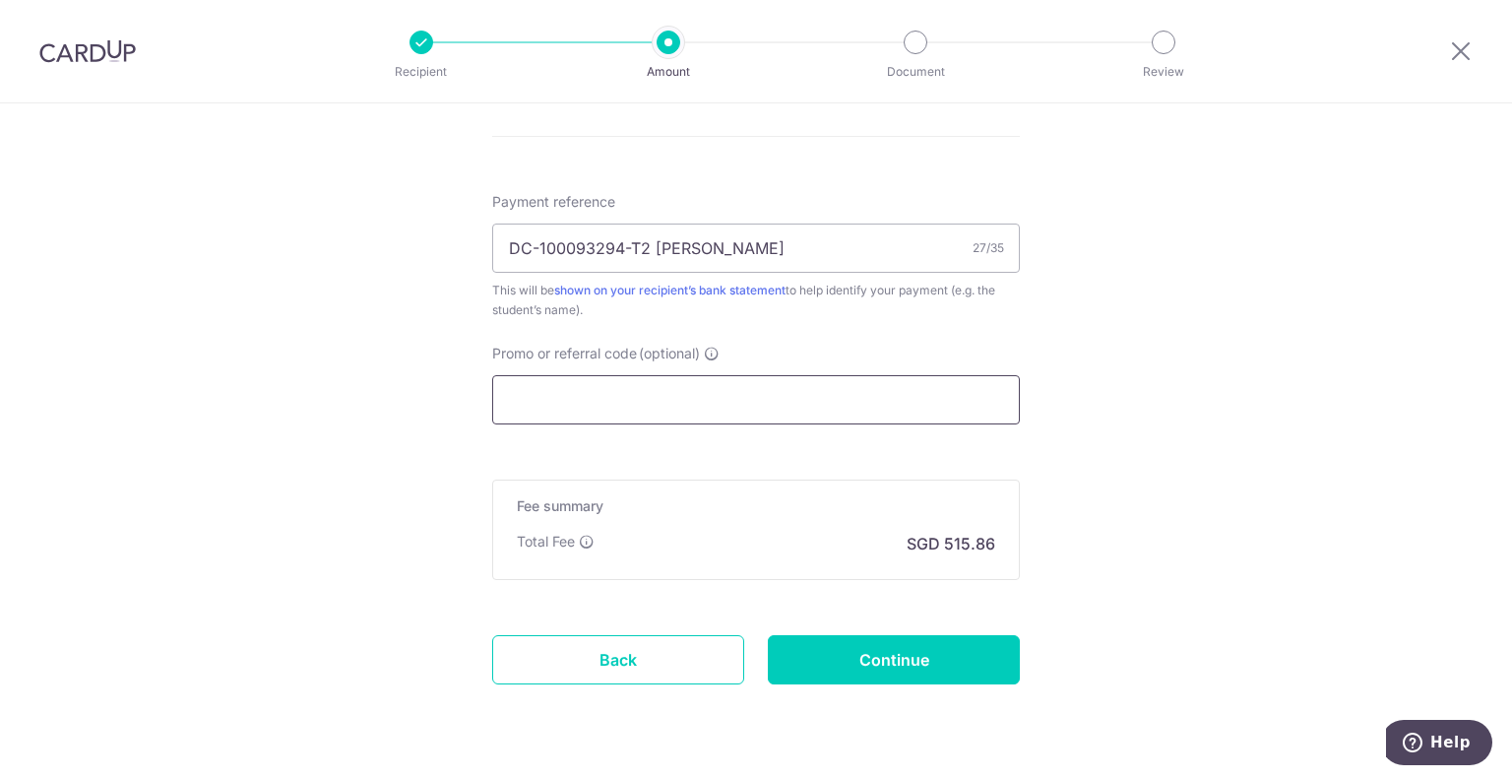
click at [820, 389] on input "Promo or referral code (optional)" at bounding box center [756, 399] width 528 height 49
click at [648, 399] on input "Promo or referral code (optional)" at bounding box center [756, 399] width 528 height 49
paste input "MILELION:"
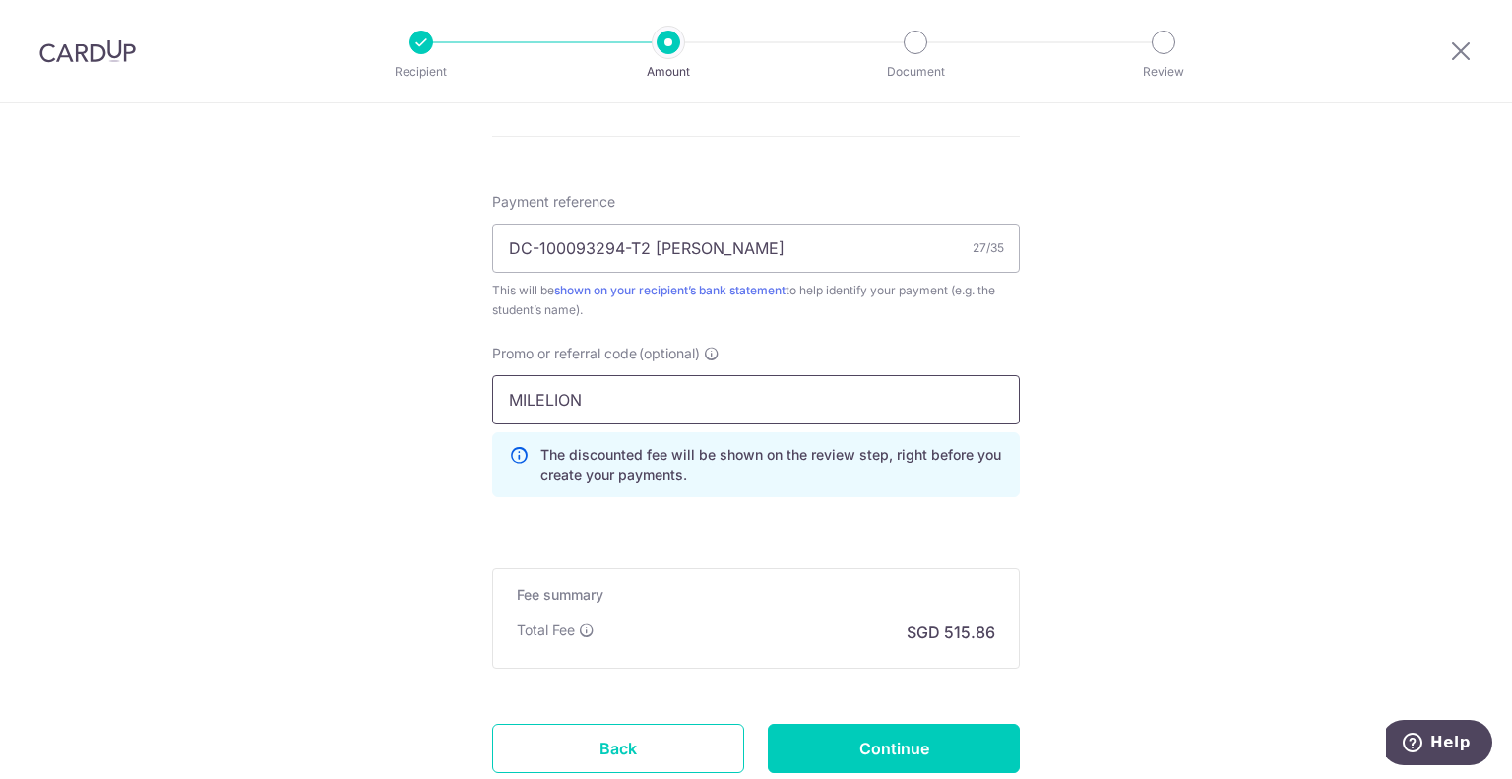
type input "MILELION"
click at [600, 461] on p "The discounted fee will be shown on the review step, right before you create yo…" at bounding box center [771, 464] width 463 height 39
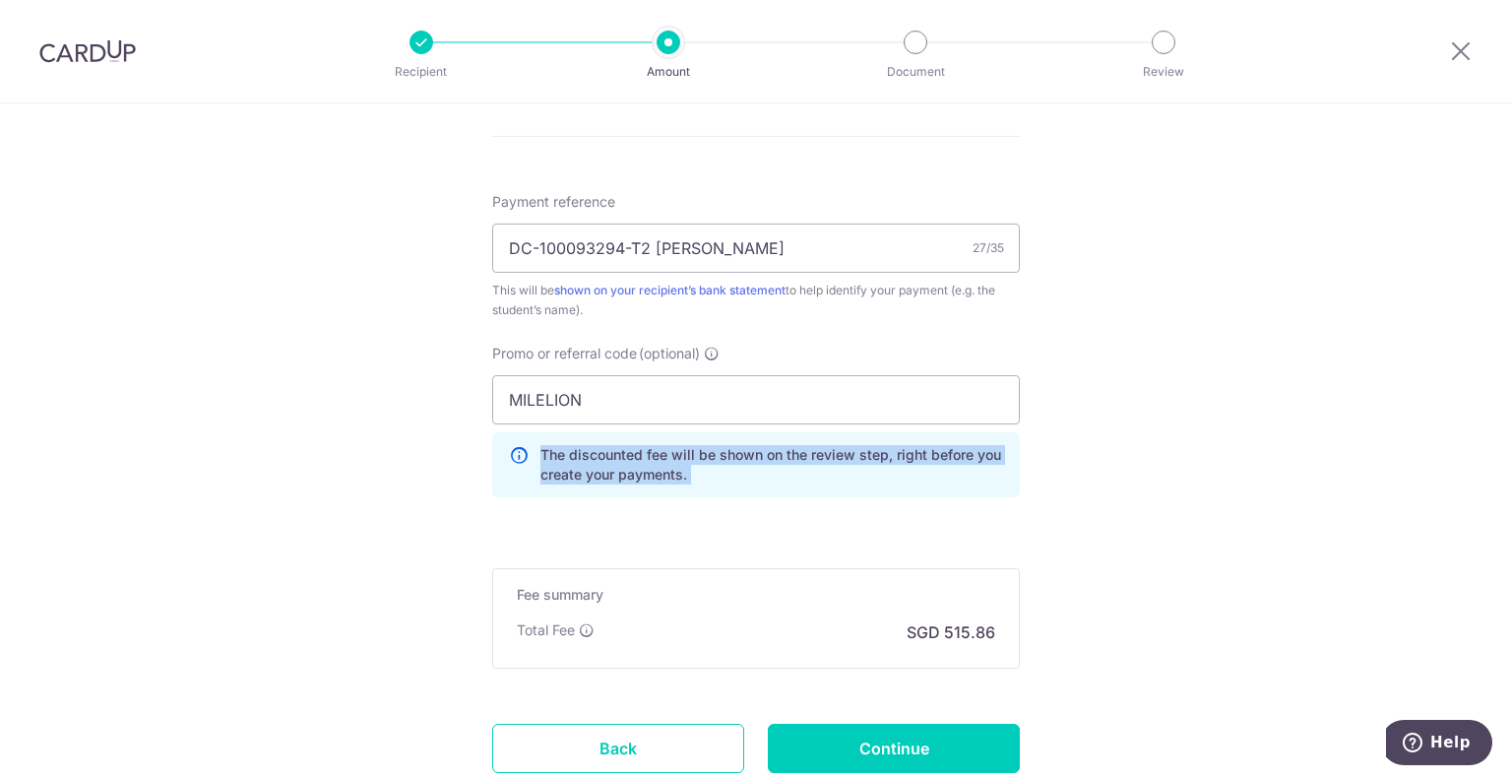
click at [600, 461] on p "The discounted fee will be shown on the review step, right before you create yo…" at bounding box center [771, 464] width 463 height 39
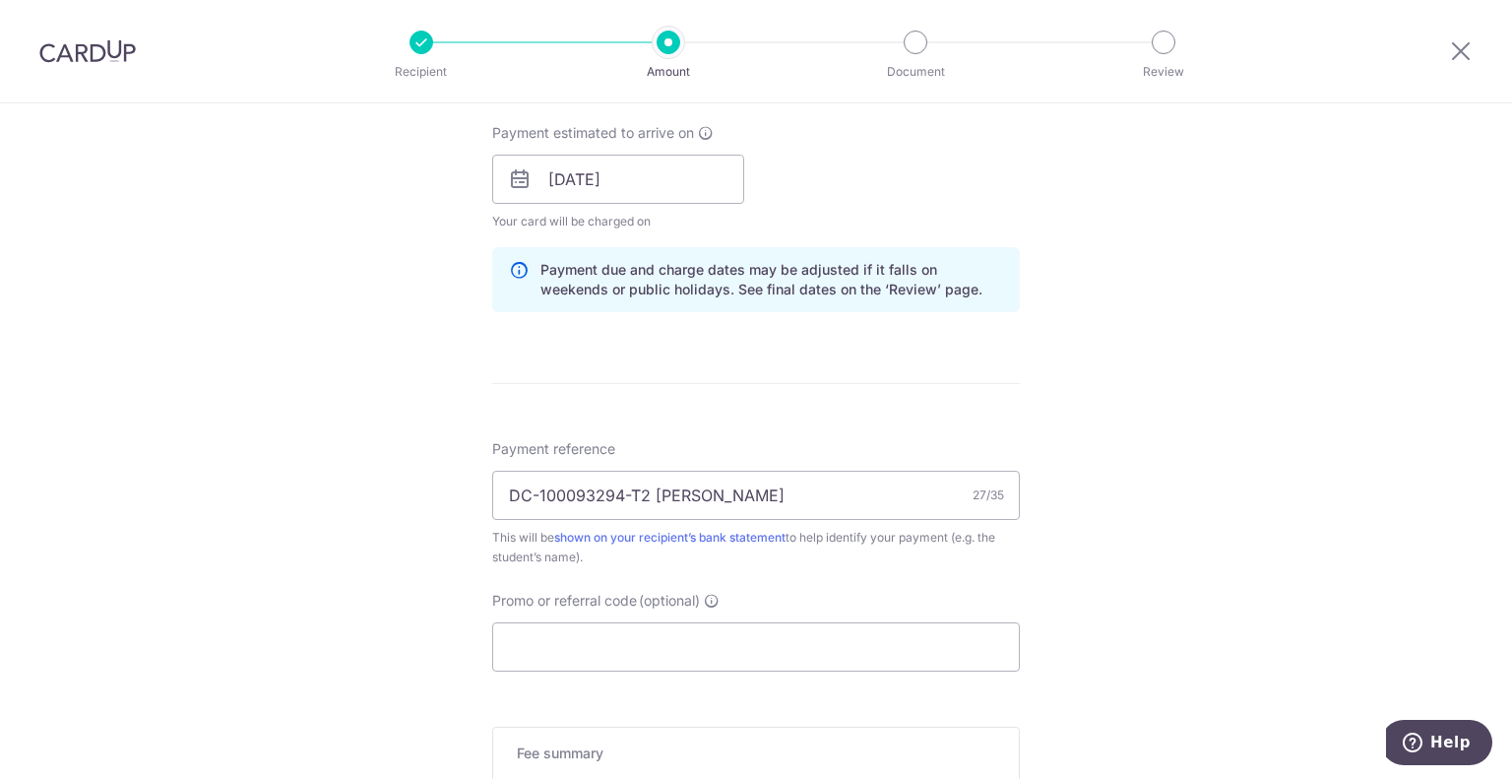
scroll to position [1181, 0]
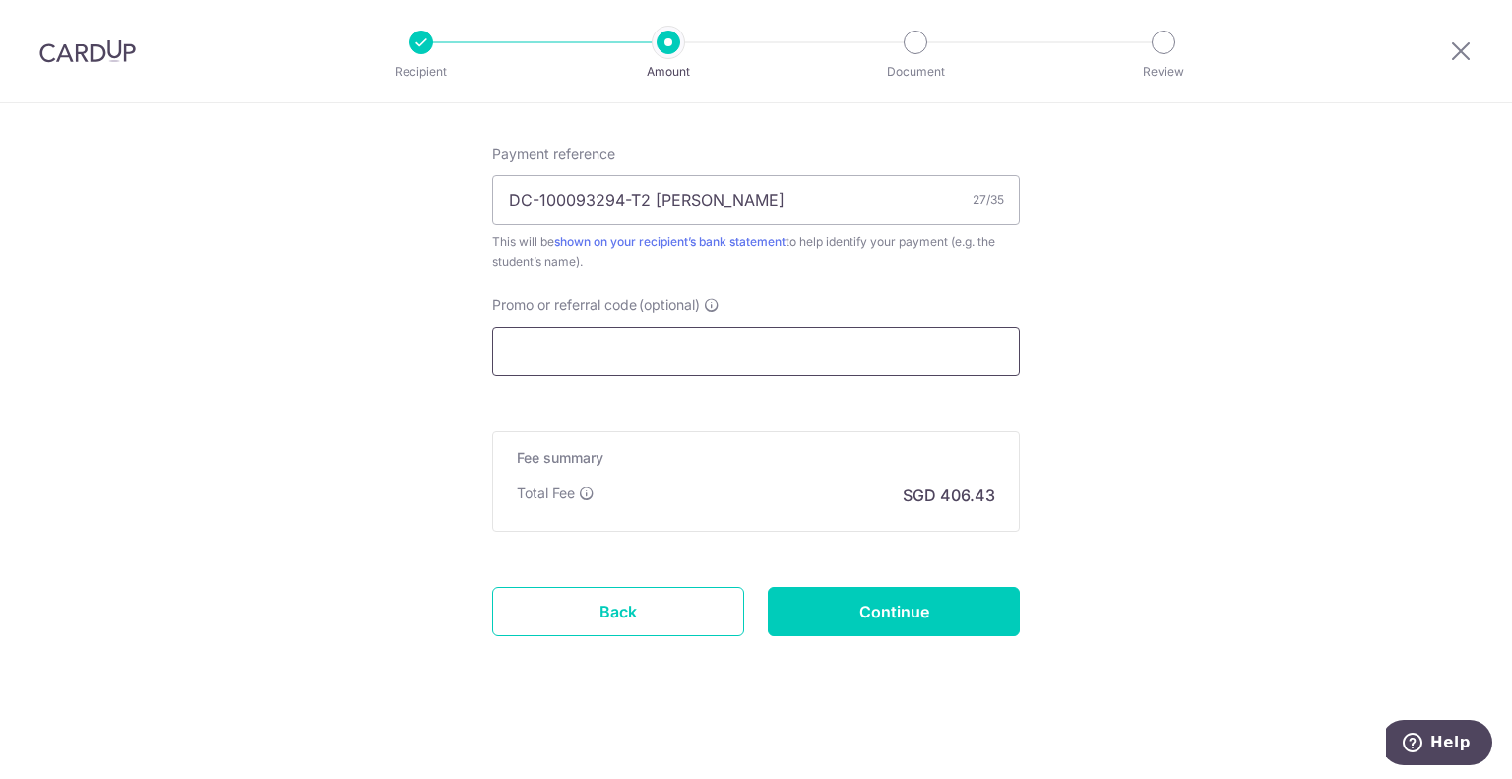
click at [656, 373] on input "Promo or referral code (optional)" at bounding box center [756, 351] width 528 height 49
paste input "MILELION"
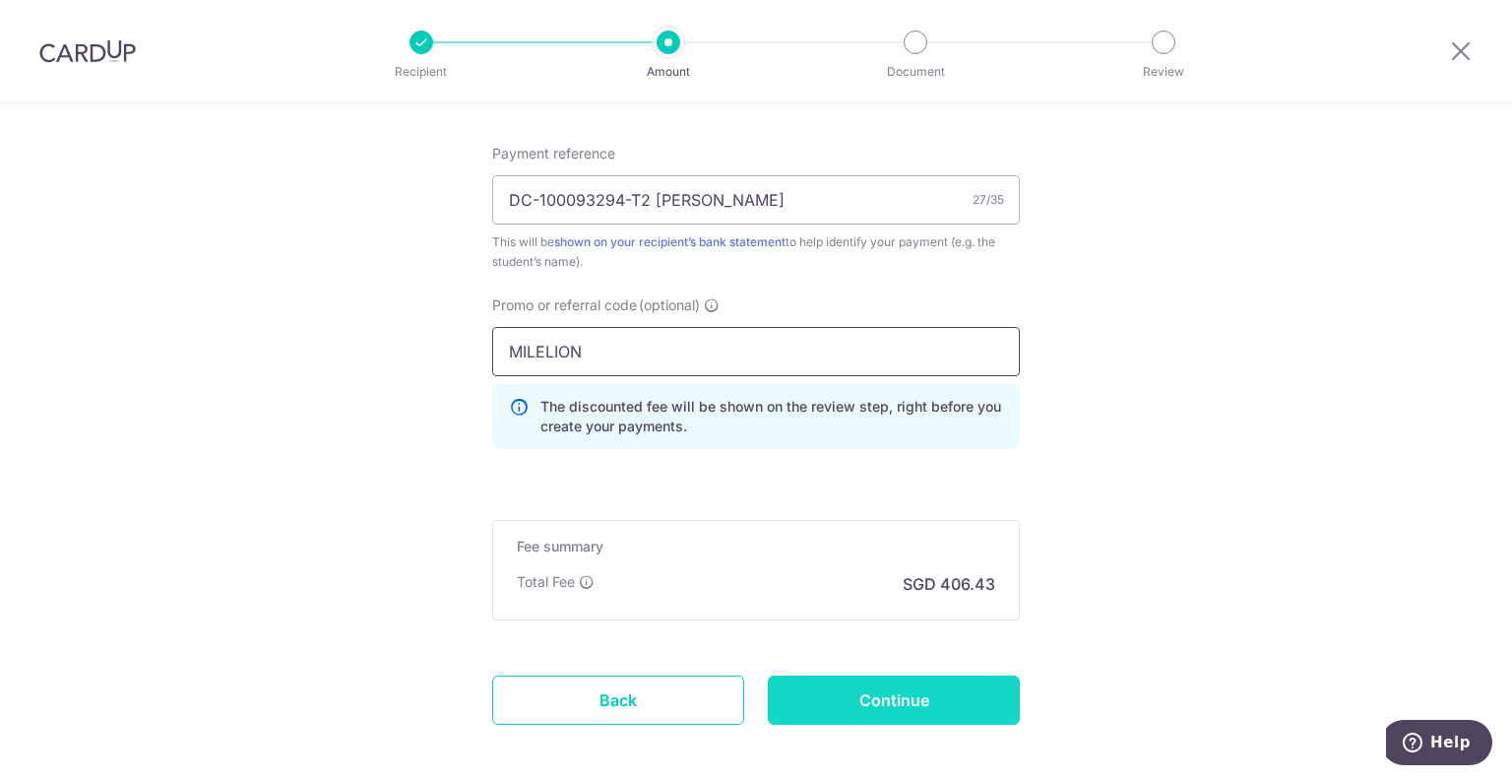
type input "MILELION"
click at [867, 699] on input "Continue" at bounding box center [894, 699] width 252 height 49
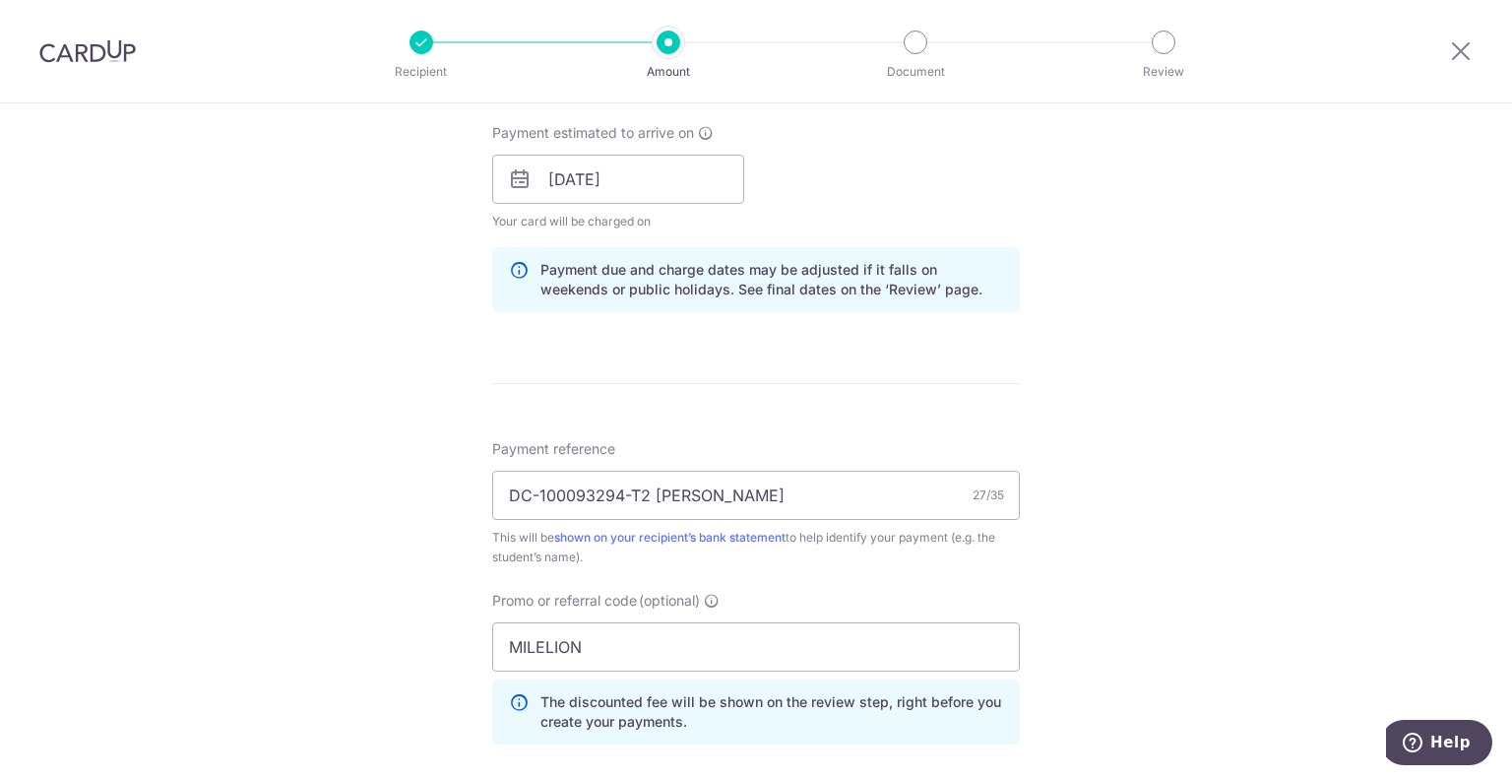
scroll to position [1181, 0]
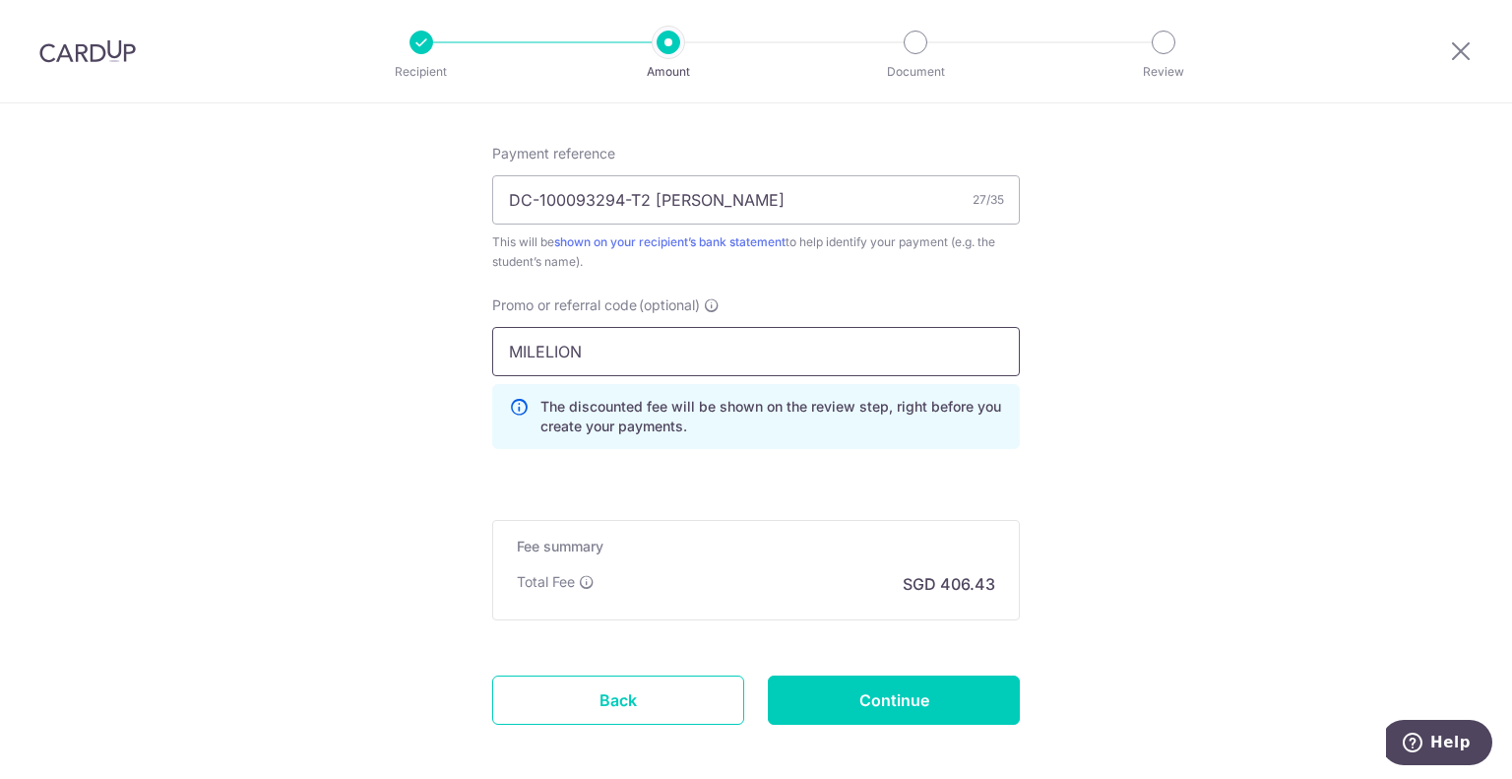
drag, startPoint x: 685, startPoint y: 364, endPoint x: 431, endPoint y: 369, distance: 254.0
type input "Singfree"
click at [832, 418] on p "The discounted fee will be shown on the review step, right before you create yo…" at bounding box center [771, 416] width 463 height 39
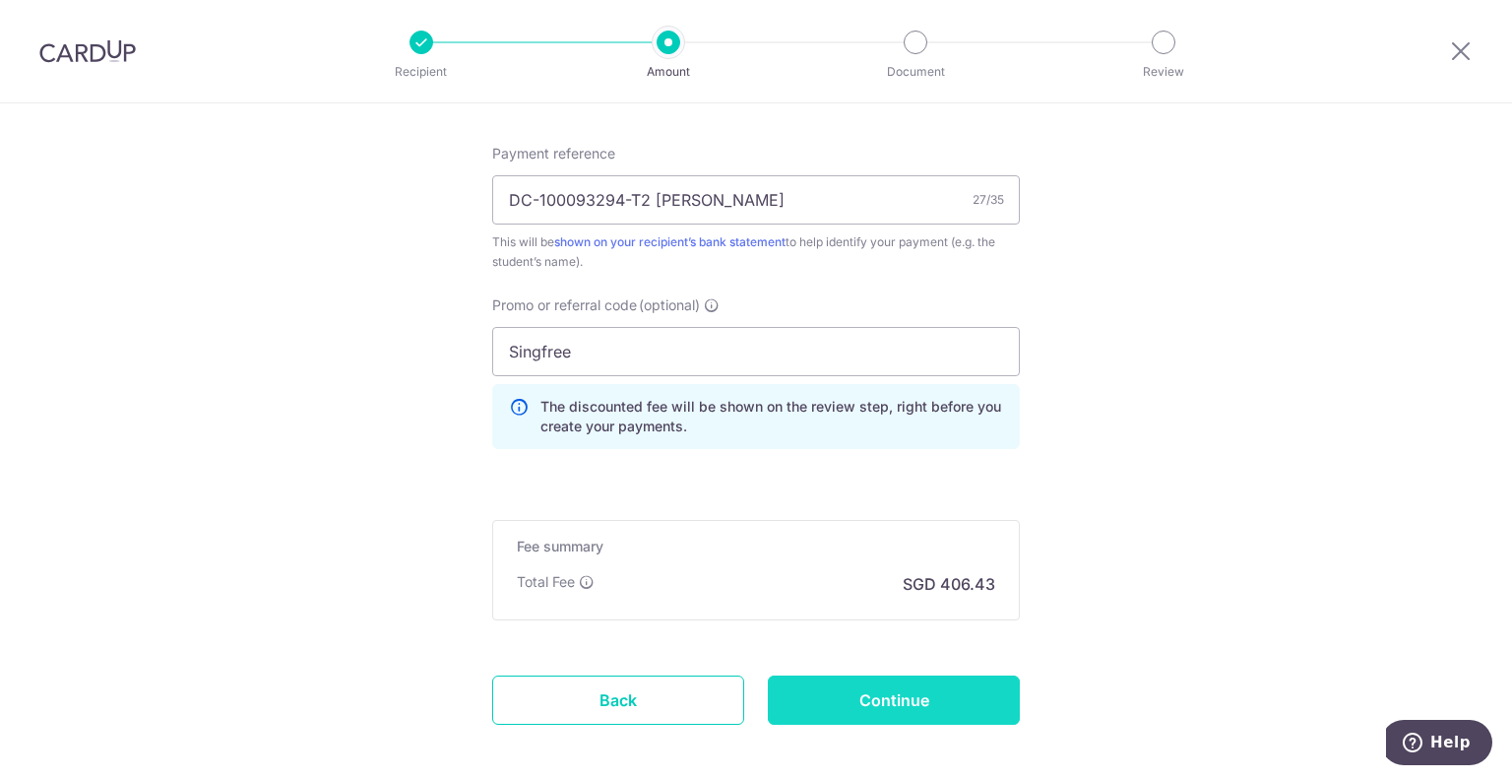
click at [924, 692] on input "Continue" at bounding box center [894, 699] width 252 height 49
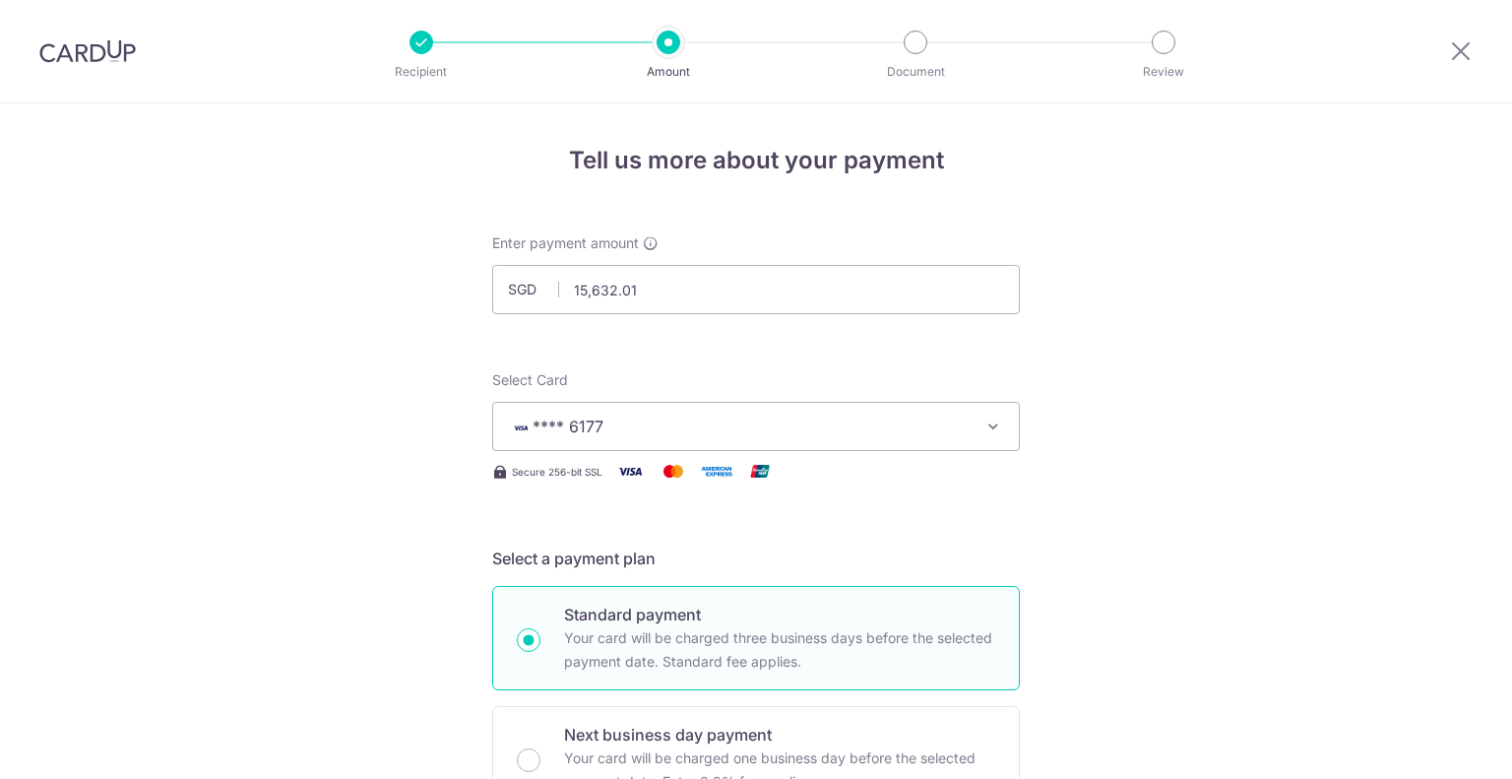
scroll to position [1300, 0]
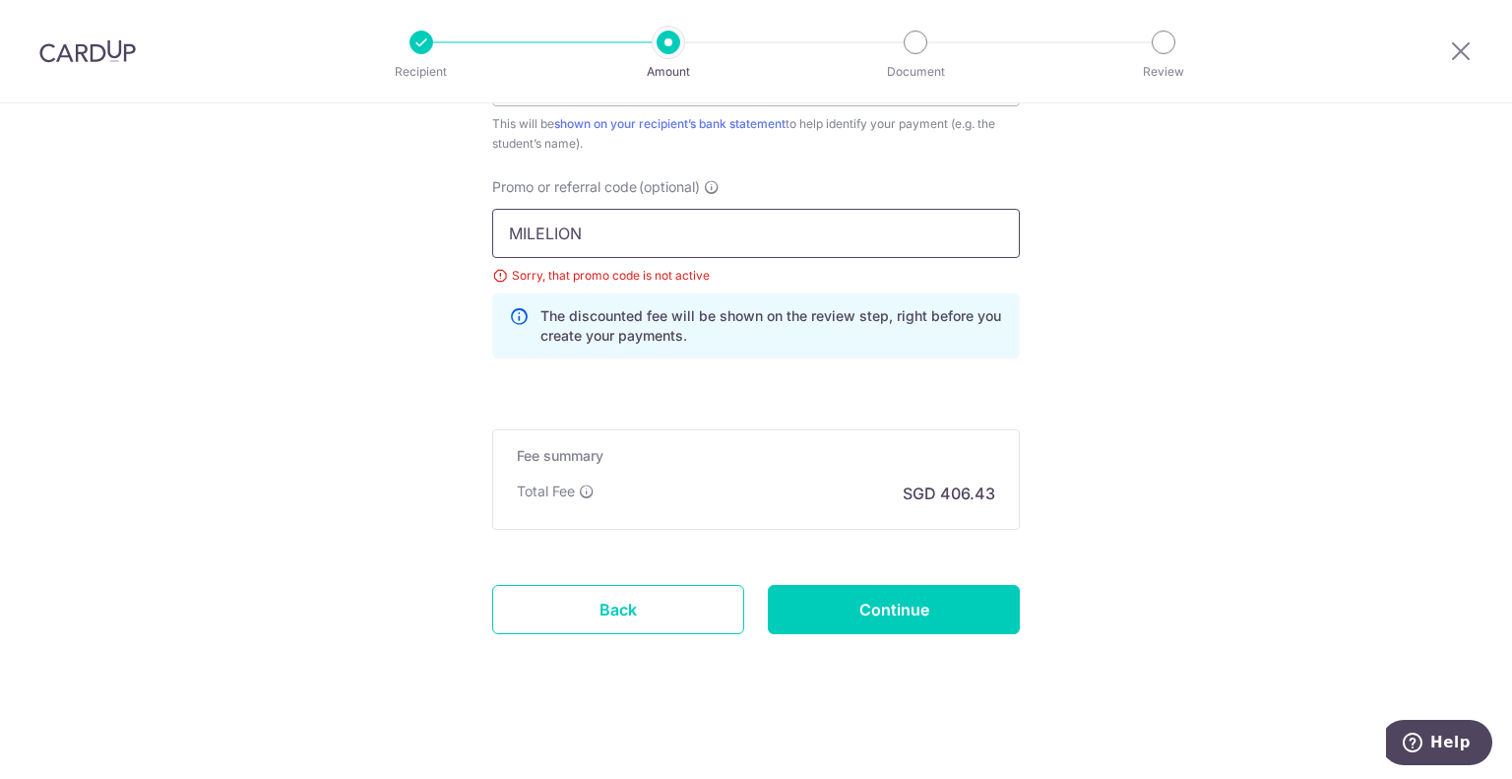
click at [744, 241] on input "MILELION" at bounding box center [756, 233] width 528 height 49
type input "s"
type input "singfree"
click at [928, 619] on input "Continue" at bounding box center [894, 609] width 252 height 49
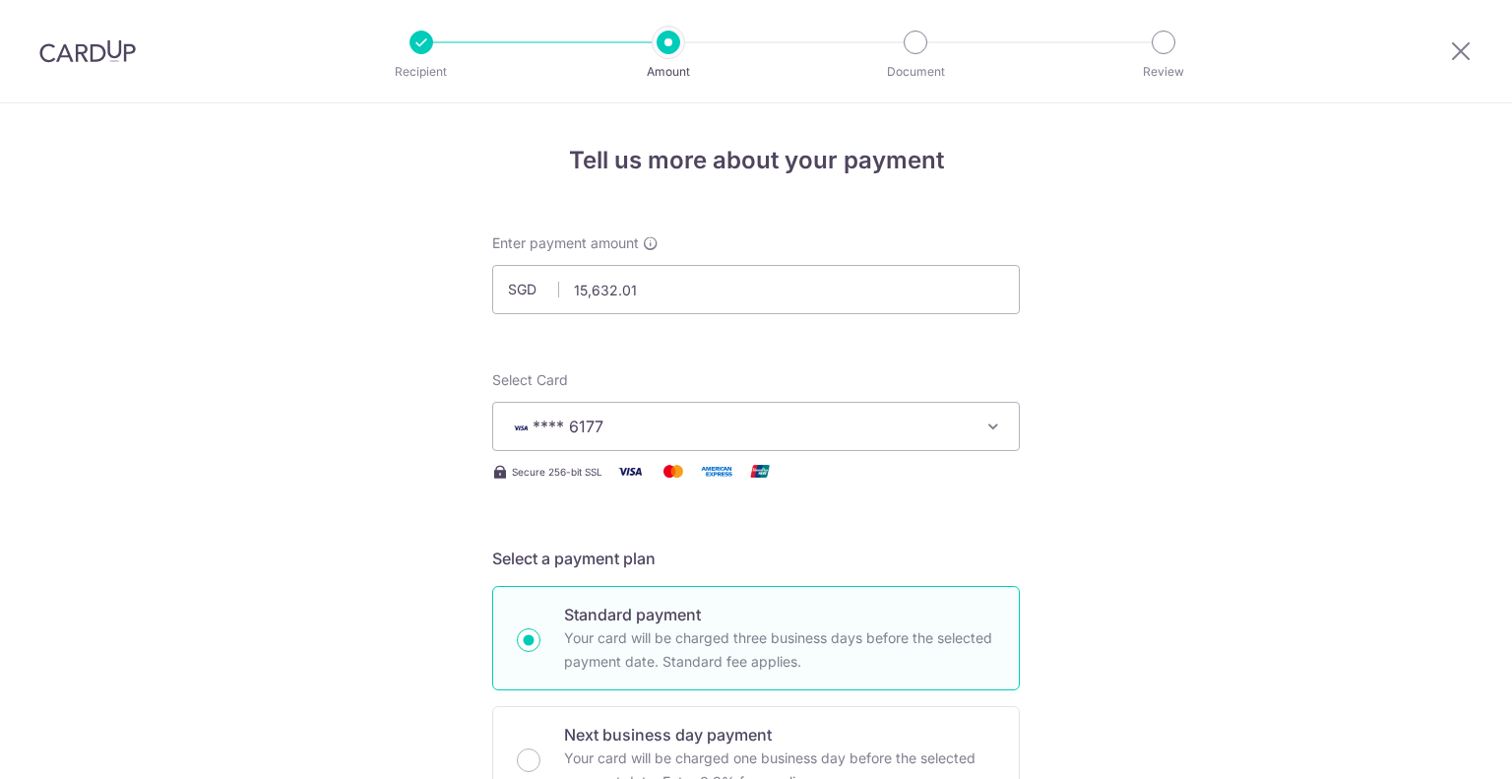
scroll to position [1300, 0]
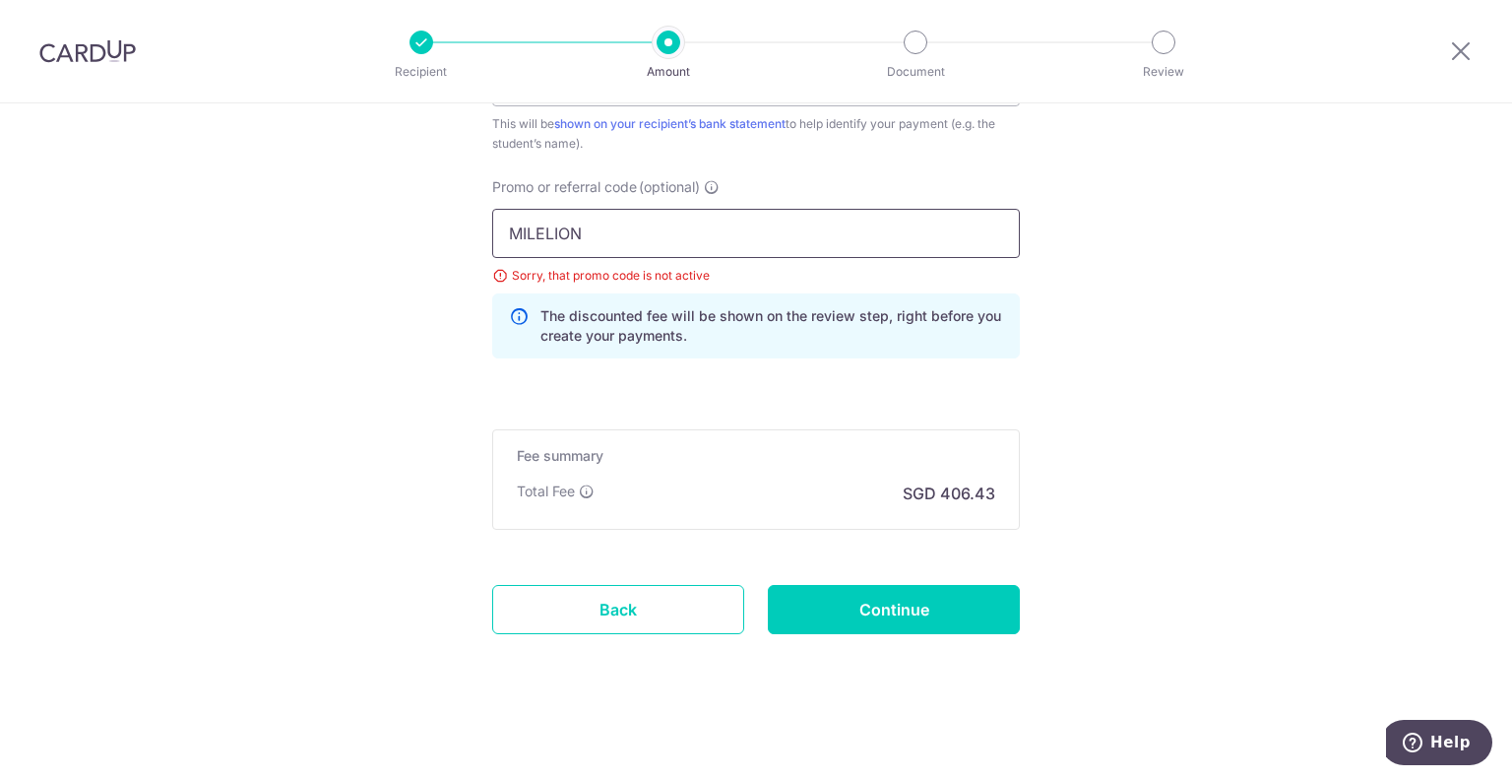
drag, startPoint x: 632, startPoint y: 231, endPoint x: 287, endPoint y: 229, distance: 344.6
type input "visafree"
click at [902, 605] on input "Continue" at bounding box center [894, 609] width 252 height 49
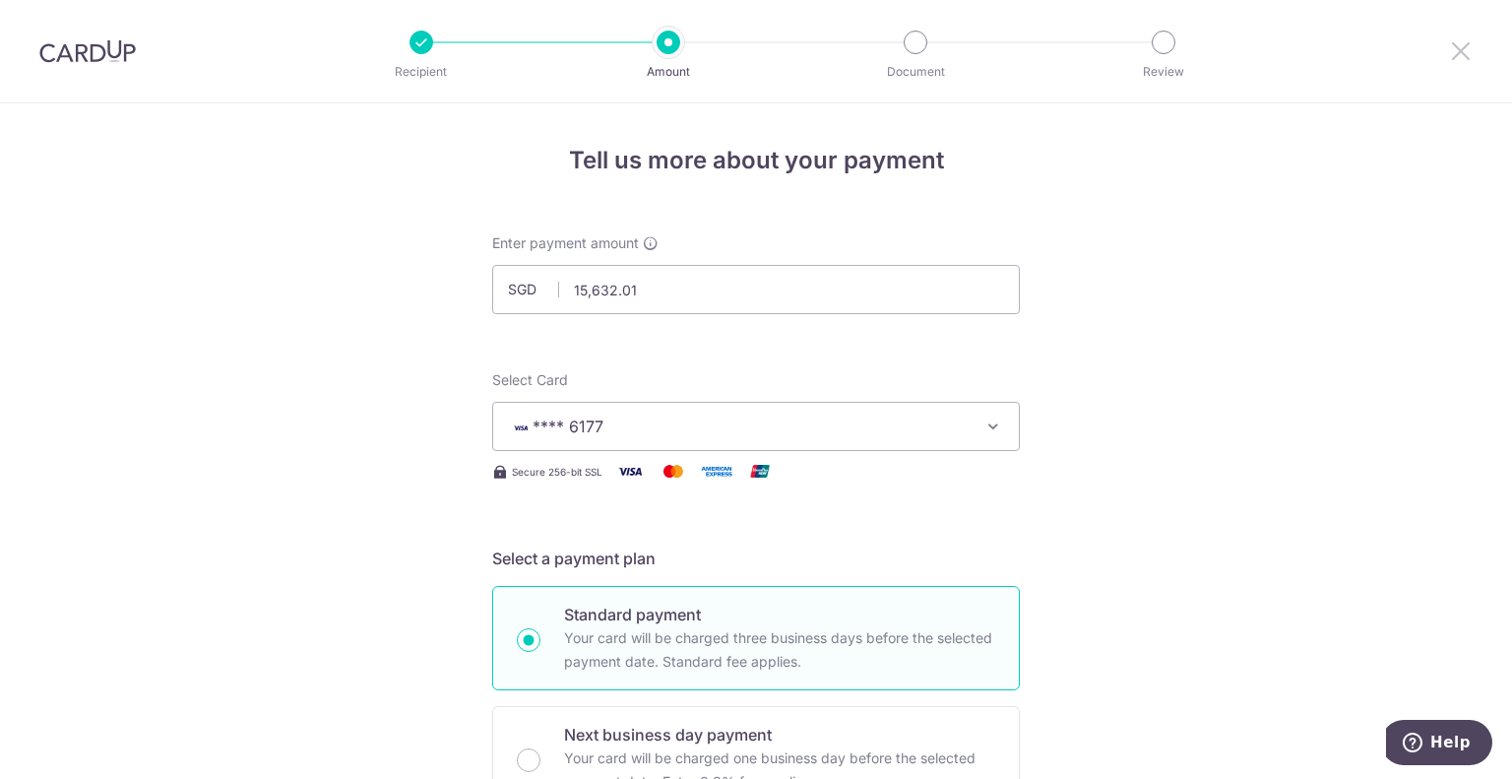
click at [1458, 53] on icon at bounding box center [1461, 50] width 24 height 25
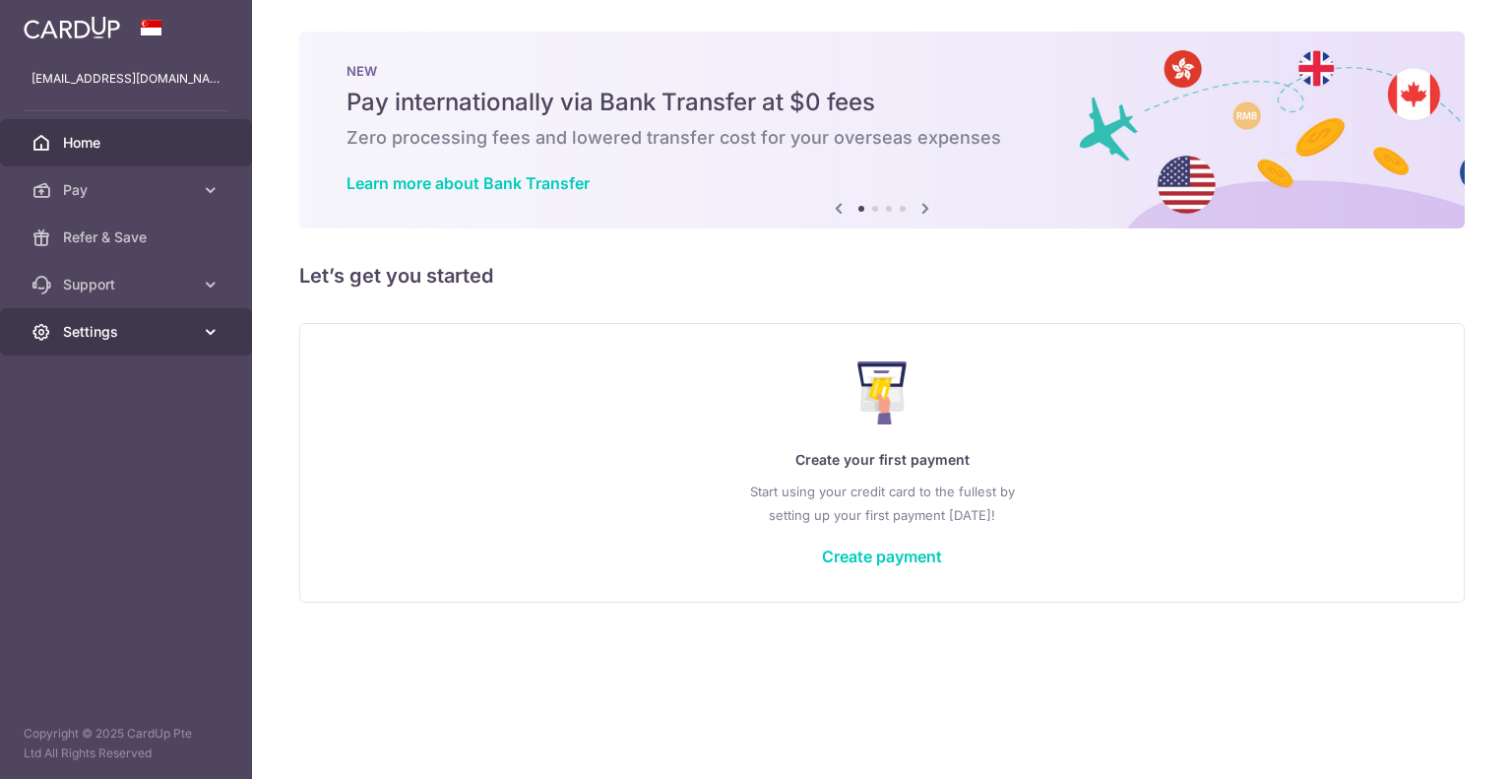
click at [118, 336] on span "Settings" at bounding box center [128, 332] width 130 height 20
drag, startPoint x: 142, startPoint y: 118, endPoint x: 410, endPoint y: 109, distance: 267.9
click at [338, 107] on main "[EMAIL_ADDRESS][DOMAIN_NAME] [EMAIL_ADDRESS][DOMAIN_NAME] Home Pay Payments Rec…" at bounding box center [756, 389] width 1512 height 779
drag, startPoint x: 403, startPoint y: 112, endPoint x: 873, endPoint y: 134, distance: 471.1
click at [864, 144] on div "NEW Pay internationally via Bank Transfer at $0 fees Zero processing fees and l…" at bounding box center [882, 130] width 1166 height 197
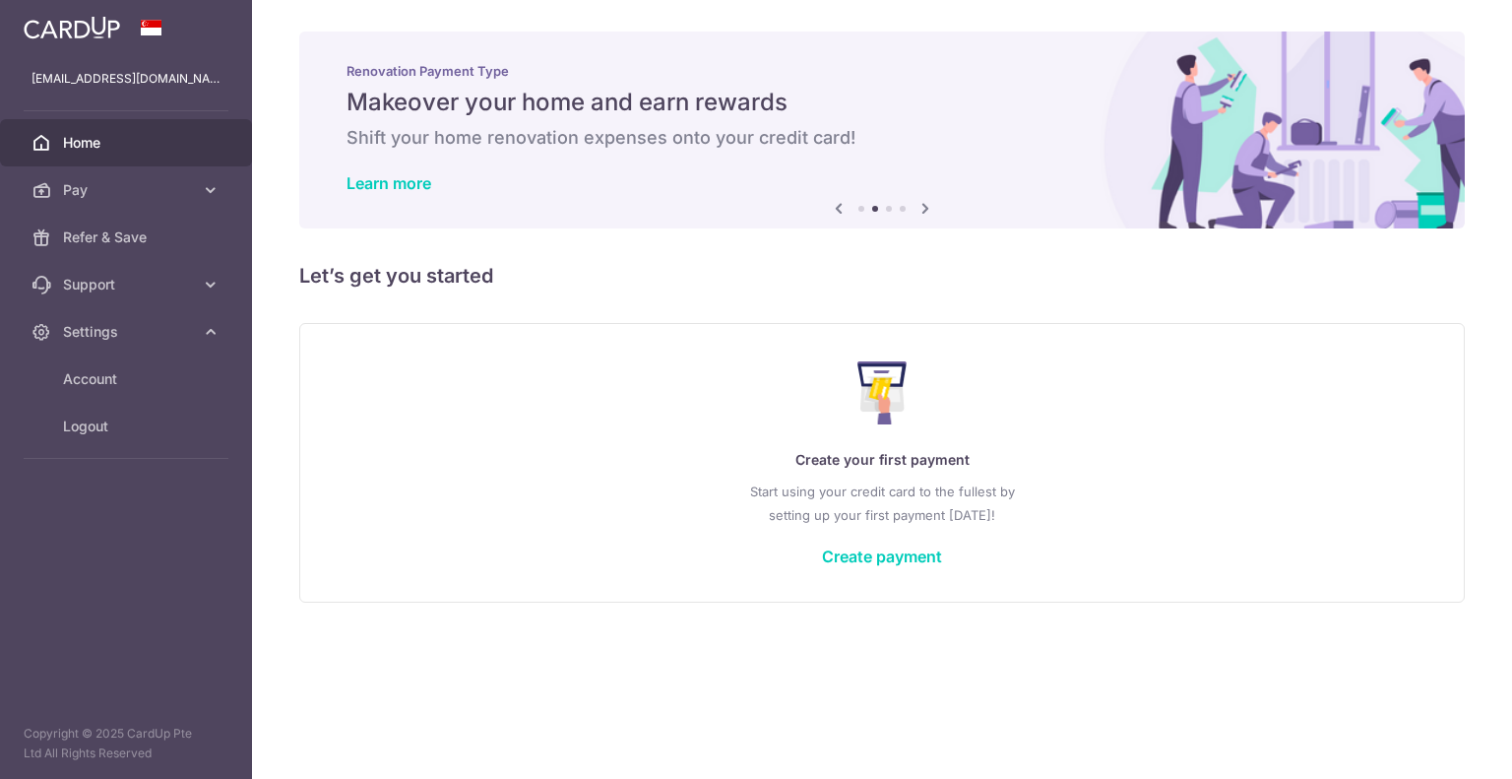
click at [937, 209] on div "Renovation Payment Type Makeover your home and earn rewards Shift your home ren…" at bounding box center [882, 130] width 1166 height 197
click at [929, 207] on icon at bounding box center [926, 208] width 24 height 25
